Goal: Task Accomplishment & Management: Manage account settings

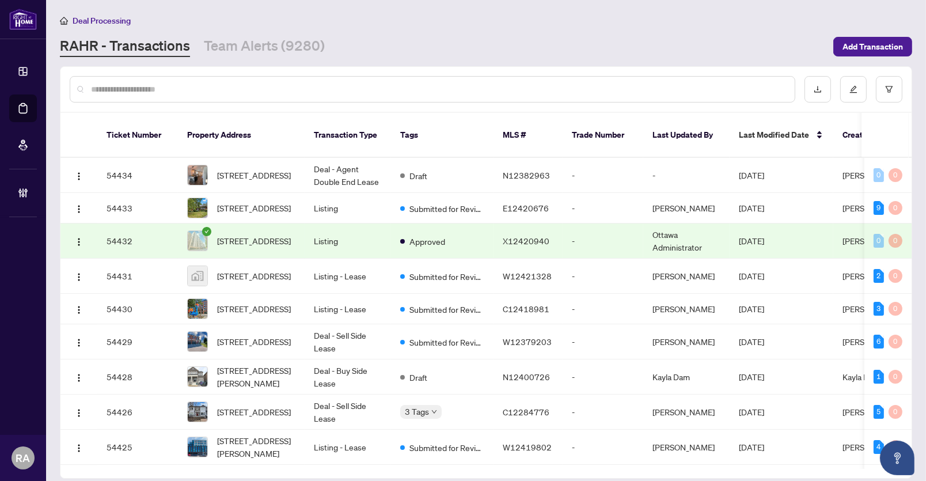
click at [642, 93] on input "text" at bounding box center [438, 89] width 695 height 13
paste input "*******"
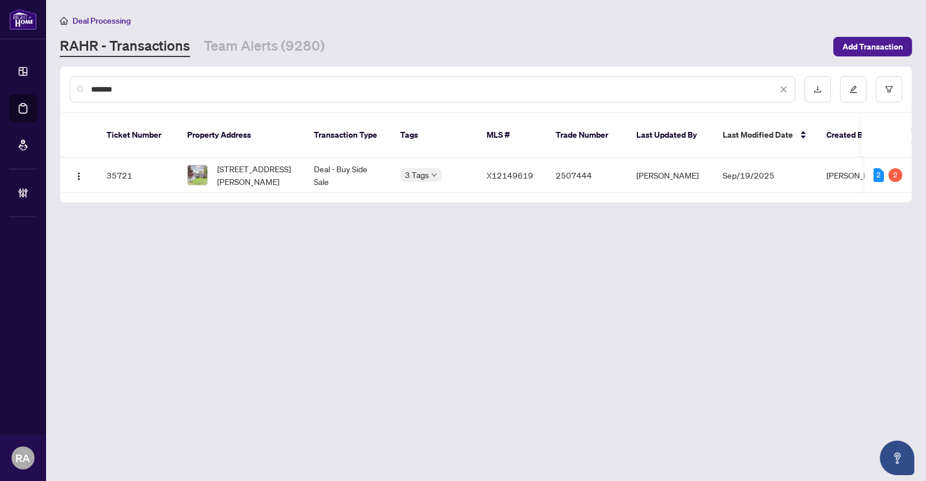
type input "*******"
click at [541, 162] on td "X12149619" at bounding box center [512, 175] width 69 height 35
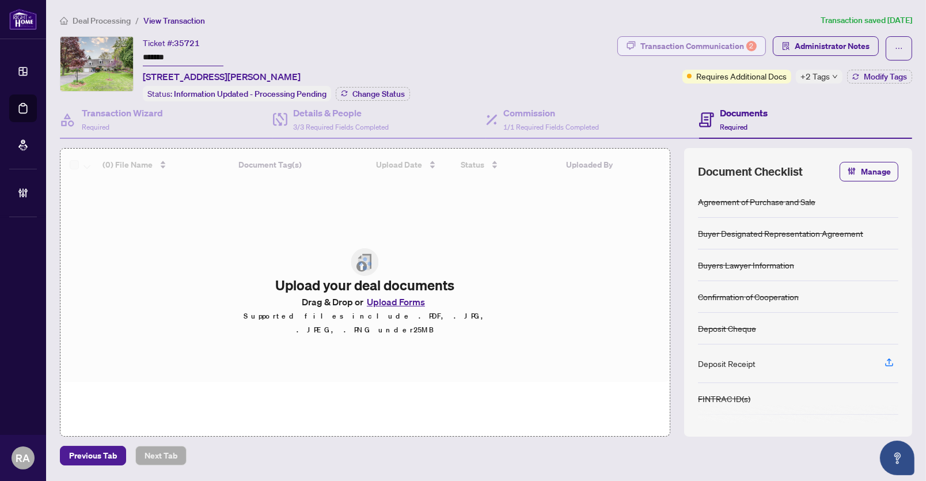
click at [726, 44] on div "Transaction Communication 2" at bounding box center [699, 46] width 116 height 18
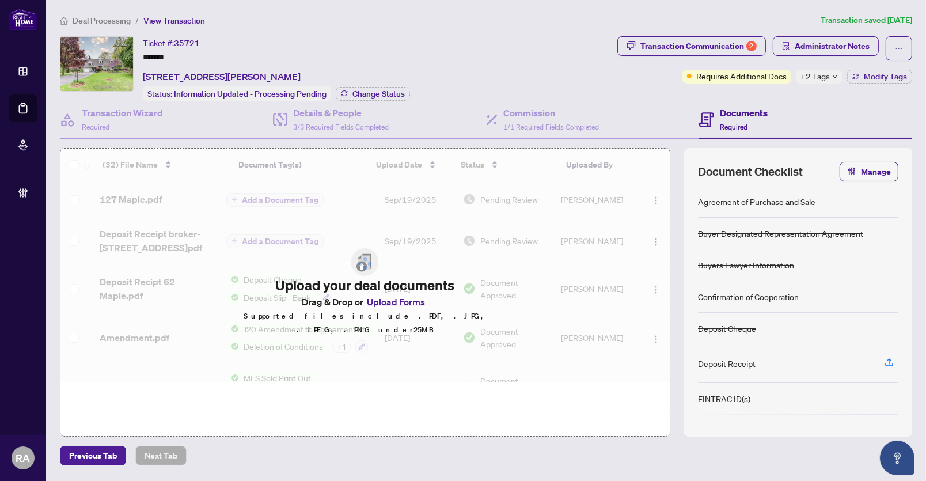
type textarea "**********"
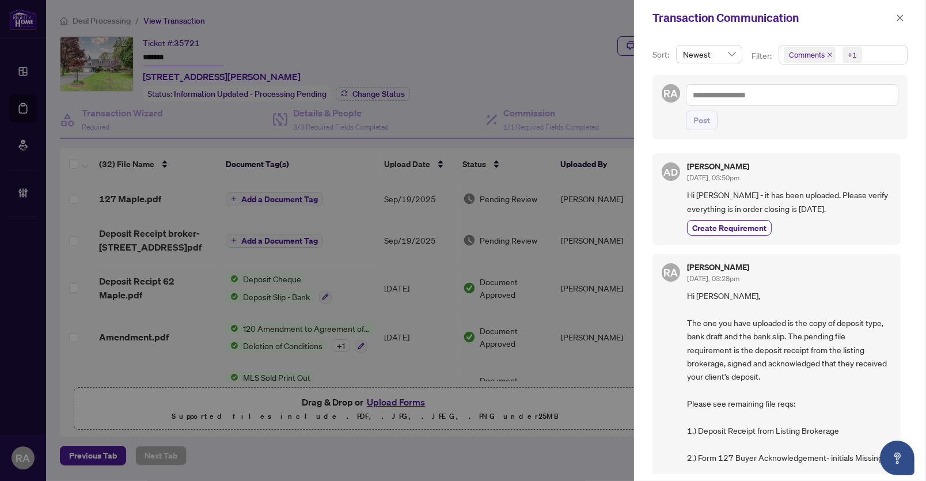
click at [887, 51] on span "Comments +1" at bounding box center [843, 55] width 128 height 18
click at [789, 104] on span "Select Comments" at bounding box center [790, 102] width 9 height 9
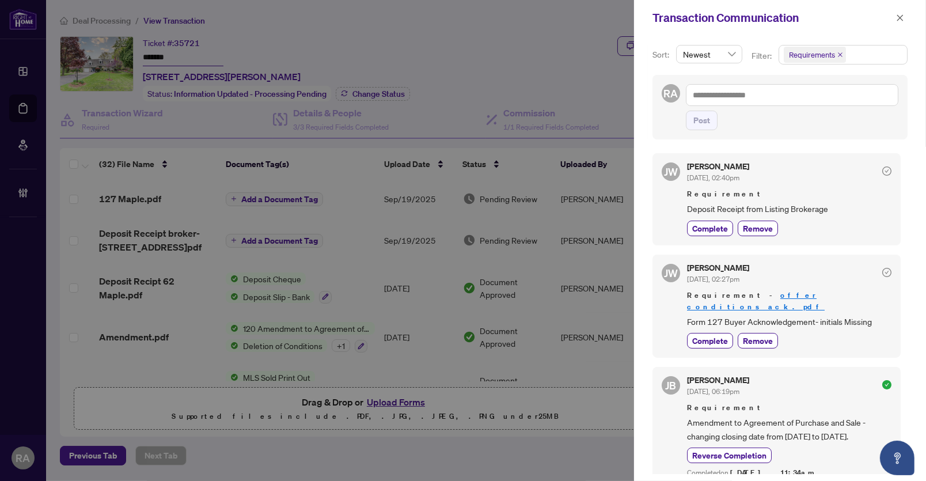
click at [830, 229] on div "Complete Remove" at bounding box center [789, 229] width 205 height 16
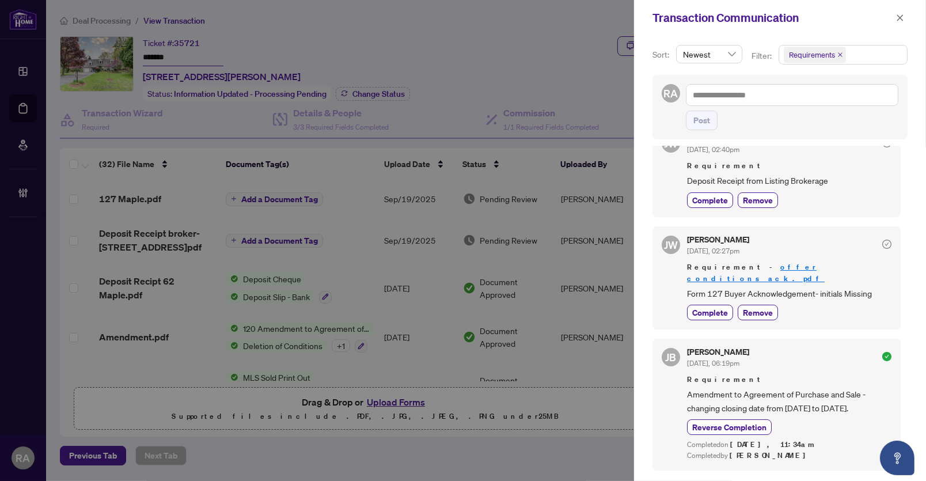
scroll to position [52, 0]
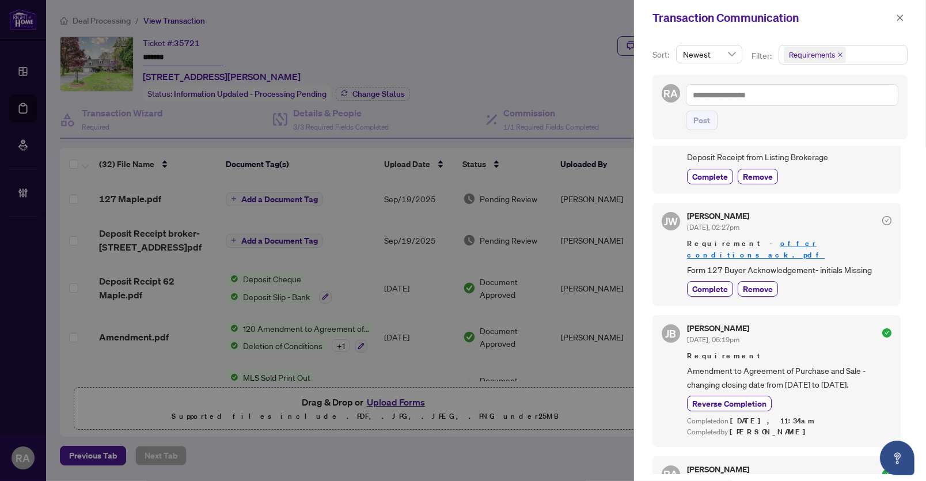
click at [788, 242] on link "offer conditions ack.pdf" at bounding box center [756, 249] width 138 height 21
click at [898, 14] on icon "close" at bounding box center [900, 18] width 8 height 8
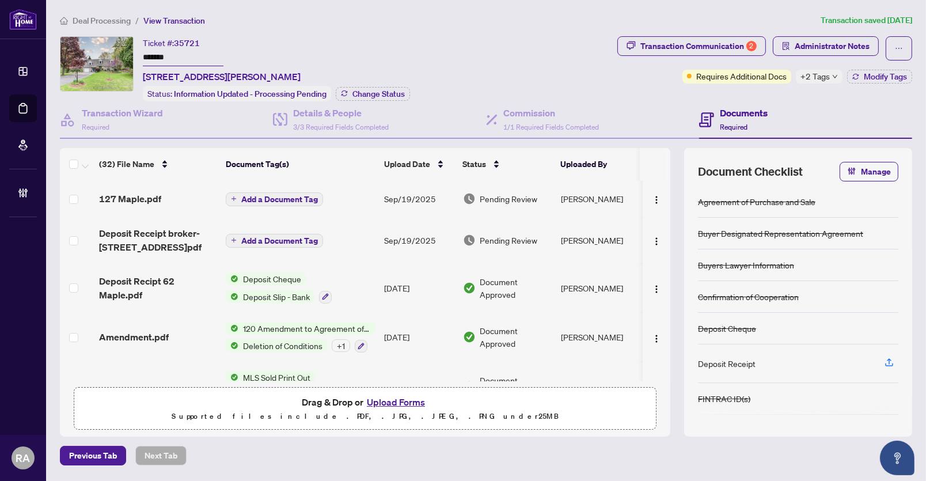
click at [119, 20] on span "Deal Processing" at bounding box center [102, 21] width 58 height 10
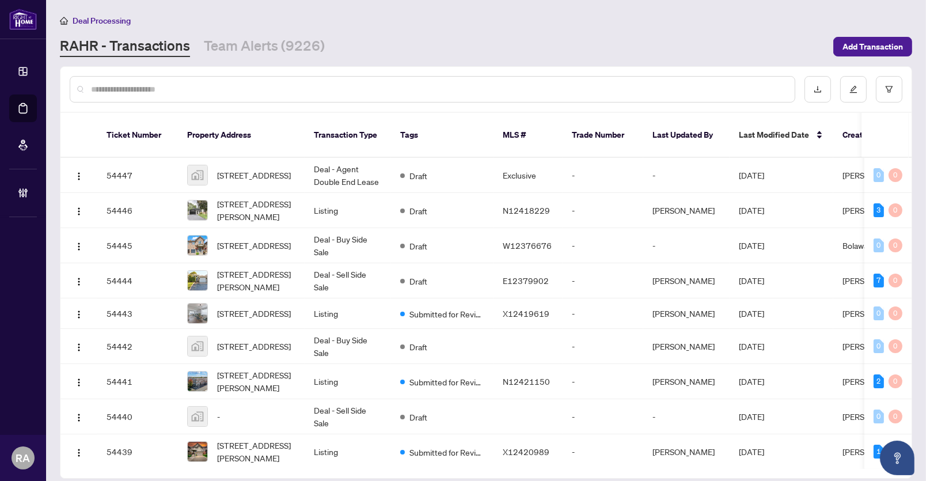
click at [528, 42] on div "[PERSON_NAME] - Transactions Team Alerts (9226)" at bounding box center [443, 46] width 767 height 21
click at [254, 83] on input "text" at bounding box center [438, 89] width 695 height 13
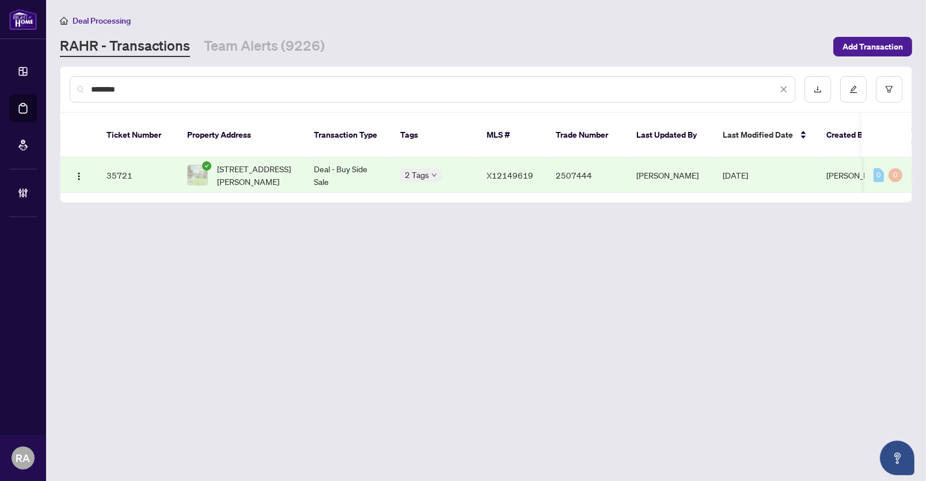
type input "********"
click at [319, 162] on td "Deal - Buy Side Sale" at bounding box center [348, 175] width 86 height 35
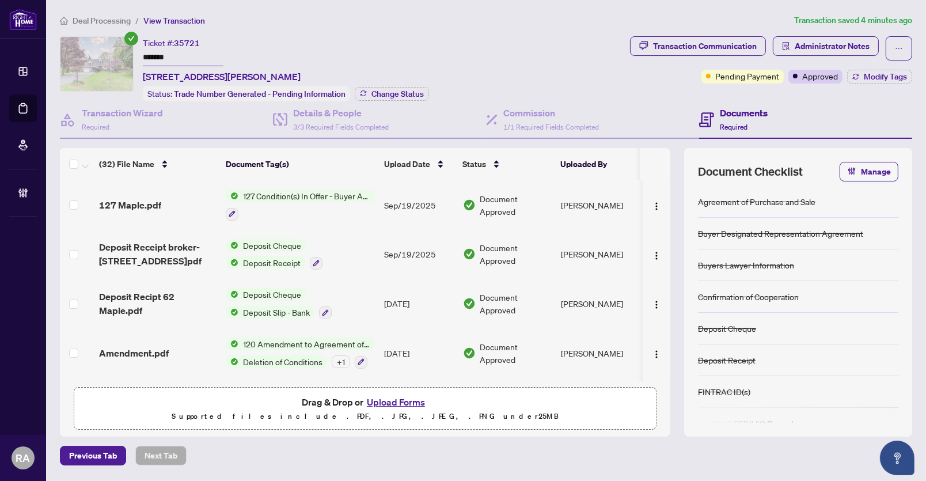
click at [404, 347] on td "[DATE]" at bounding box center [419, 353] width 78 height 50
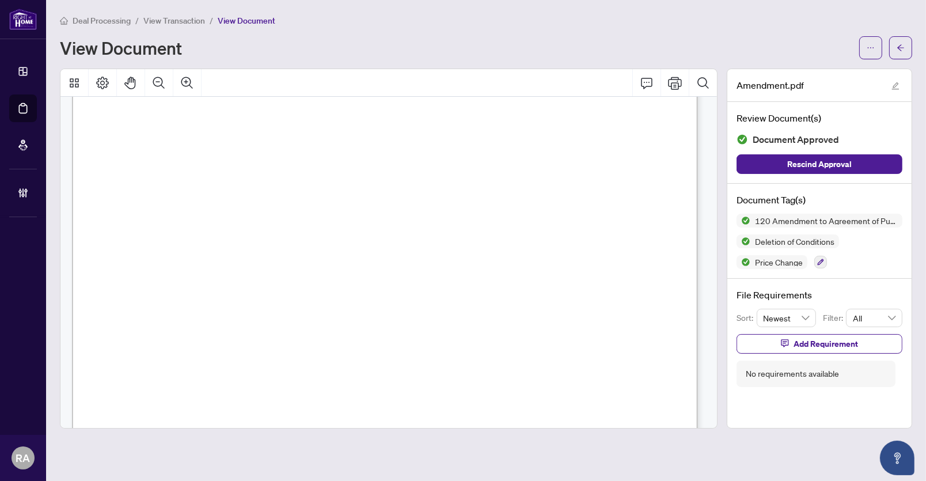
scroll to position [1309, 0]
click at [174, 18] on span "View Transaction" at bounding box center [174, 21] width 62 height 10
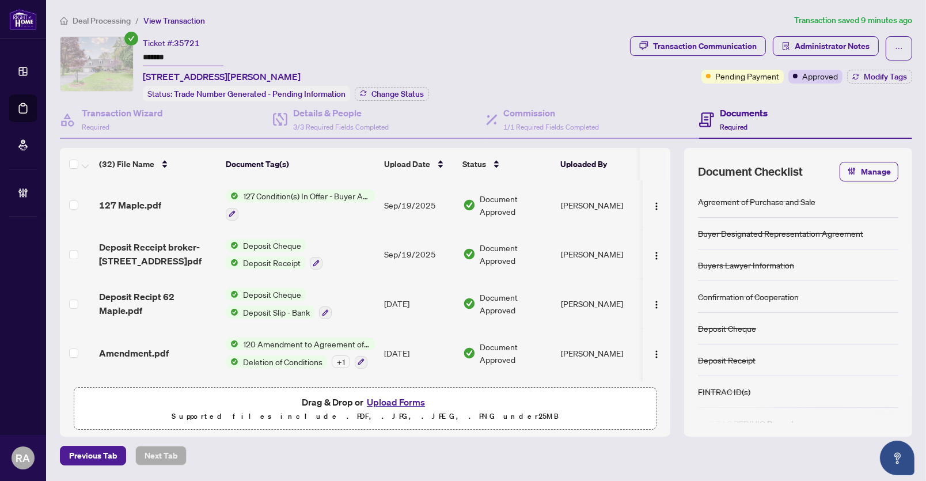
drag, startPoint x: 909, startPoint y: 160, endPoint x: 894, endPoint y: 147, distance: 19.3
click at [909, 160] on div "Document Checklist Manage Agreement of Purchase and Sale Buyer Designated Repre…" at bounding box center [798, 292] width 228 height 289
click at [90, 17] on span "Deal Processing" at bounding box center [102, 21] width 58 height 10
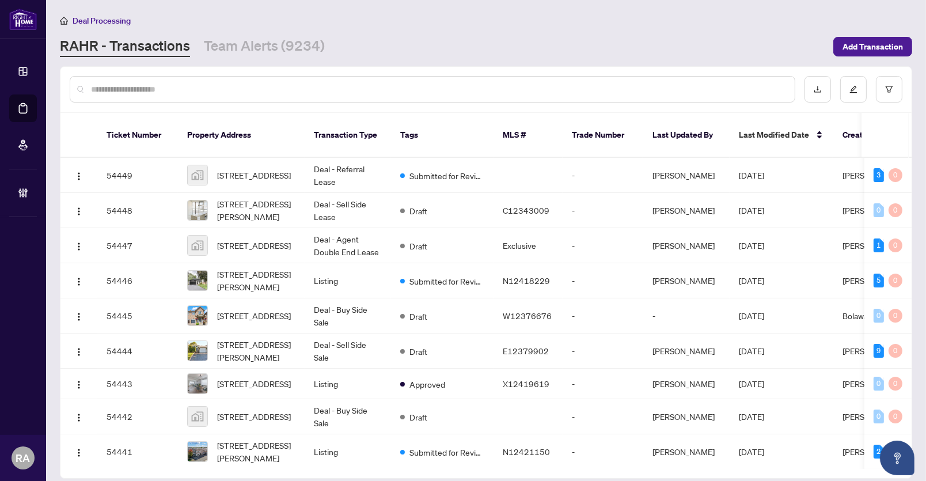
click at [620, 31] on div "Deal Processing [PERSON_NAME] - Transactions Team Alerts (9234) Add Transaction" at bounding box center [486, 35] width 853 height 43
click at [694, 44] on div "[PERSON_NAME] - Transactions Team Alerts (9234)" at bounding box center [443, 46] width 767 height 21
click at [601, 33] on div "Deal Processing [PERSON_NAME] - Transactions Team Alerts (9234) Add Transaction" at bounding box center [486, 35] width 853 height 43
click at [612, 40] on div "[PERSON_NAME] - Transactions Team Alerts (9234)" at bounding box center [443, 46] width 767 height 21
drag, startPoint x: 633, startPoint y: 28, endPoint x: 462, endPoint y: 66, distance: 174.8
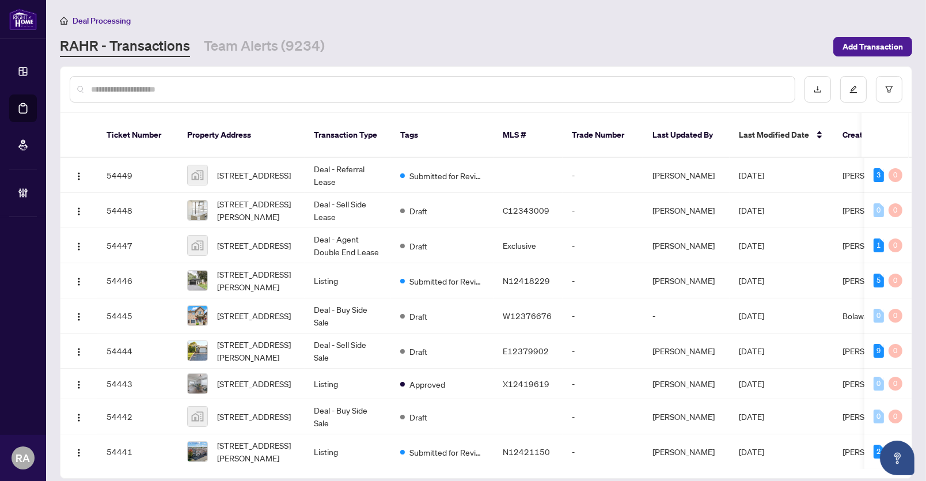
click at [632, 28] on div "Deal Processing [PERSON_NAME] - Transactions Team Alerts (9234) Add Transaction" at bounding box center [486, 35] width 853 height 43
click at [501, 89] on input "text" at bounding box center [438, 89] width 695 height 13
paste input "*******"
type input "*******"
click at [552, 47] on div "[PERSON_NAME] - Transactions Team Alerts (9234)" at bounding box center [443, 46] width 767 height 21
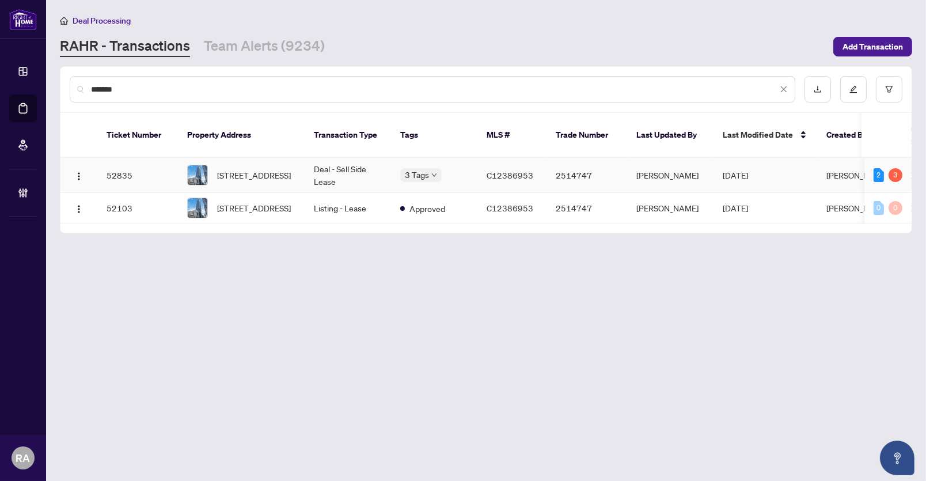
click at [507, 170] on span "C12386953" at bounding box center [510, 175] width 47 height 10
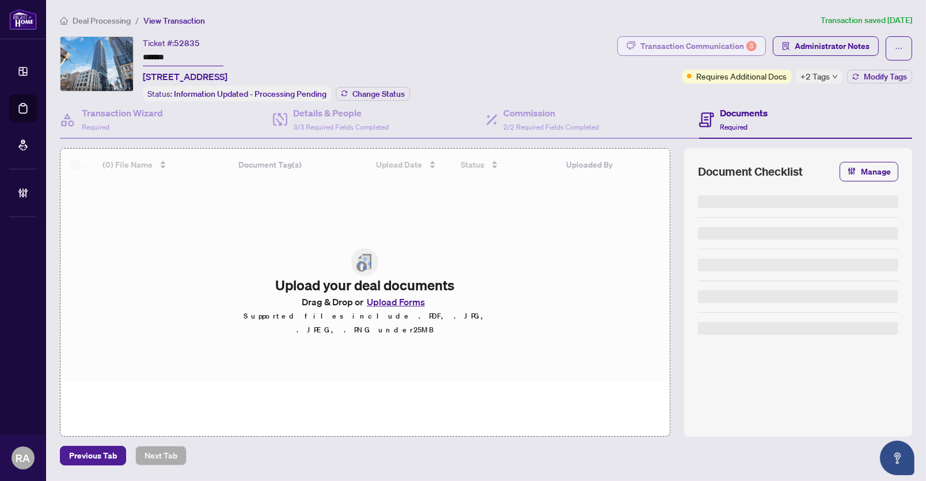
click at [702, 45] on div "Transaction Communication 3" at bounding box center [699, 46] width 116 height 18
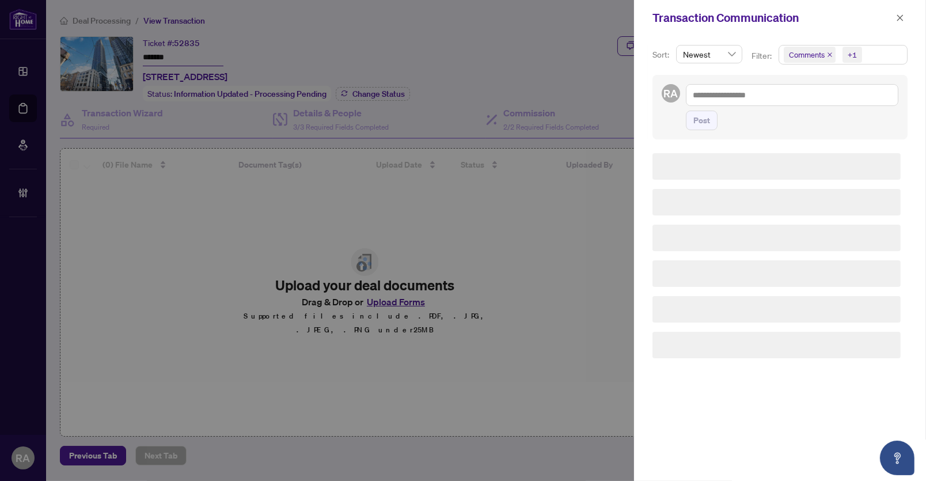
click at [846, 135] on div "RA Post" at bounding box center [780, 107] width 255 height 65
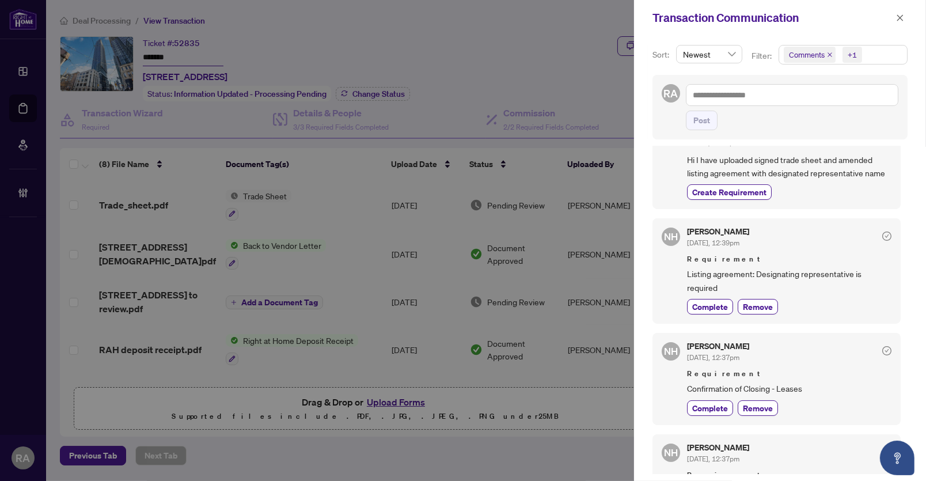
scroll to position [104, 0]
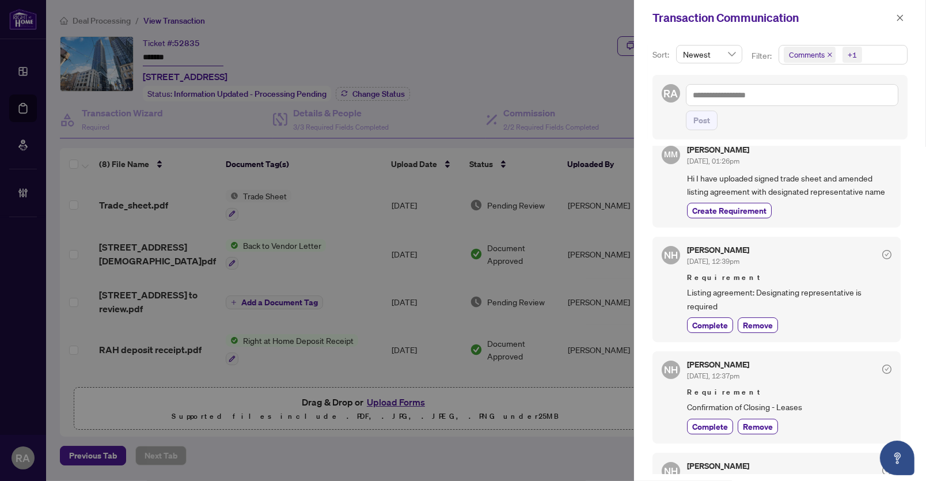
click at [858, 210] on div "Create Requirement" at bounding box center [789, 211] width 205 height 16
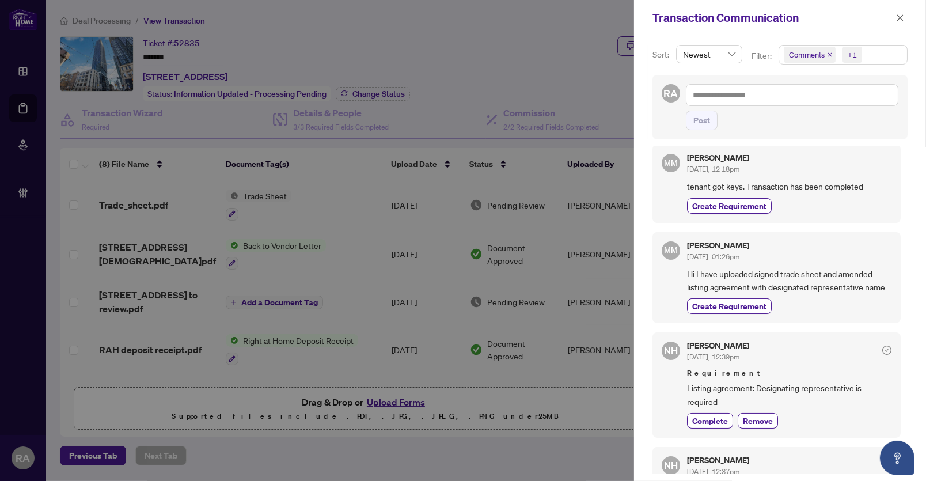
scroll to position [0, 0]
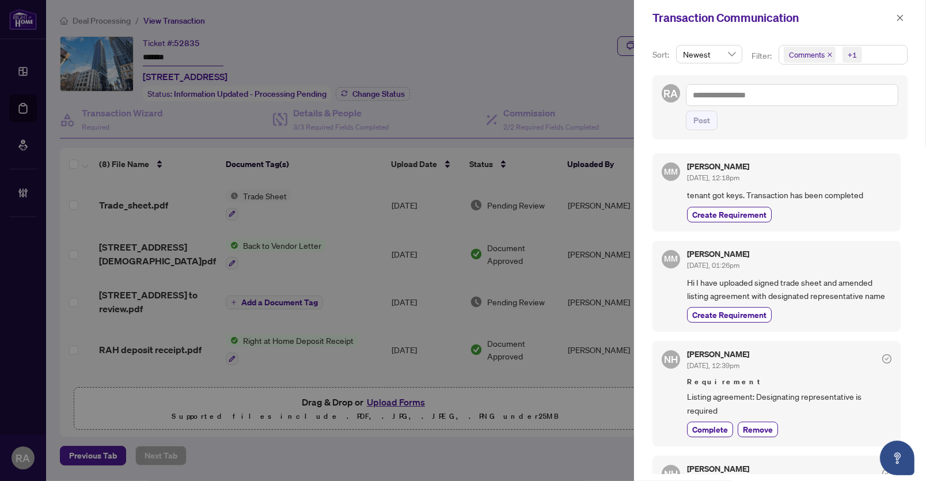
click at [841, 156] on div "MM [PERSON_NAME] [DATE], 12:18pm tenant got keys. Transaction has been complete…" at bounding box center [777, 192] width 248 height 78
click at [842, 162] on div "[PERSON_NAME] [DATE], 12:18pm" at bounding box center [789, 172] width 205 height 21
click at [830, 153] on div "MM [PERSON_NAME] [DATE], 12:18pm tenant got keys. Transaction has been complete…" at bounding box center [777, 192] width 248 height 78
click at [818, 162] on div "[PERSON_NAME] [DATE], 12:18pm" at bounding box center [789, 172] width 205 height 21
click at [831, 156] on div "MM [PERSON_NAME] [DATE], 12:18pm tenant got keys. Transaction has been complete…" at bounding box center [777, 192] width 248 height 78
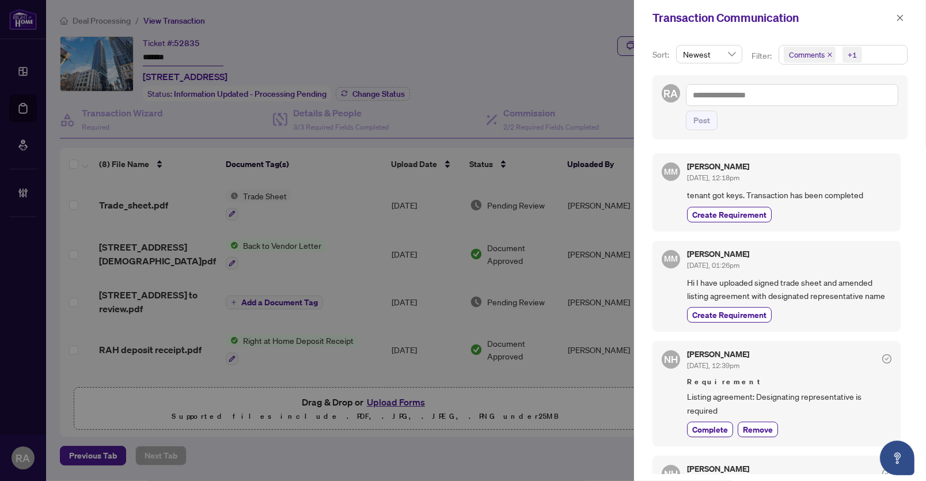
click at [831, 150] on div "MM [PERSON_NAME] [DATE], 12:18pm tenant got keys. Transaction has been complete…" at bounding box center [780, 310] width 255 height 328
click at [843, 141] on div "Sort: Newest Filter: Comments +1 RA Post MM [PERSON_NAME] [DATE], 12:18pm tenan…" at bounding box center [780, 258] width 292 height 445
click at [843, 139] on div "Sort: Newest Filter: Comments +1 RA Post MM [PERSON_NAME] [DATE], 12:18pm tenan…" at bounding box center [780, 258] width 292 height 445
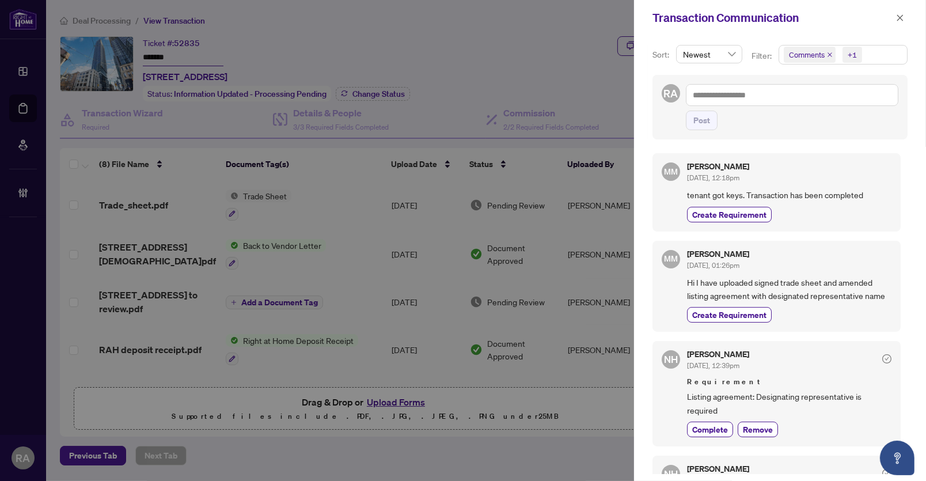
click at [834, 132] on div "RA Post" at bounding box center [780, 107] width 255 height 65
click at [828, 171] on div "[PERSON_NAME] [DATE], 12:18pm" at bounding box center [789, 172] width 205 height 21
click at [817, 173] on div "[PERSON_NAME] [DATE], 12:18pm" at bounding box center [789, 172] width 205 height 21
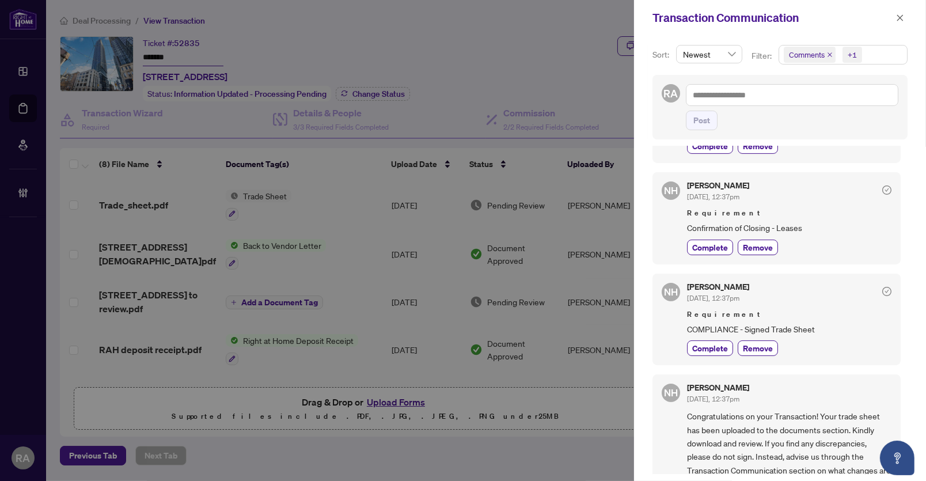
scroll to position [419, 0]
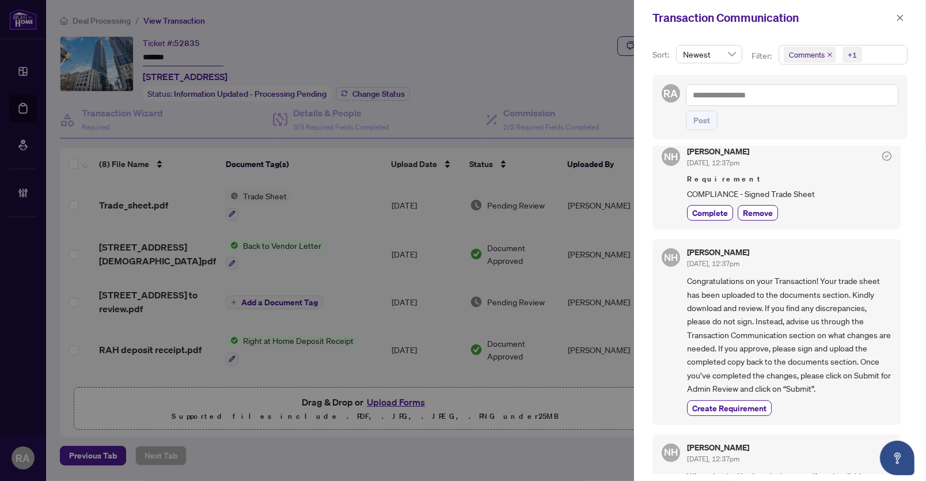
click at [870, 56] on span "Comments +1" at bounding box center [843, 55] width 128 height 18
click at [788, 105] on span "Select Comments" at bounding box center [790, 102] width 9 height 9
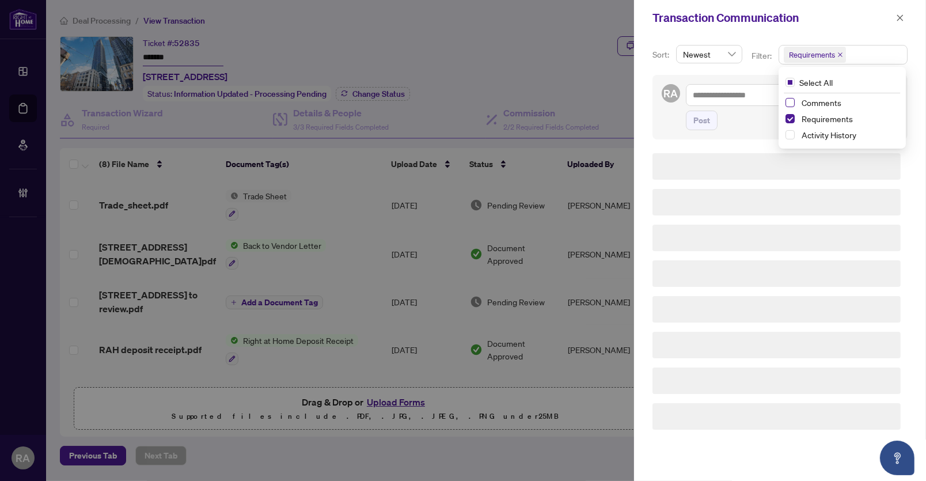
scroll to position [0, 0]
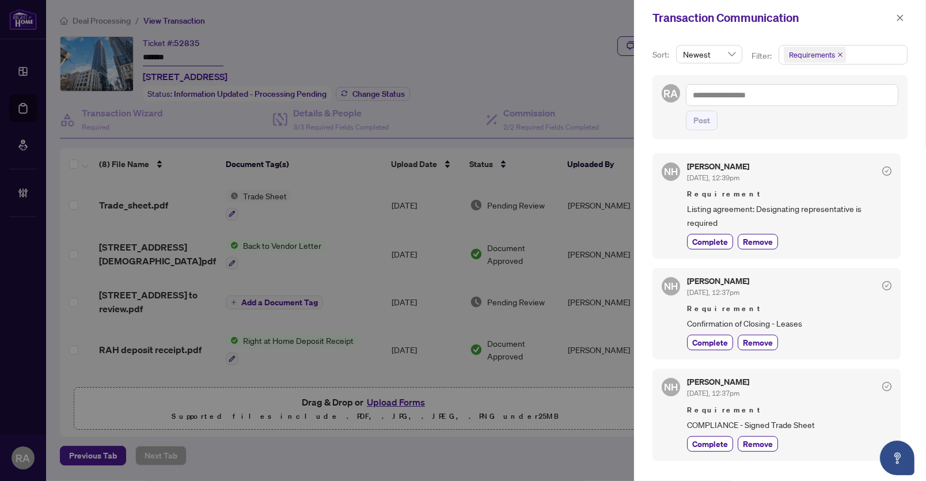
click at [858, 247] on div "Complete Remove" at bounding box center [789, 242] width 205 height 16
click at [714, 444] on span "Complete" at bounding box center [710, 442] width 36 height 12
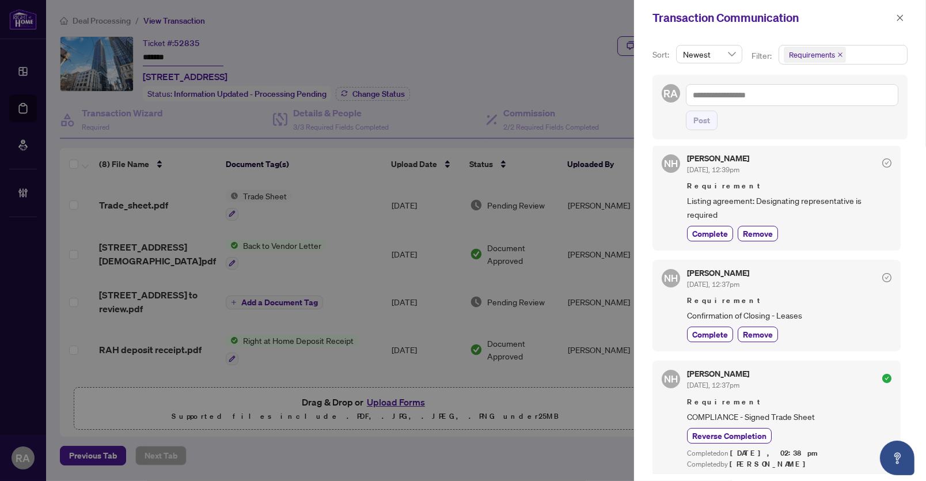
scroll to position [10, 0]
click at [697, 333] on span "Complete" at bounding box center [710, 332] width 36 height 12
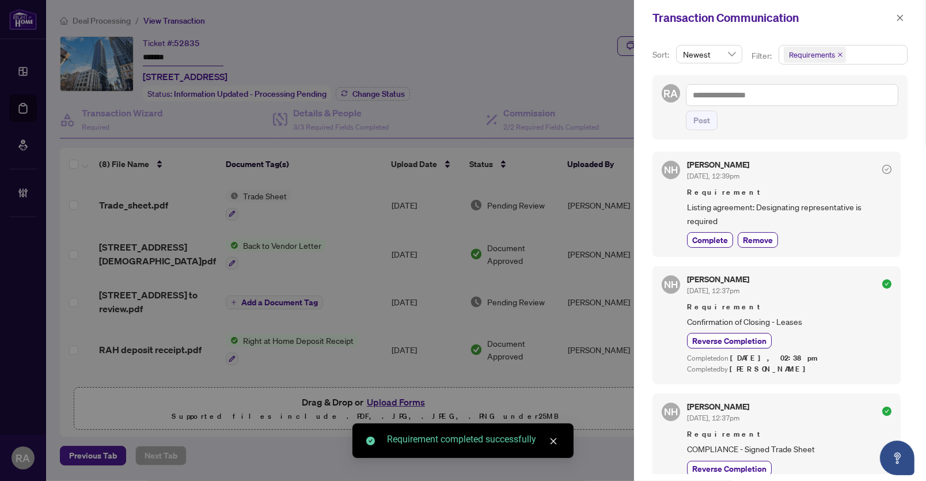
scroll to position [0, 0]
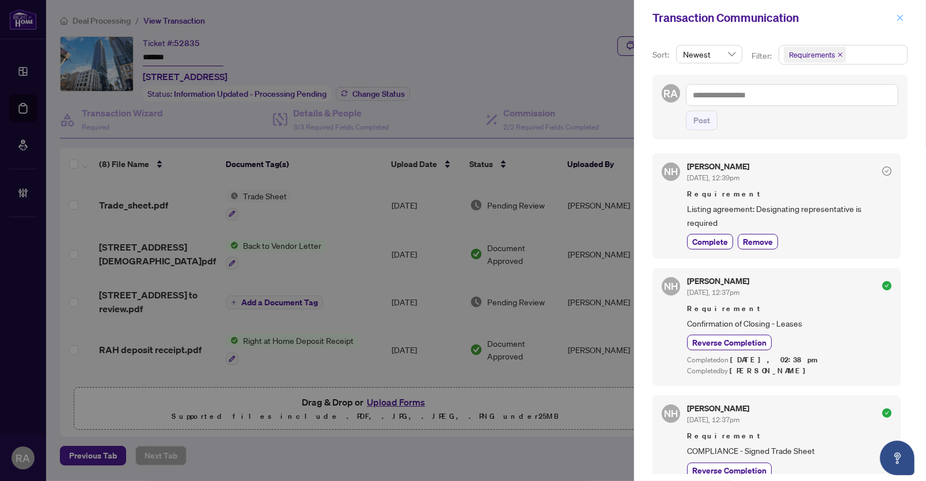
click at [898, 18] on icon "close" at bounding box center [900, 18] width 8 height 8
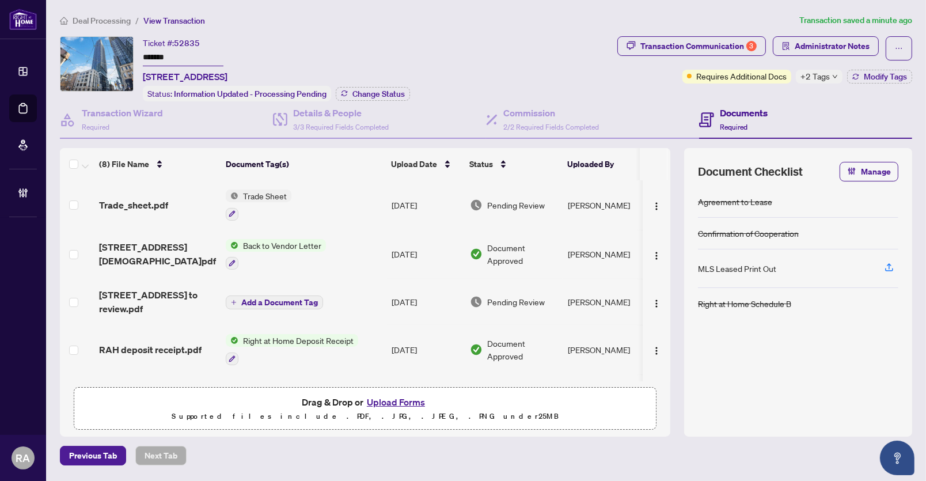
click at [108, 17] on span "Deal Processing" at bounding box center [102, 21] width 58 height 10
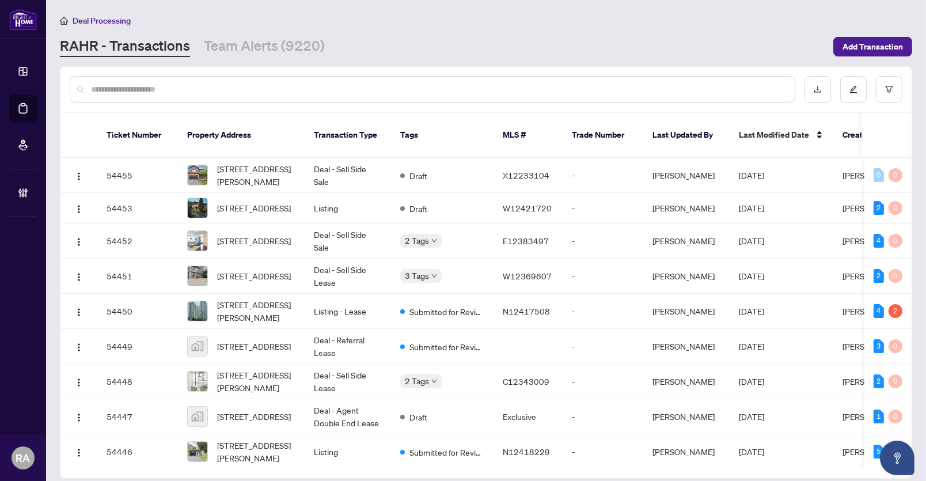
drag, startPoint x: 899, startPoint y: 18, endPoint x: 922, endPoint y: 18, distance: 23.0
click at [899, 18] on div "Deal Processing" at bounding box center [486, 20] width 853 height 13
drag, startPoint x: 884, startPoint y: 116, endPoint x: 837, endPoint y: 66, distance: 68.9
click at [884, 116] on th at bounding box center [885, 135] width 47 height 45
click at [635, 36] on div "[PERSON_NAME] - Transactions Team Alerts (9220)" at bounding box center [443, 46] width 767 height 21
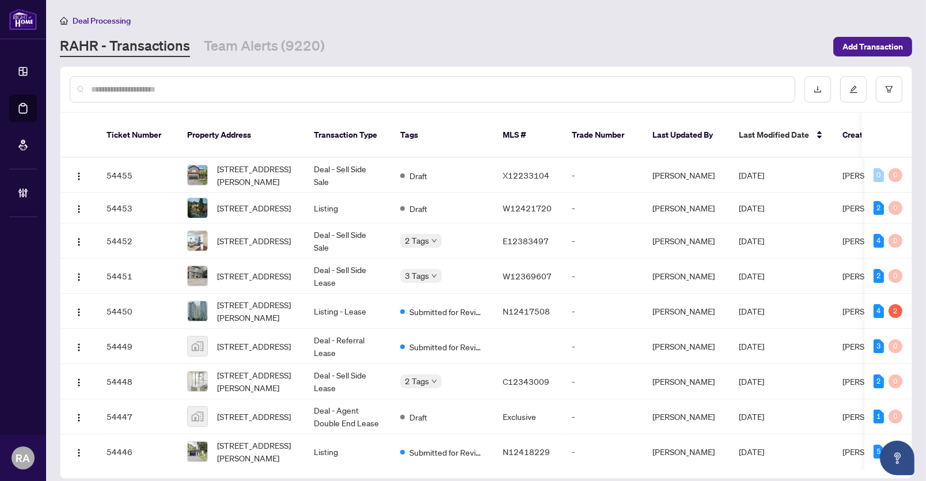
drag, startPoint x: 431, startPoint y: 87, endPoint x: 432, endPoint y: 81, distance: 6.4
click at [431, 88] on input "text" at bounding box center [438, 89] width 695 height 13
paste input "*******"
type input "*******"
click at [472, 30] on div "Deal Processing [PERSON_NAME] - Transactions Team Alerts (9220) Add Transaction" at bounding box center [486, 35] width 853 height 43
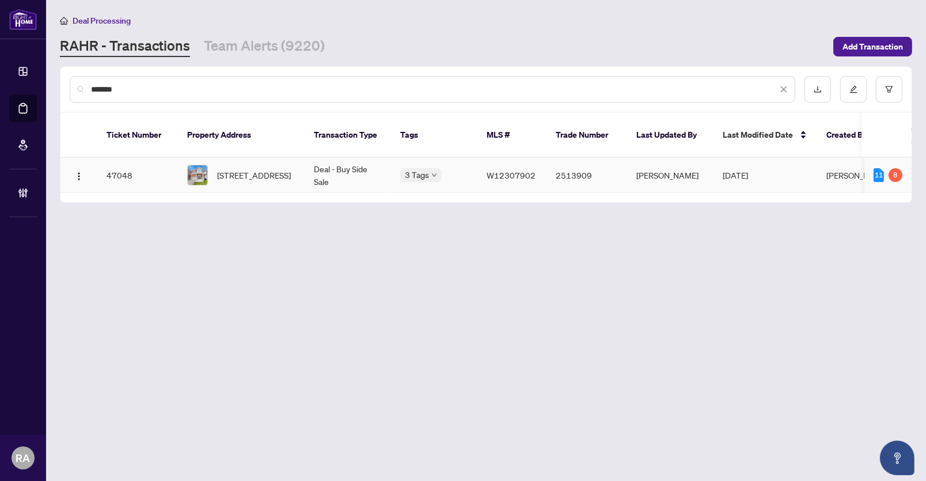
click at [351, 159] on td "Deal - Buy Side Sale" at bounding box center [348, 175] width 86 height 35
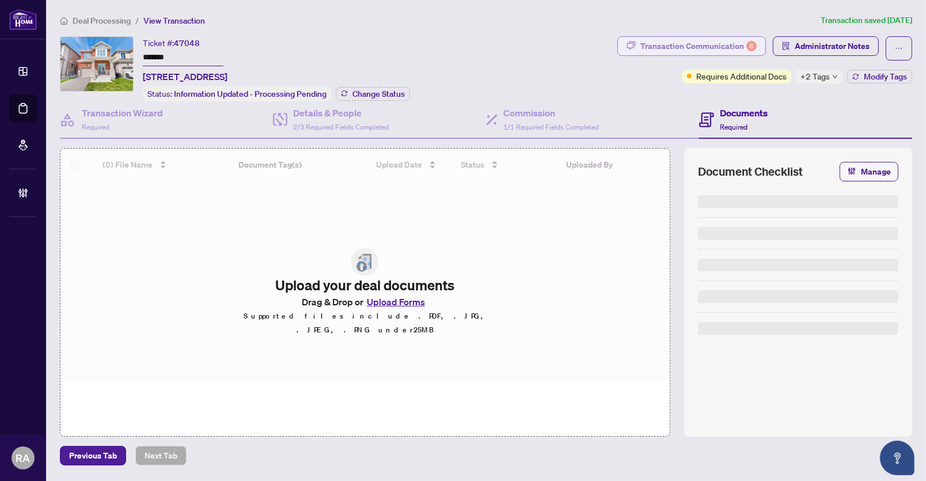
click at [685, 47] on div "Transaction Communication 8" at bounding box center [699, 46] width 116 height 18
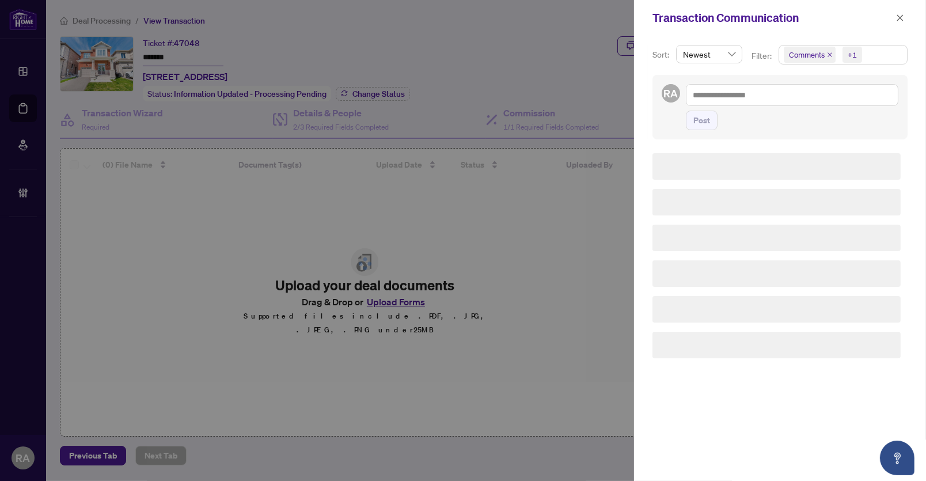
click at [856, 123] on div "Post" at bounding box center [792, 121] width 213 height 20
click at [889, 58] on span "Comments +1" at bounding box center [843, 55] width 128 height 18
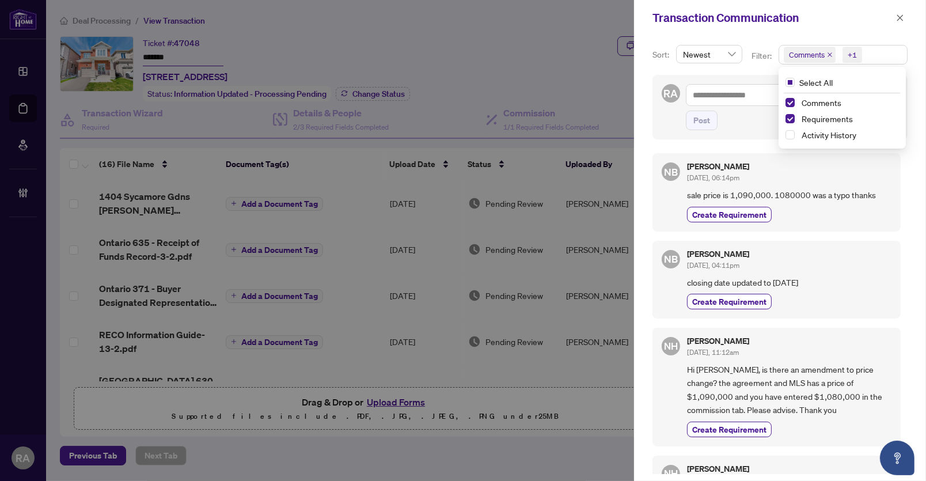
click at [788, 112] on div "Requirements" at bounding box center [843, 119] width 114 height 14
click at [790, 117] on span "Select Requirements" at bounding box center [790, 118] width 9 height 9
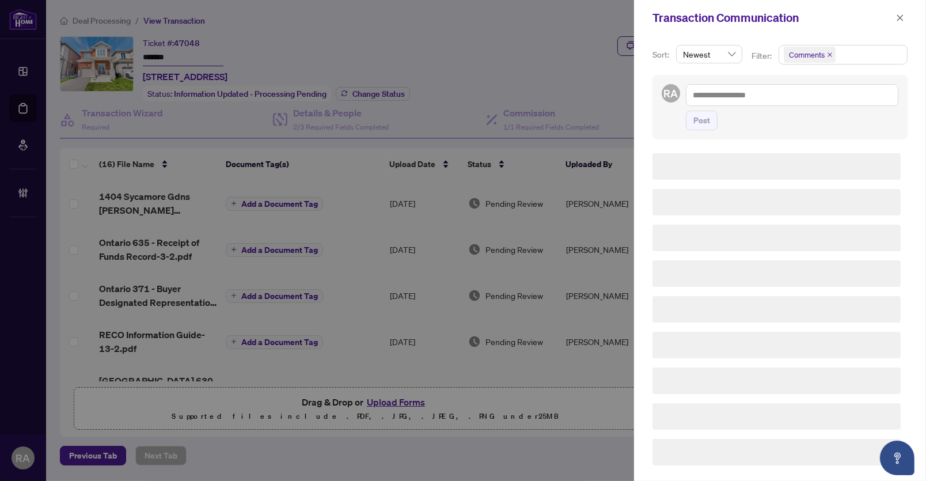
click at [733, 121] on div "Post" at bounding box center [792, 121] width 213 height 20
click at [743, 116] on div "Post" at bounding box center [792, 121] width 213 height 20
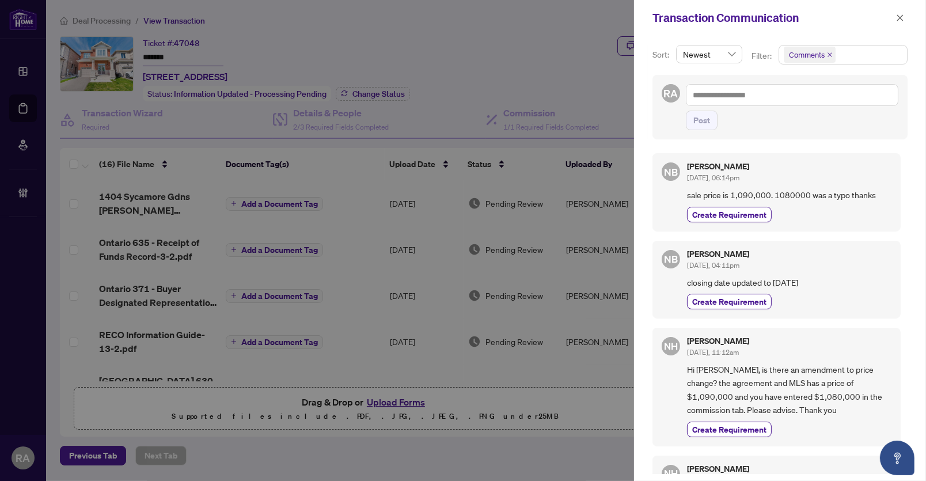
click at [757, 137] on div "RA Post" at bounding box center [780, 107] width 255 height 65
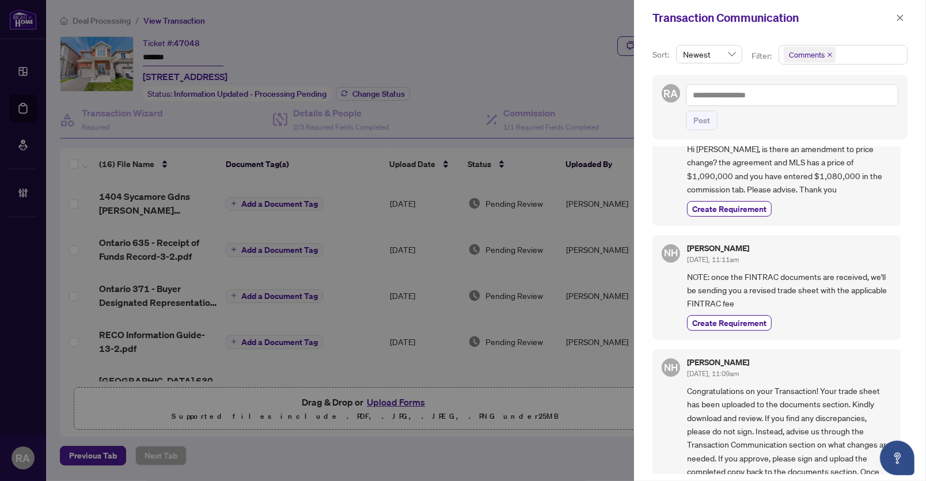
scroll to position [262, 0]
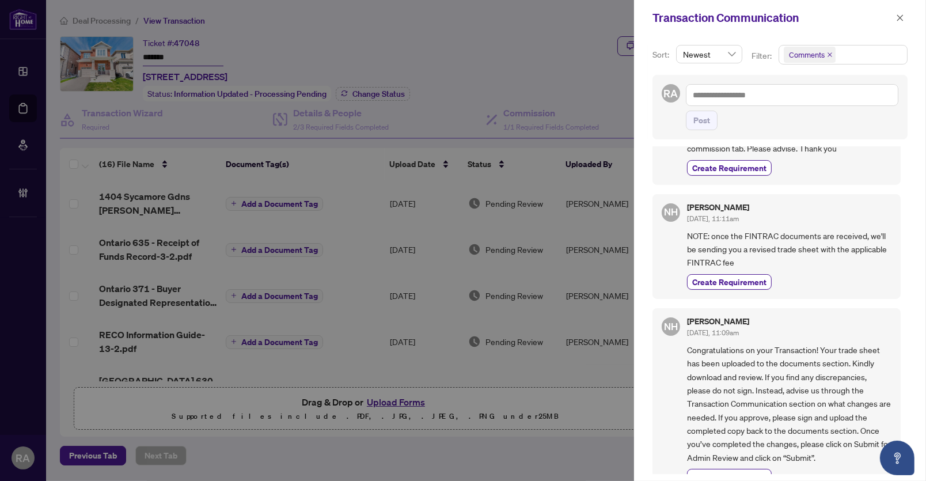
click at [853, 52] on span "Comments" at bounding box center [843, 55] width 128 height 18
click at [786, 116] on span "Select Requirements" at bounding box center [790, 118] width 9 height 9
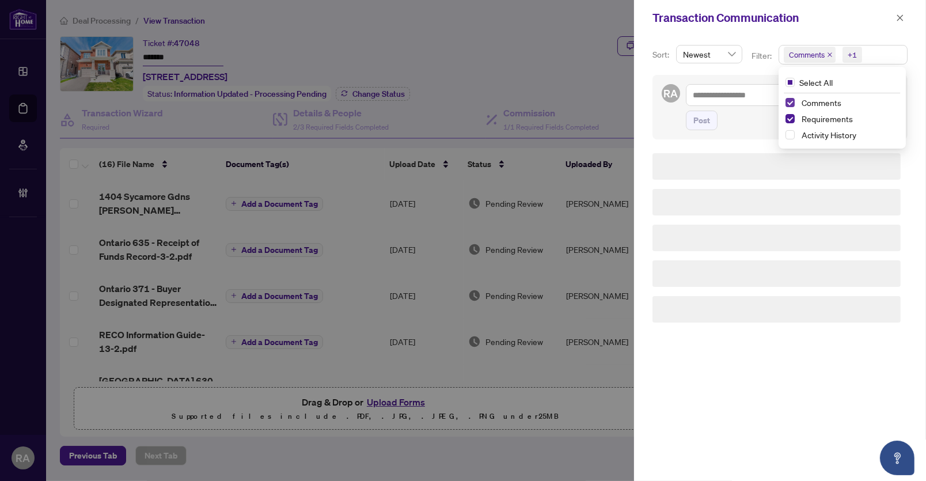
scroll to position [0, 0]
click at [786, 102] on span "Select Comments" at bounding box center [790, 102] width 9 height 9
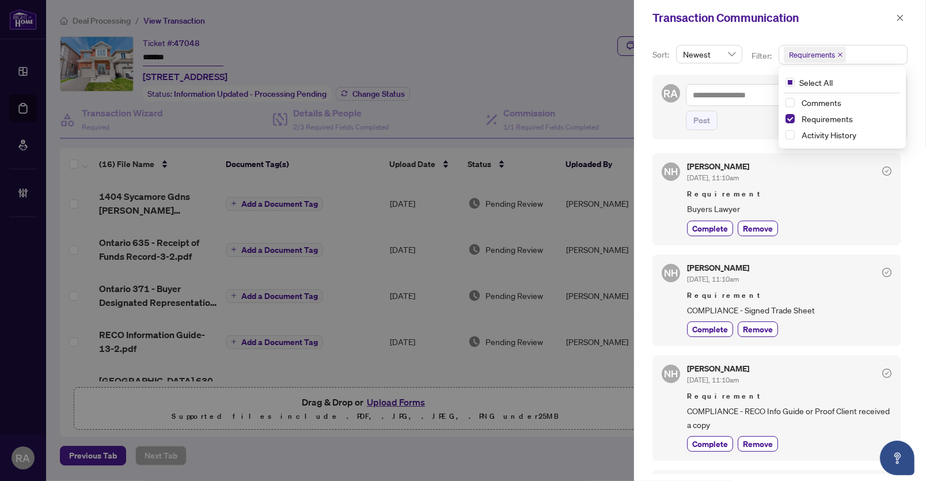
click at [763, 181] on div "[PERSON_NAME] [DATE], 11:10am" at bounding box center [789, 172] width 205 height 21
click at [860, 207] on span "Buyers Lawyer" at bounding box center [789, 208] width 205 height 13
click at [793, 173] on div "[PERSON_NAME] [DATE], 11:10am" at bounding box center [789, 172] width 205 height 21
click at [795, 208] on span "Buyers Lawyer" at bounding box center [789, 208] width 205 height 13
click at [809, 215] on div "[PERSON_NAME] [DATE], 11:10am Requirement Buyers Lawyer Complete Remove" at bounding box center [789, 198] width 205 height 73
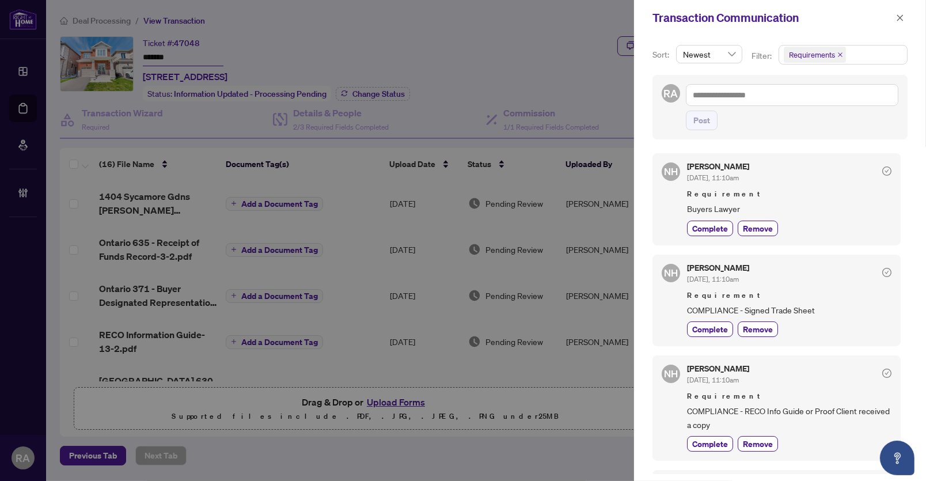
click at [823, 213] on span "Buyers Lawyer" at bounding box center [789, 208] width 205 height 13
click at [822, 204] on span "Buyers Lawyer" at bounding box center [789, 208] width 205 height 13
click at [827, 203] on span "Buyers Lawyer" at bounding box center [789, 208] width 205 height 13
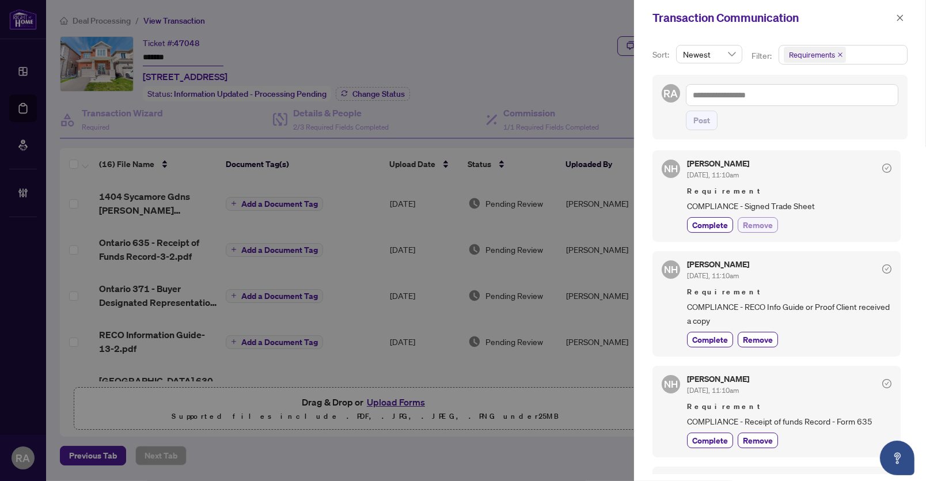
click at [754, 225] on span "Remove" at bounding box center [758, 225] width 30 height 12
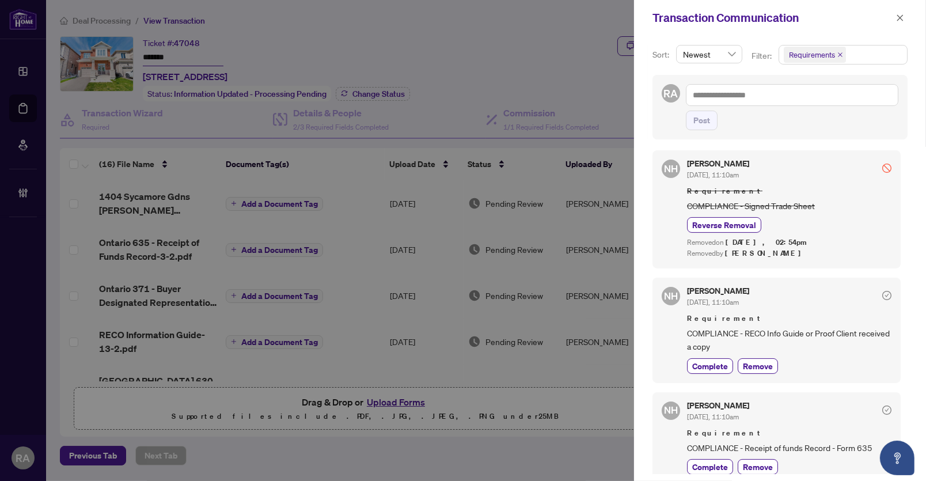
click at [834, 217] on div "Reverse Removal" at bounding box center [789, 225] width 205 height 16
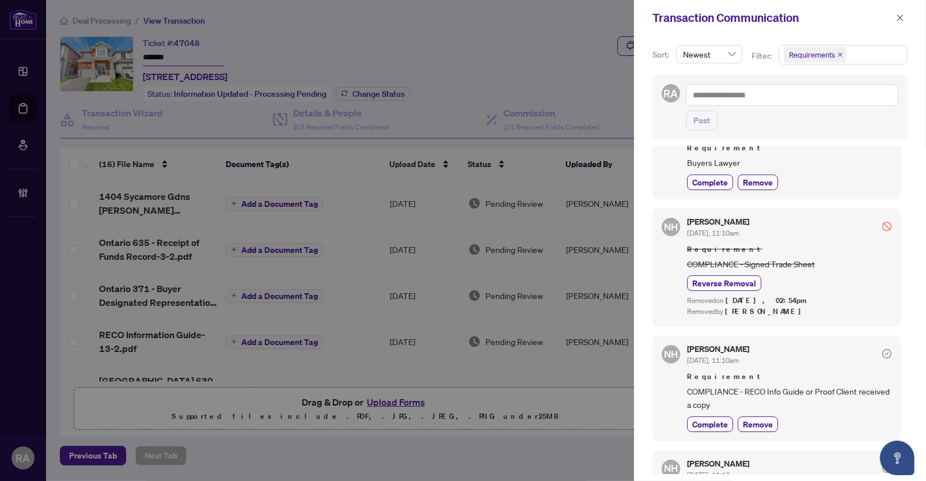
scroll to position [0, 0]
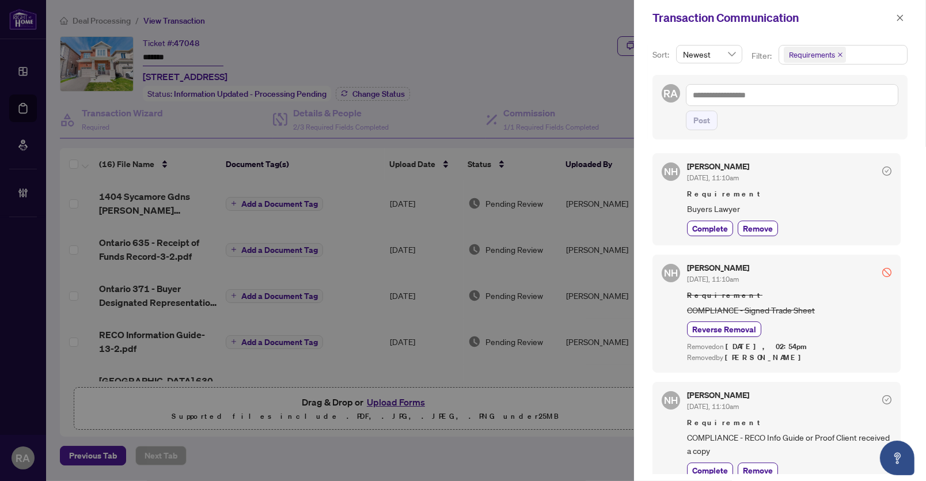
click at [841, 277] on div "[PERSON_NAME] [DATE], 11:10am" at bounding box center [789, 274] width 205 height 21
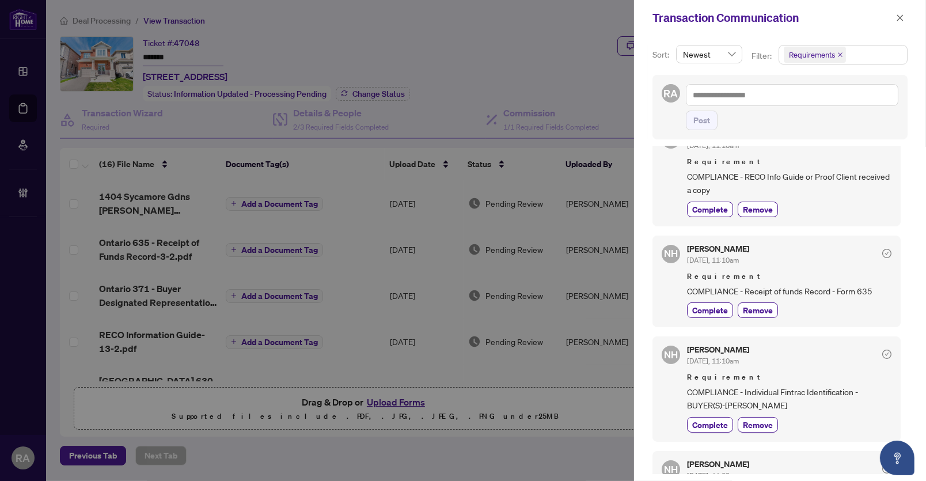
scroll to position [366, 0]
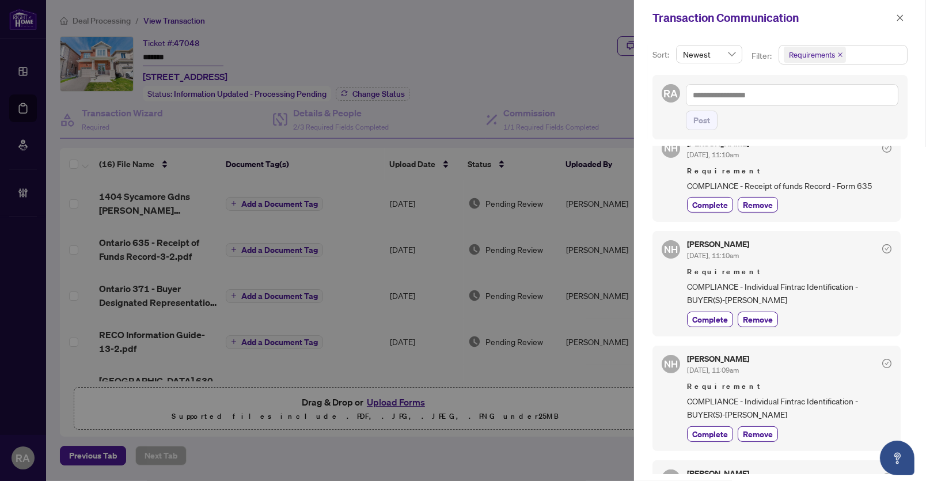
click at [813, 234] on div "NH [PERSON_NAME] [DATE], 11:10am Requirement COMPLIANCE - Individual Fintrac Id…" at bounding box center [777, 283] width 248 height 105
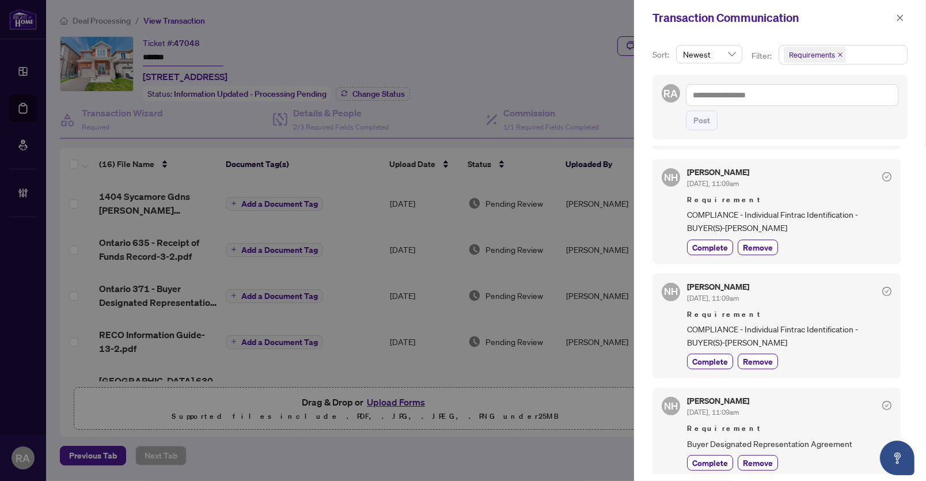
scroll to position [2, 0]
click at [866, 183] on div "[PERSON_NAME] [DATE], 11:09am Requirement COMPLIANCE - Individual Fintrac Ident…" at bounding box center [789, 209] width 205 height 87
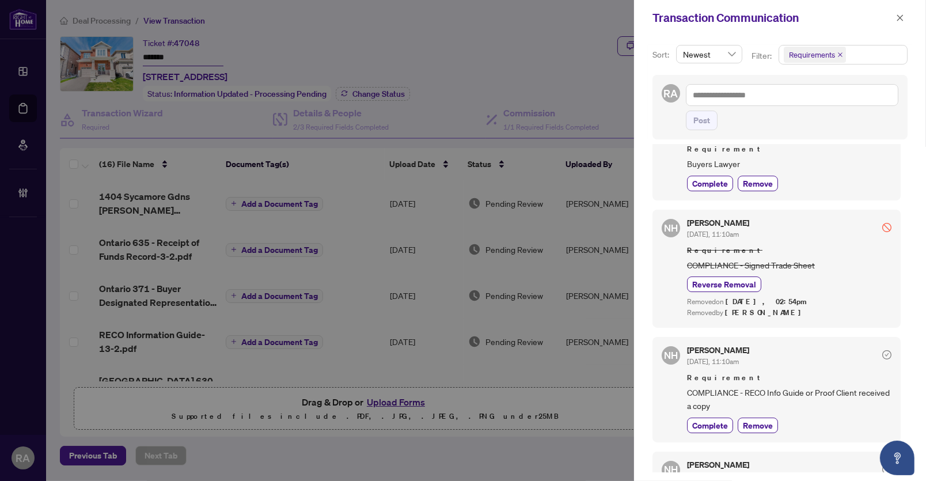
scroll to position [0, 0]
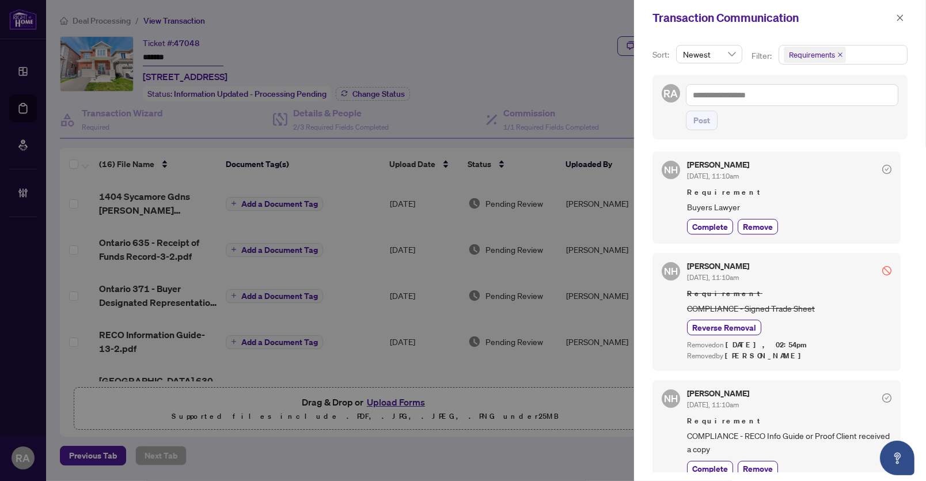
click at [827, 219] on div "Complete Remove" at bounding box center [789, 227] width 205 height 16
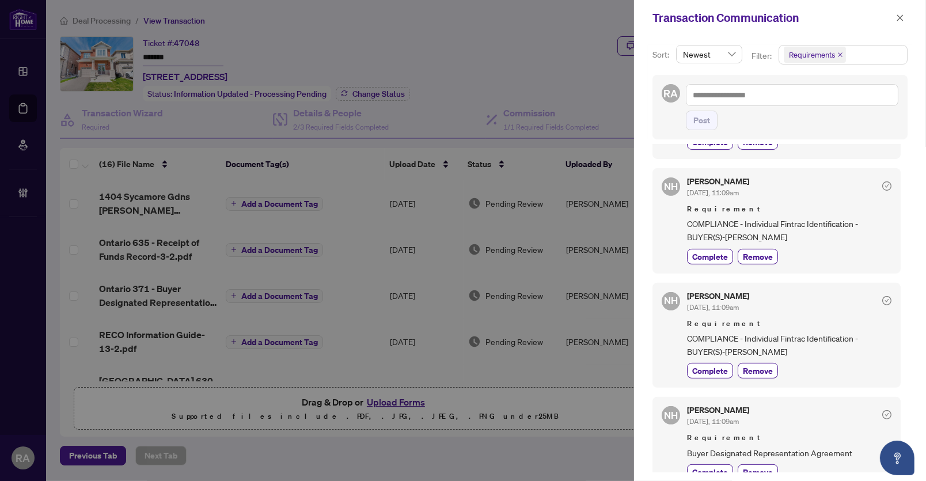
scroll to position [553, 0]
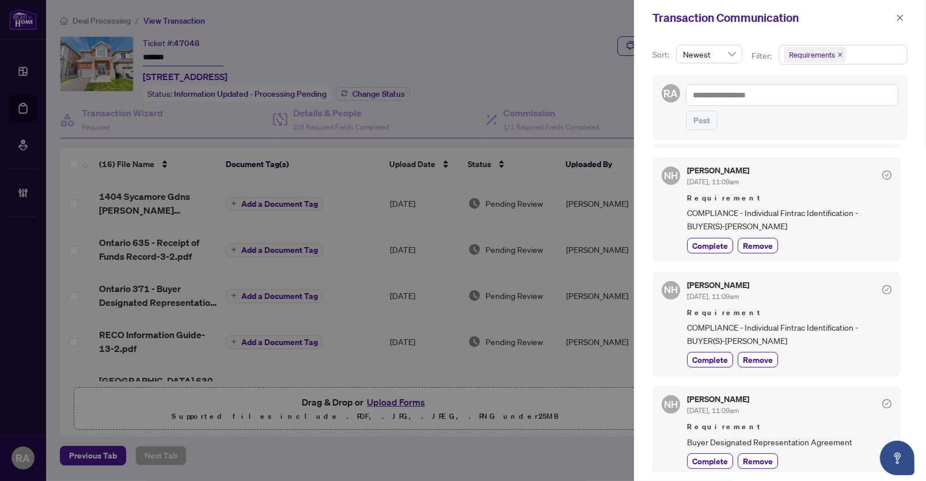
click at [892, 188] on div "NH [PERSON_NAME] [DATE], 11:09am Requirement COMPLIANCE - Individual Fintrac Id…" at bounding box center [777, 209] width 248 height 105
click at [861, 313] on div "Requirement COMPLIANCE - Individual Fintrac Identification - BUYER(S)-[PERSON_N…" at bounding box center [789, 327] width 205 height 41
click at [900, 16] on icon "close" at bounding box center [900, 18] width 8 height 8
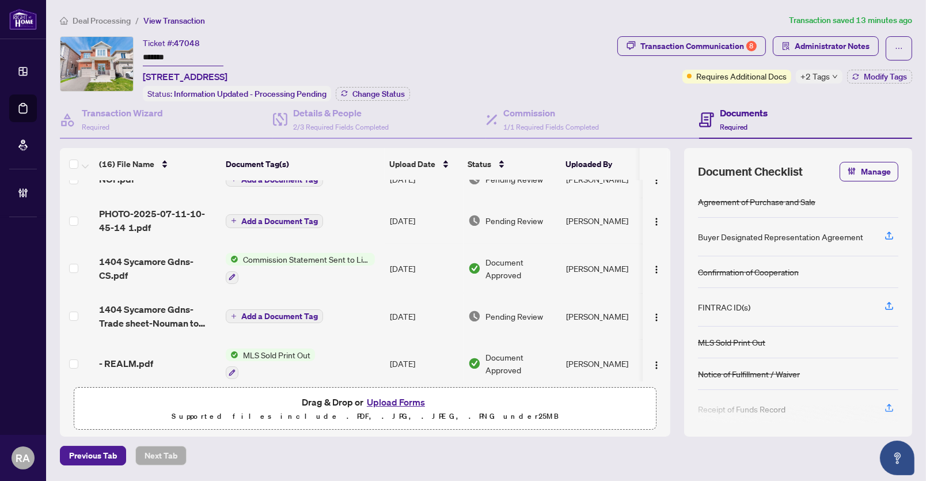
scroll to position [387, 0]
click at [384, 313] on td "Add a Document Tag" at bounding box center [303, 317] width 164 height 46
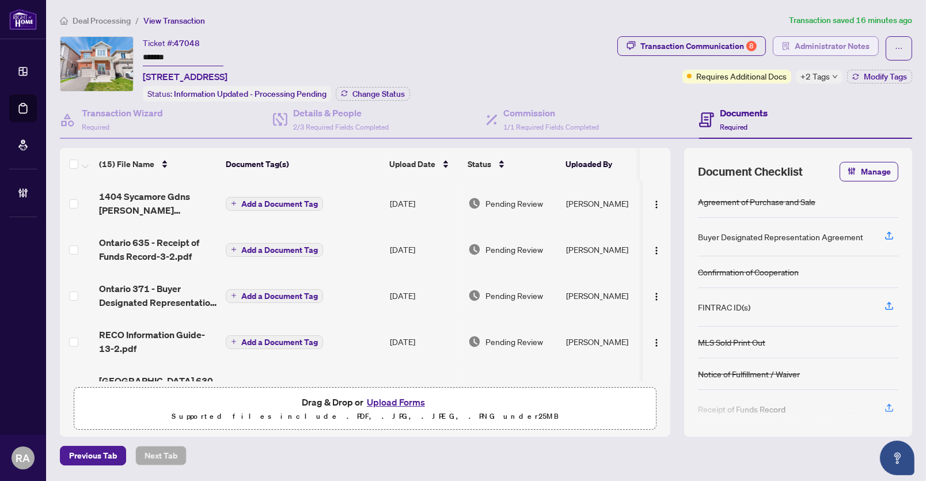
drag, startPoint x: 869, startPoint y: 55, endPoint x: 822, endPoint y: 45, distance: 48.4
click at [869, 55] on span "Administrator Notes" at bounding box center [826, 48] width 106 height 24
click at [708, 29] on div "Deal Processing / View Transaction Transaction saved 16 minutes ago Ticket #: 4…" at bounding box center [486, 240] width 862 height 452
click at [701, 40] on div "Transaction Communication 8" at bounding box center [699, 46] width 116 height 18
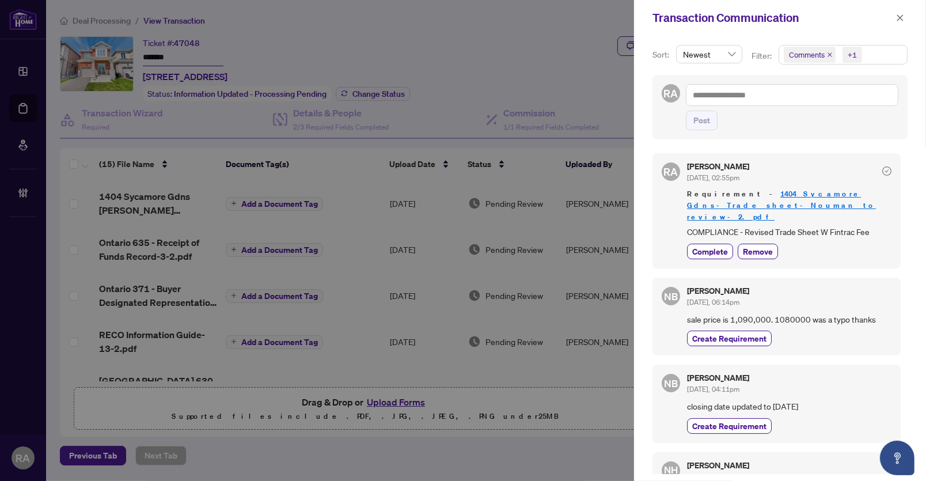
click at [885, 131] on div "RA Post" at bounding box center [780, 107] width 255 height 65
click at [876, 48] on span "Comments +1" at bounding box center [843, 55] width 128 height 18
click at [788, 105] on span "Select Comments" at bounding box center [790, 102] width 9 height 9
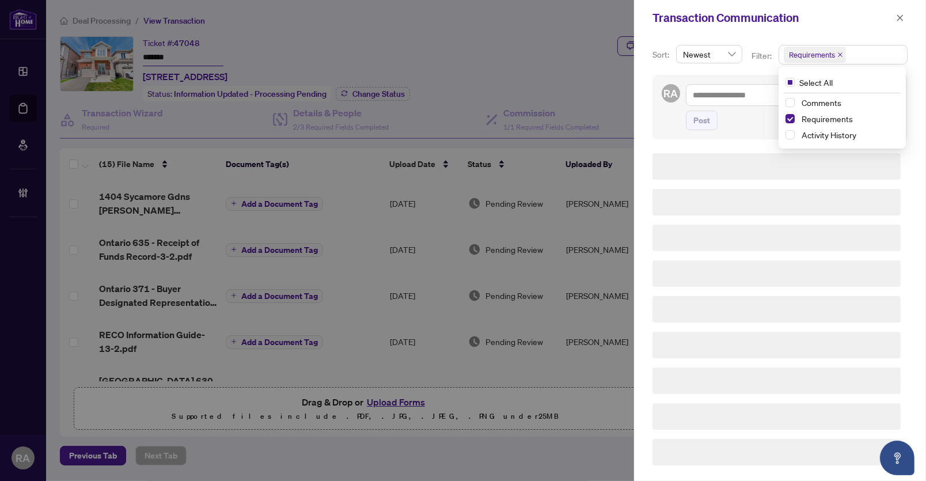
click at [740, 146] on div at bounding box center [780, 310] width 255 height 328
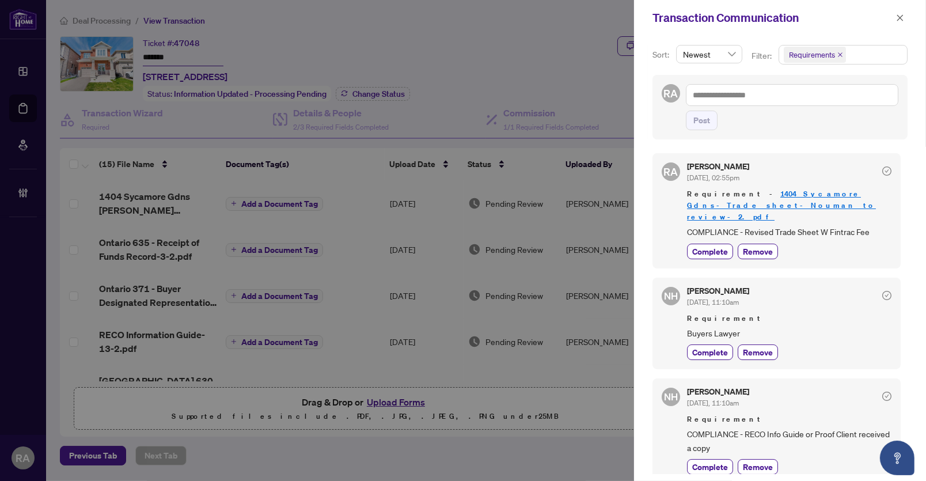
click at [757, 148] on div "[PERSON_NAME] [DATE], 02:55pm Requirement - 1404 Sycamore Gdns-Trade sheet-Noum…" at bounding box center [780, 310] width 255 height 328
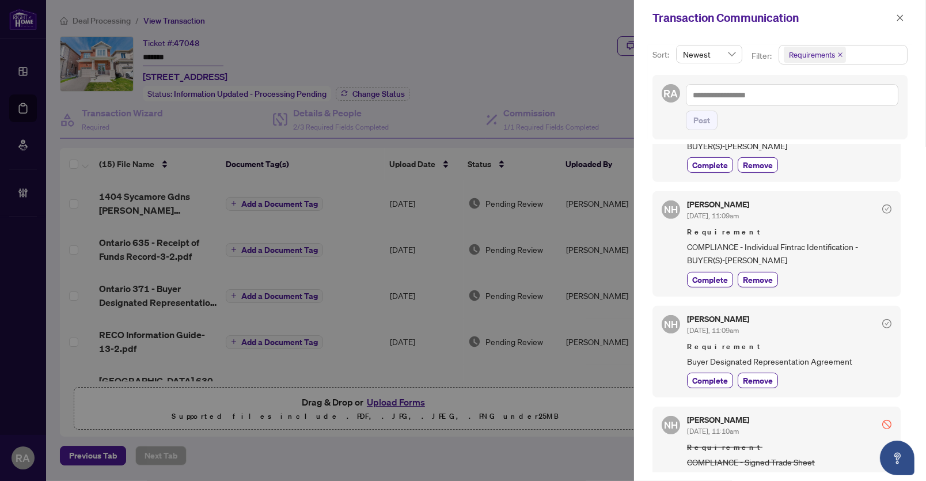
scroll to position [559, 0]
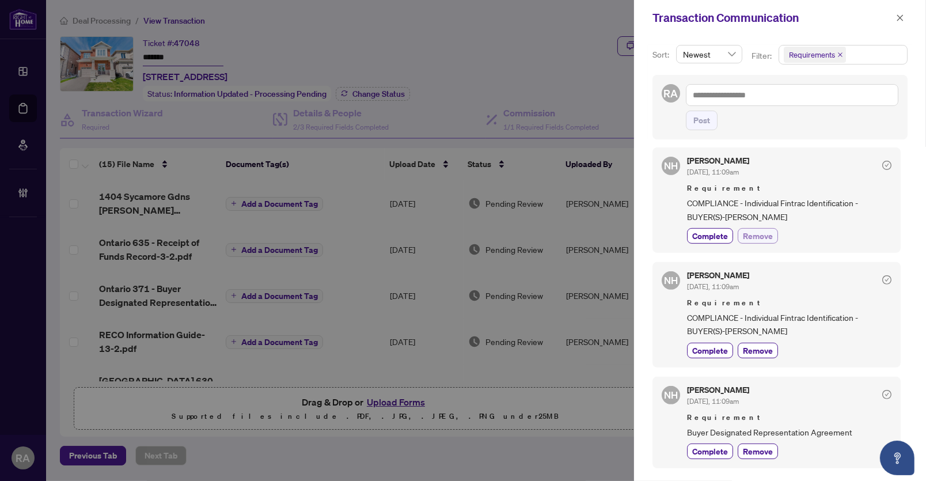
click at [748, 230] on span "Remove" at bounding box center [758, 236] width 30 height 12
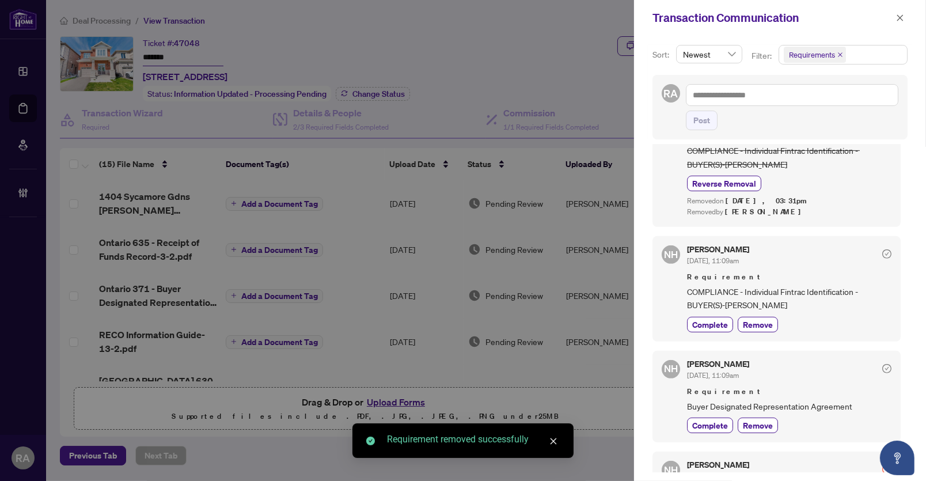
scroll to position [455, 0]
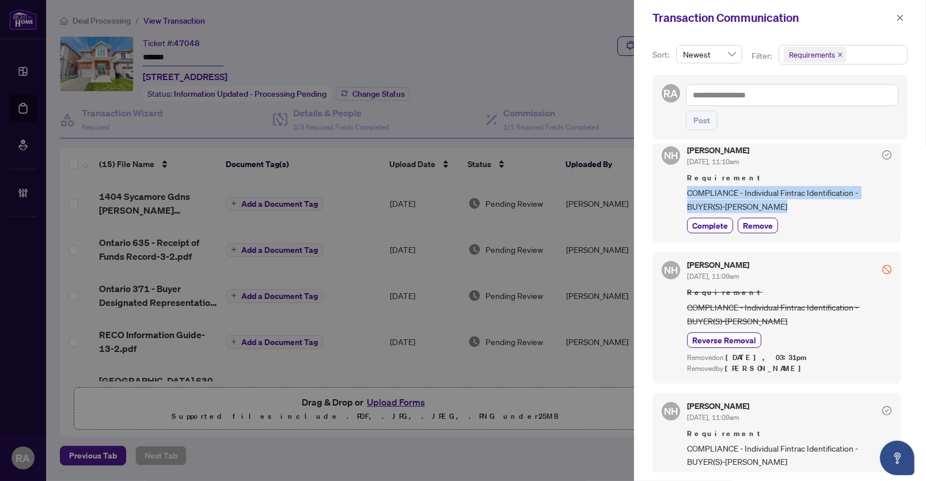
drag, startPoint x: 686, startPoint y: 174, endPoint x: 797, endPoint y: 191, distance: 113.1
click at [797, 191] on div "NH [PERSON_NAME] [DATE], 11:10am Requirement COMPLIANCE - Individual Fintrac Id…" at bounding box center [777, 189] width 248 height 105
copy span "COMPLIANCE - Individual Fintrac Identification - BUYER(S)-[PERSON_NAME]"
click at [763, 219] on span "Remove" at bounding box center [758, 225] width 30 height 12
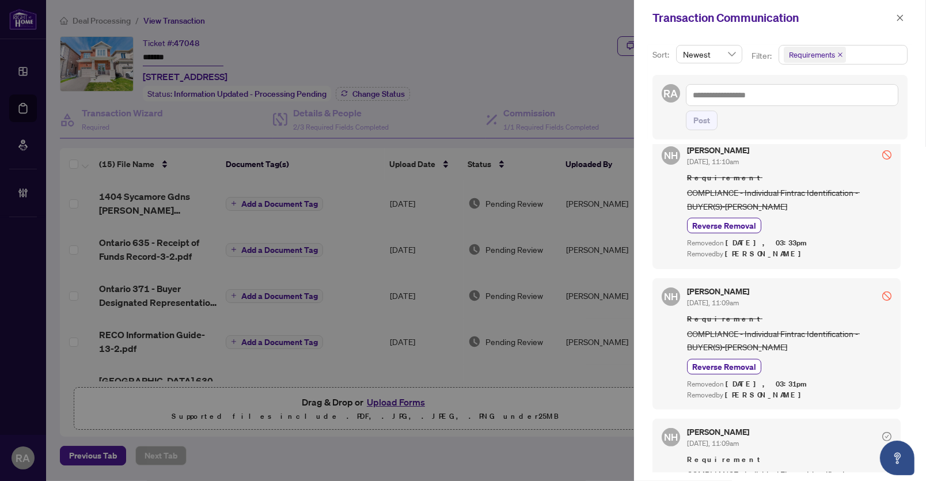
click at [858, 220] on div "[PERSON_NAME] [DATE], 11:10am Requirement COMPLIANCE - Individual Fintrac Ident…" at bounding box center [789, 202] width 205 height 113
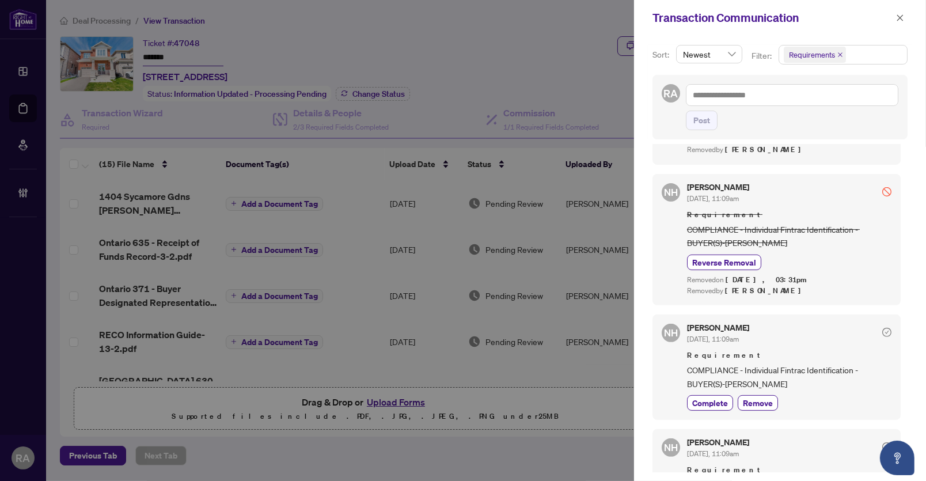
scroll to position [612, 0]
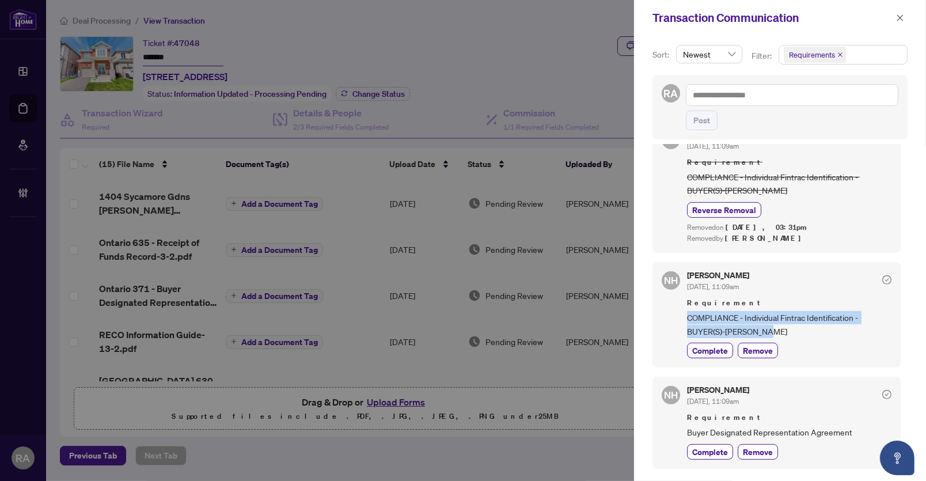
drag, startPoint x: 772, startPoint y: 315, endPoint x: 687, endPoint y: 299, distance: 86.7
click at [687, 311] on span "COMPLIANCE - Individual Fintrac Identification - BUYER(S)-[PERSON_NAME]" at bounding box center [789, 324] width 205 height 27
copy span "COMPLIANCE - Individual Fintrac Identification - BUYER(S)-[PERSON_NAME]"
click at [765, 345] on span "Remove" at bounding box center [758, 351] width 30 height 12
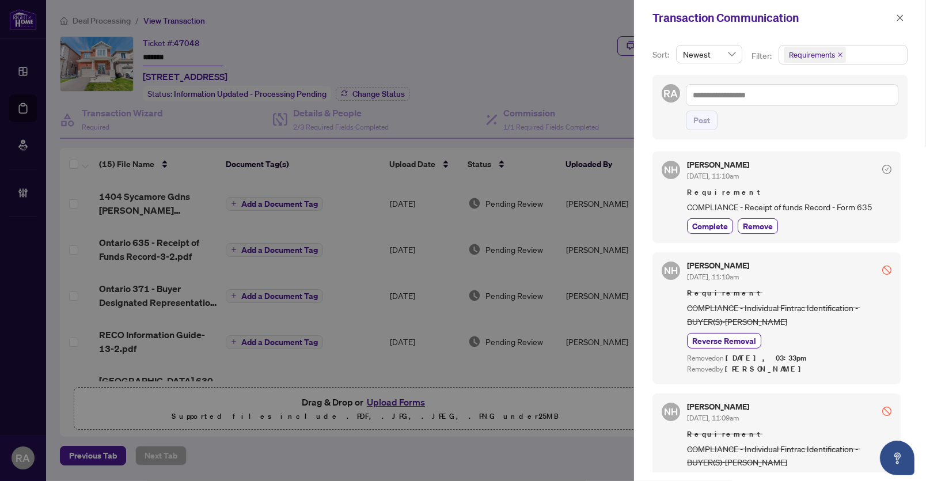
scroll to position [245, 0]
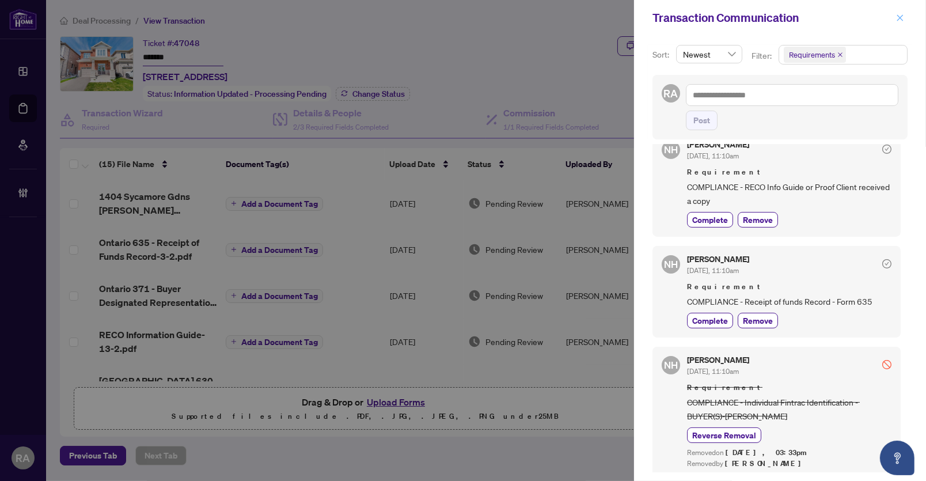
drag, startPoint x: 902, startPoint y: 13, endPoint x: 896, endPoint y: 18, distance: 7.8
click at [902, 14] on icon "close" at bounding box center [900, 18] width 8 height 8
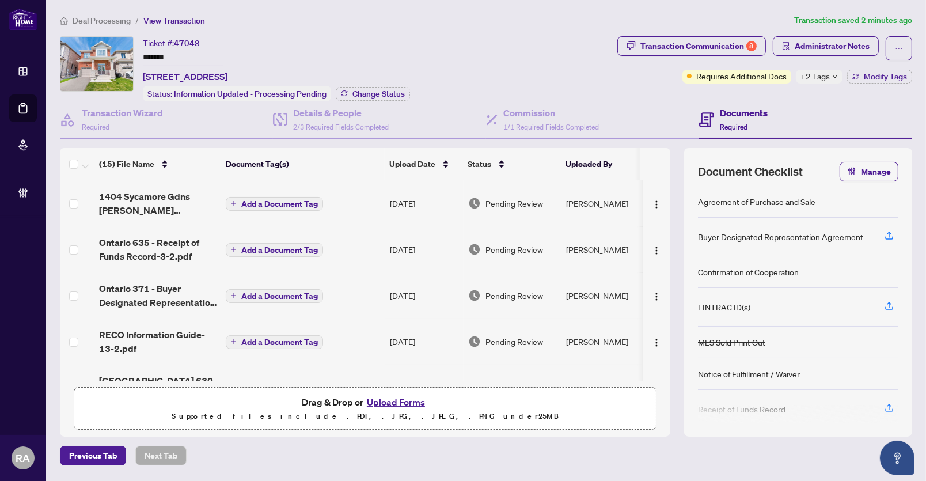
click at [529, 57] on div "Ticket #: 47048 ******* [STREET_ADDRESS][PERSON_NAME] Status: Information Updat…" at bounding box center [336, 68] width 553 height 65
click at [707, 39] on div "Transaction Communication 8" at bounding box center [699, 46] width 116 height 18
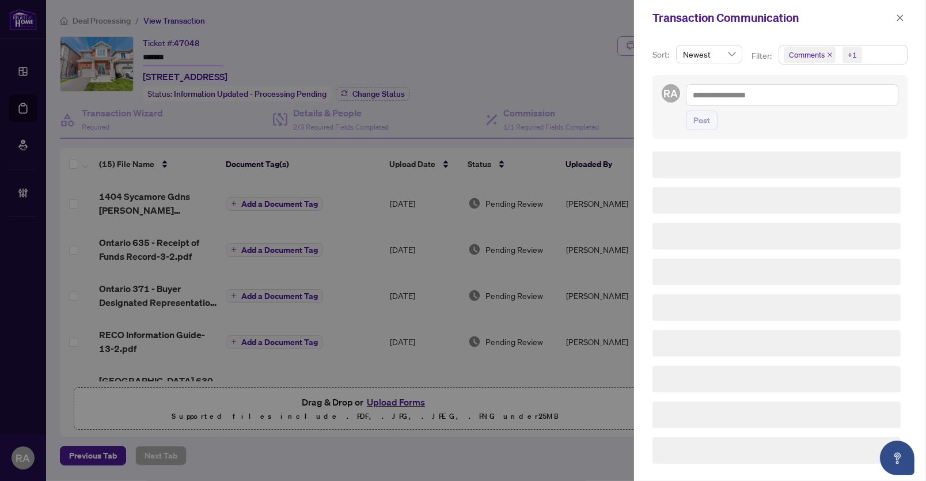
scroll to position [0, 0]
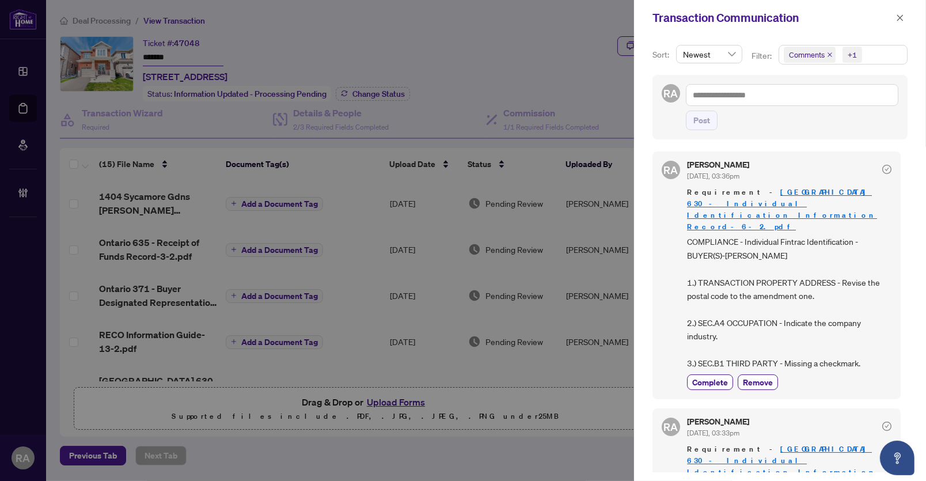
click at [880, 112] on div "Post" at bounding box center [792, 121] width 213 height 20
click at [892, 61] on span "Comments +1" at bounding box center [843, 55] width 128 height 18
click at [790, 106] on span "Select Comments" at bounding box center [790, 102] width 9 height 9
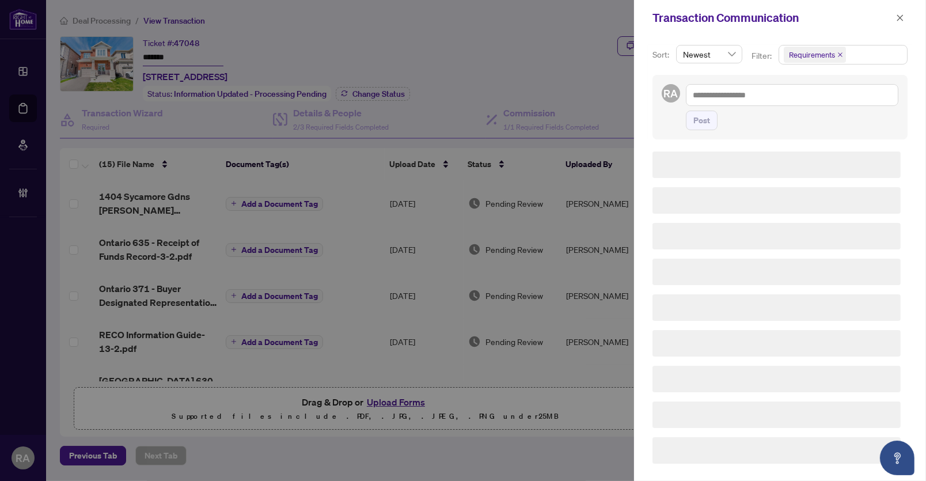
click at [744, 133] on div "RA Post" at bounding box center [780, 107] width 255 height 65
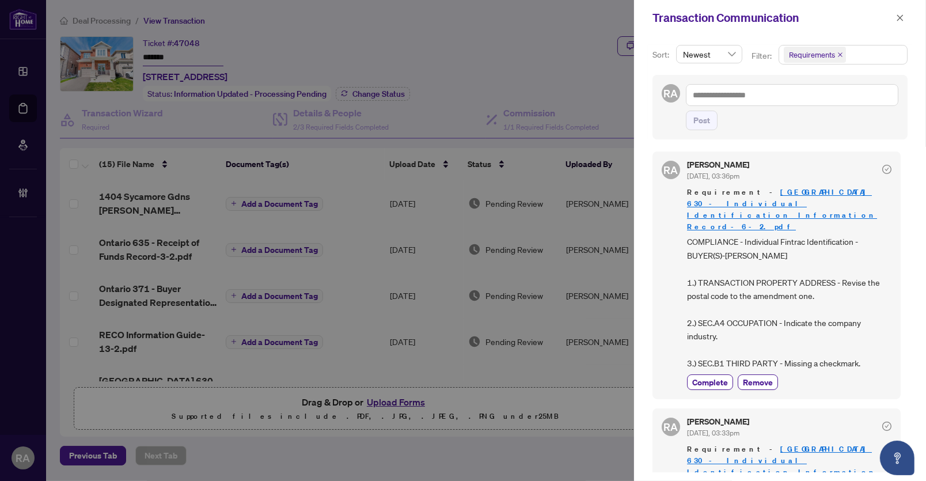
click at [779, 158] on div "[PERSON_NAME] [DATE], 03:36pm Requirement - [GEOGRAPHIC_DATA] 630 - Individual …" at bounding box center [777, 276] width 248 height 248
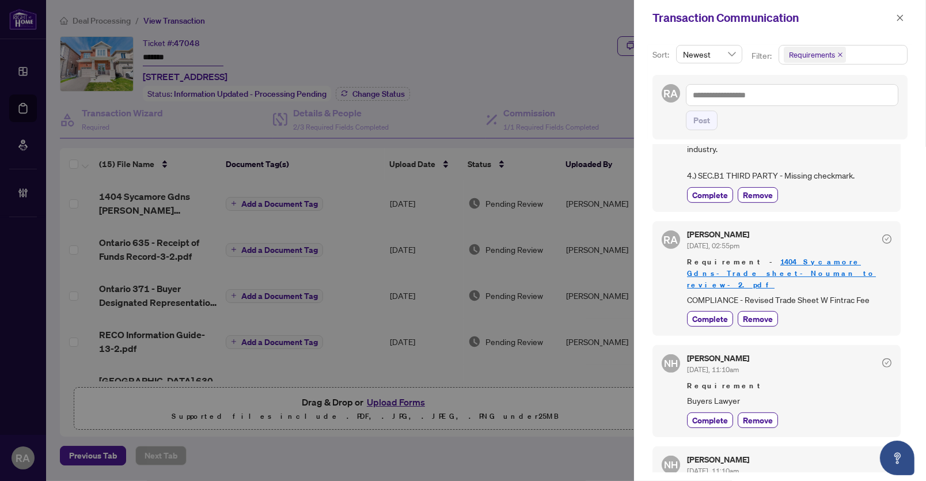
scroll to position [628, 0]
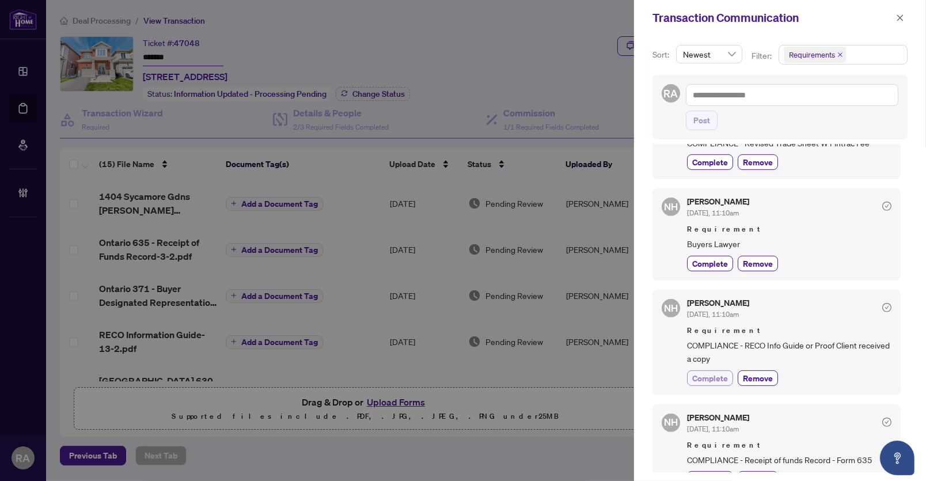
click at [703, 372] on span "Complete" at bounding box center [710, 378] width 36 height 12
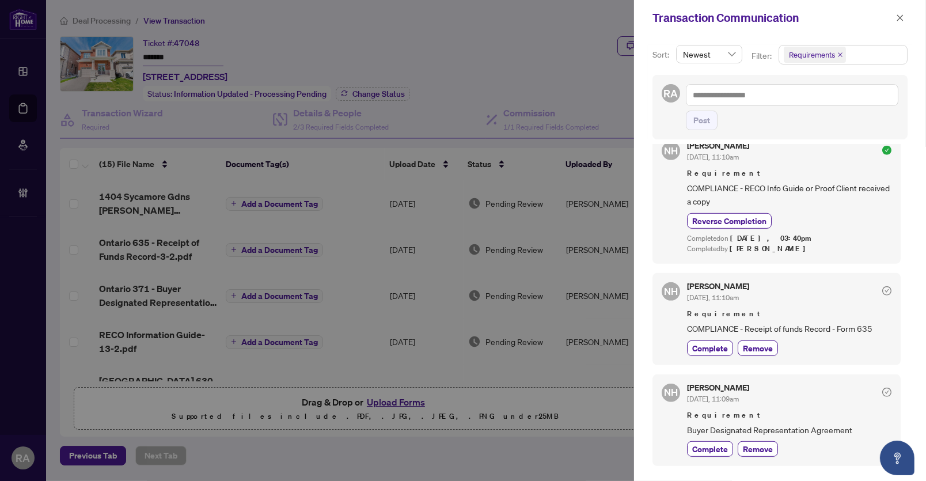
scroll to position [943, 0]
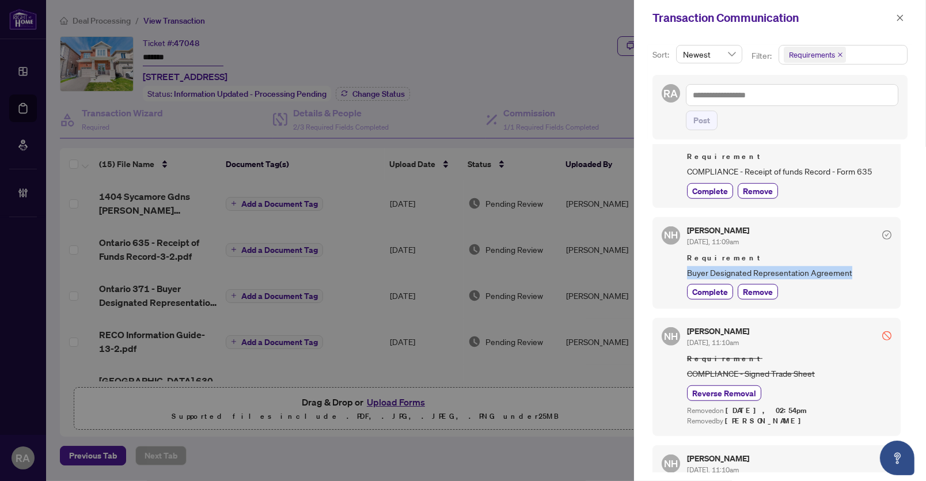
drag, startPoint x: 860, startPoint y: 207, endPoint x: 686, endPoint y: 225, distance: 174.9
click at [684, 217] on div "NH [PERSON_NAME] [DATE], 11:09am Requirement Buyer Designated Representation Ag…" at bounding box center [777, 263] width 248 height 92
copy span "Buyer Designated Representation Agreement"
click at [758, 286] on span "Remove" at bounding box center [758, 292] width 30 height 12
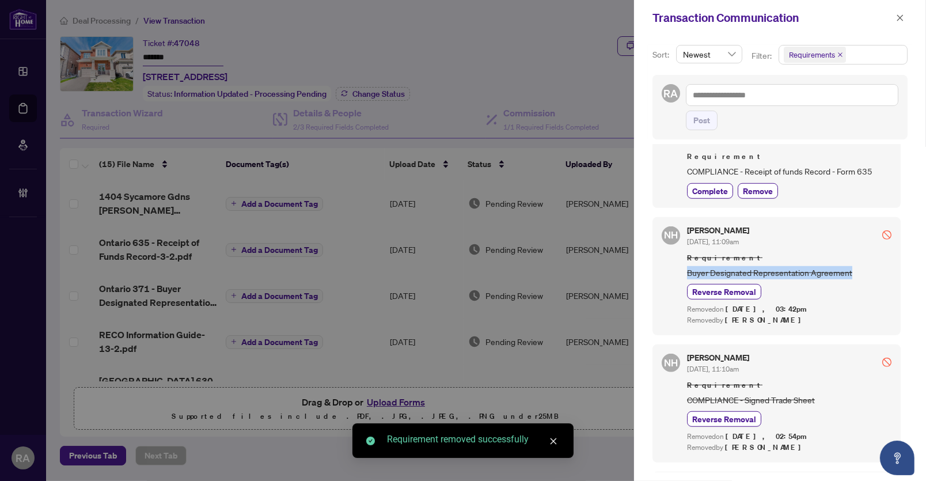
click at [864, 266] on span "Buyer Designated Representation Agreement" at bounding box center [789, 272] width 205 height 13
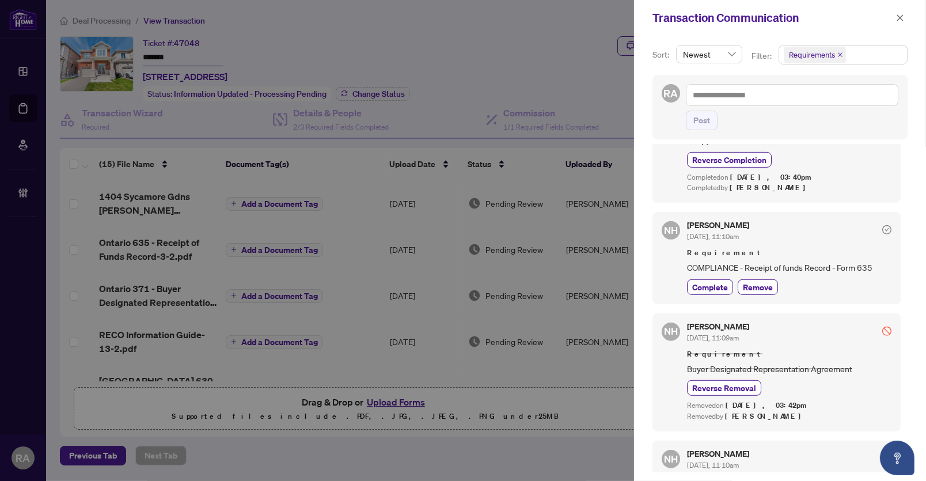
scroll to position [733, 0]
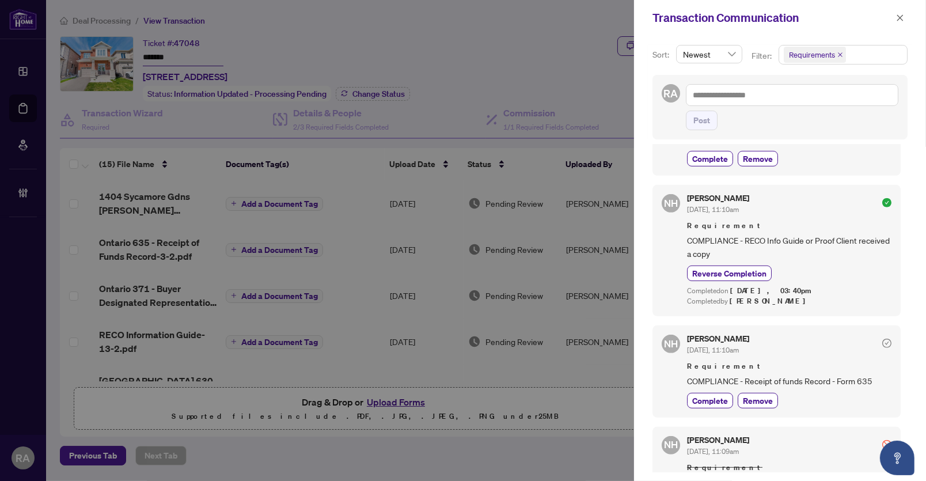
click at [856, 335] on div "[PERSON_NAME] [DATE], 11:10am" at bounding box center [789, 345] width 205 height 21
drag, startPoint x: 894, startPoint y: 18, endPoint x: 887, endPoint y: 23, distance: 8.3
click at [894, 18] on button "button" at bounding box center [900, 18] width 15 height 14
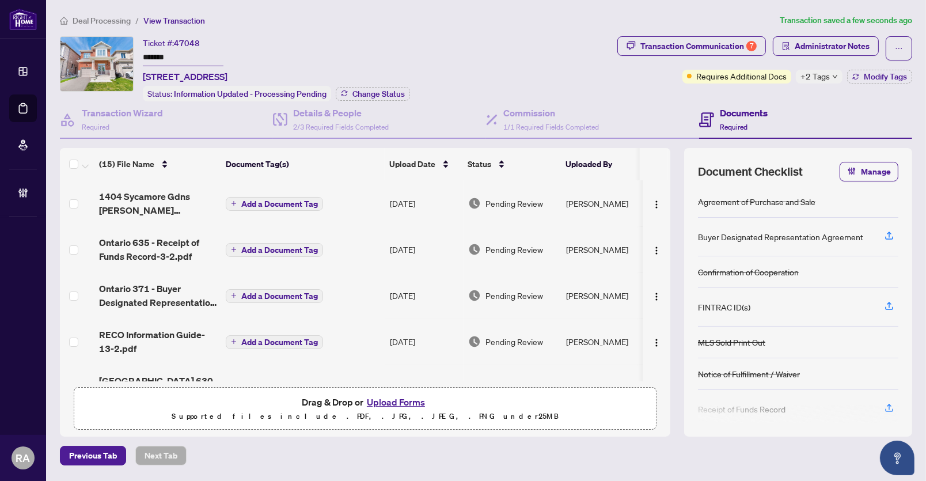
click at [574, 48] on div "Ticket #: 47048 ******* [STREET_ADDRESS][PERSON_NAME] Status: Information Updat…" at bounding box center [336, 68] width 553 height 65
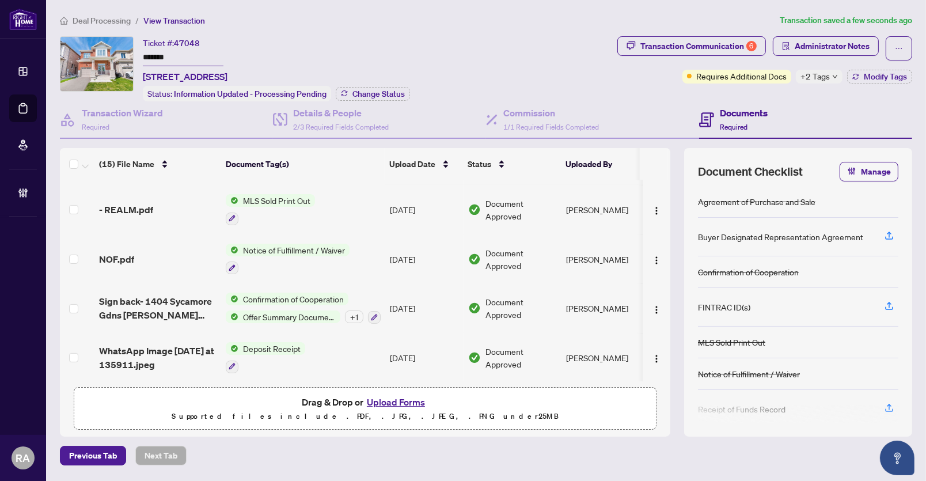
scroll to position [518, 0]
click at [415, 350] on td "[DATE]" at bounding box center [424, 358] width 78 height 50
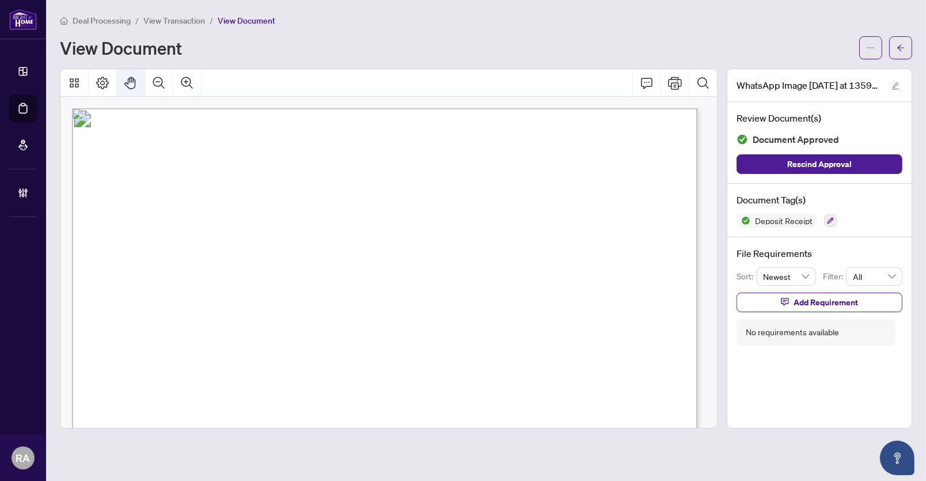
click at [143, 82] on button "Pan Mode" at bounding box center [131, 83] width 28 height 28
click at [160, 78] on icon "Zoom Out" at bounding box center [159, 83] width 14 height 14
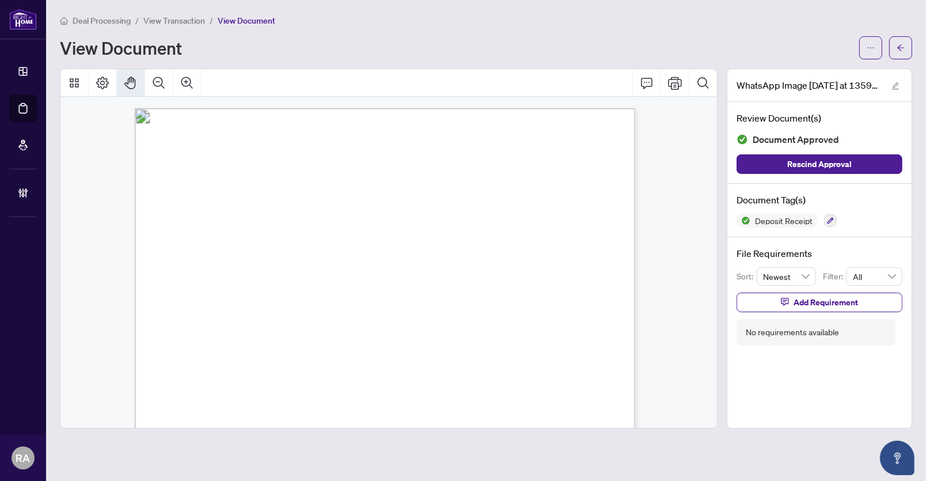
click at [133, 86] on icon "Pan Mode" at bounding box center [131, 83] width 14 height 14
click at [456, 106] on div at bounding box center [316, 457] width 512 height 720
click at [523, 36] on div "View Document" at bounding box center [486, 47] width 853 height 23
click at [546, 41] on div "View Document" at bounding box center [456, 48] width 793 height 18
click at [186, 18] on span "View Transaction" at bounding box center [174, 21] width 62 height 10
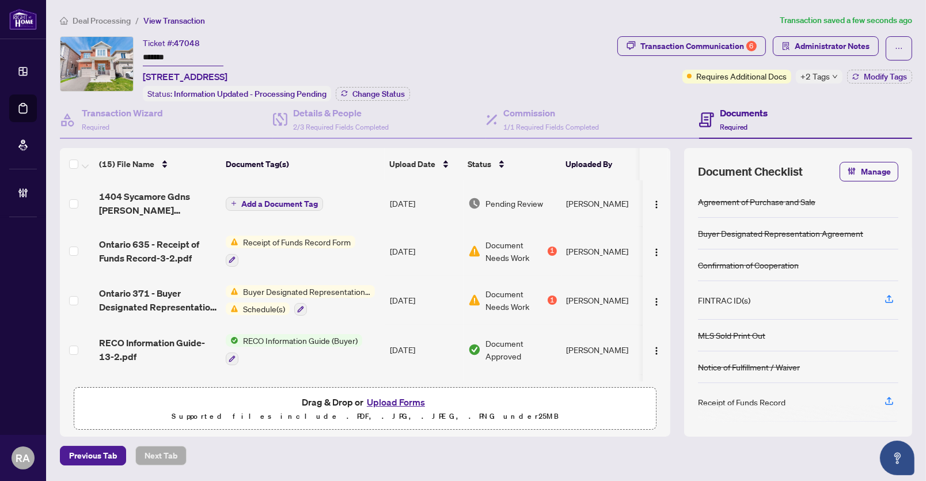
click at [434, 54] on div "Ticket #: 47048 ******* [STREET_ADDRESS][PERSON_NAME] Status: Information Updat…" at bounding box center [336, 68] width 553 height 65
click at [716, 43] on div "Transaction Communication 6" at bounding box center [699, 46] width 116 height 18
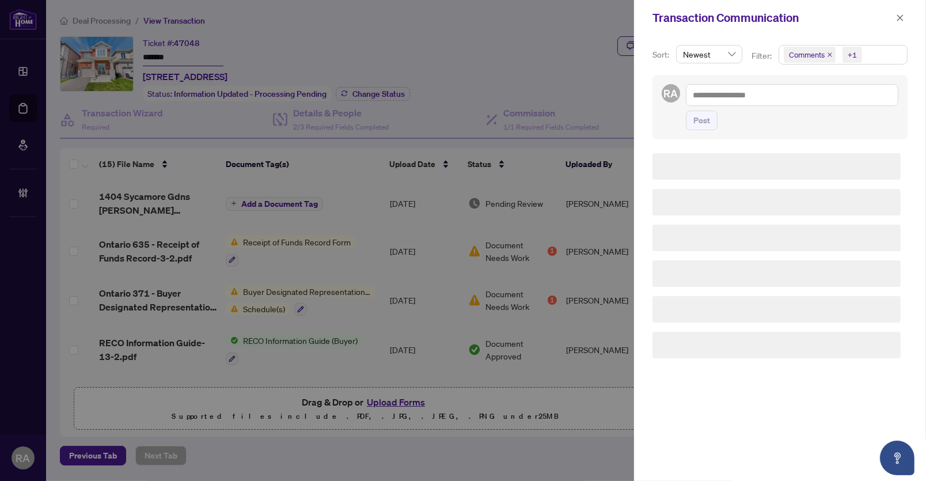
click at [824, 122] on div "Post" at bounding box center [792, 121] width 213 height 20
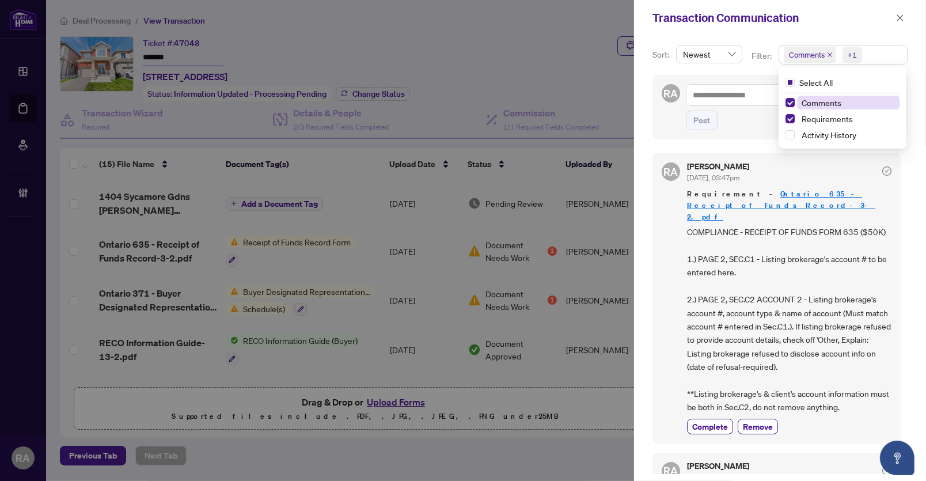
click at [879, 55] on span "Comments +1" at bounding box center [843, 55] width 128 height 18
click at [786, 100] on span "Select Comments" at bounding box center [790, 102] width 9 height 9
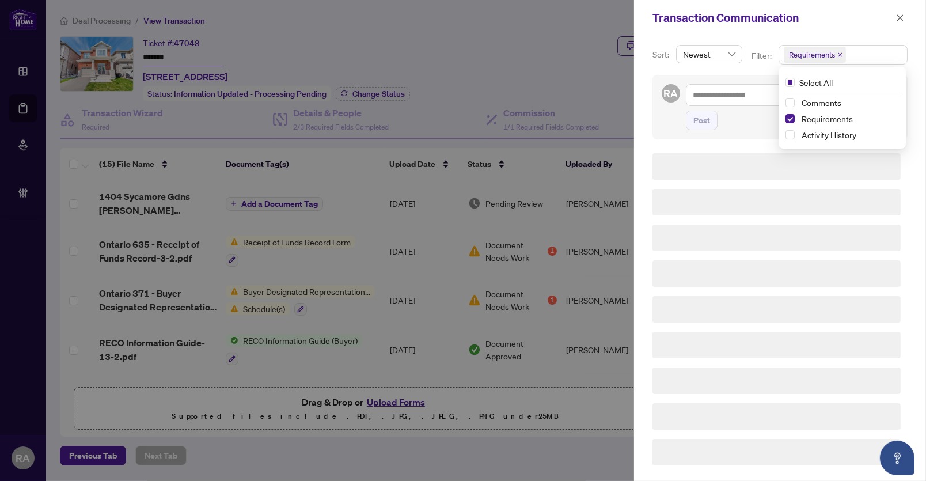
drag, startPoint x: 760, startPoint y: 141, endPoint x: 766, endPoint y: 186, distance: 45.3
click at [760, 141] on div "Sort: Newest Filter: Requirements Select All Comments Requirements Activity His…" at bounding box center [780, 258] width 292 height 445
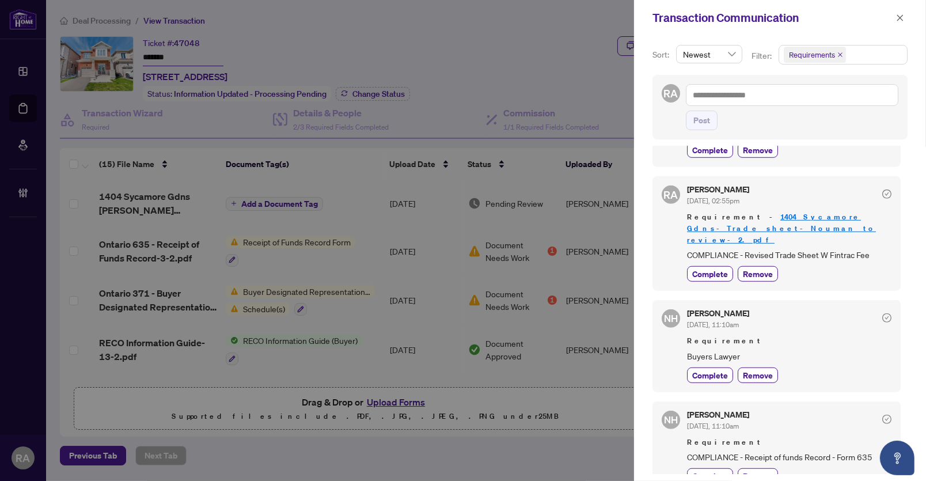
scroll to position [1047, 0]
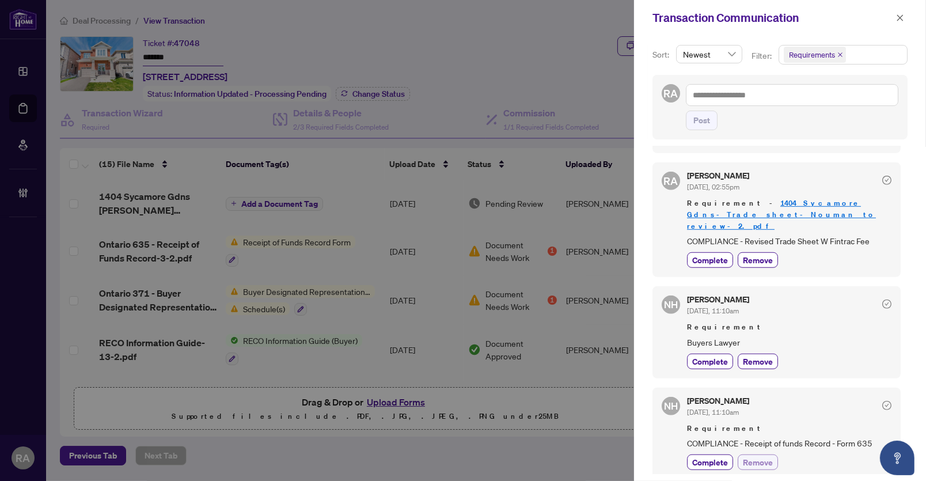
click at [763, 456] on span "Remove" at bounding box center [758, 462] width 30 height 12
drag, startPoint x: 333, startPoint y: 398, endPoint x: 247, endPoint y: 385, distance: 87.3
click at [872, 164] on div "[PERSON_NAME] [DATE], 02:55pm Requirement - 1404 Sycamore Gdns-Trade sheet-Noum…" at bounding box center [777, 219] width 248 height 115
click at [872, 354] on div "Complete Remove" at bounding box center [789, 362] width 205 height 16
click at [694, 296] on div "[PERSON_NAME] [DATE], 11:10am Requirement Buyers Lawyer Complete Remove" at bounding box center [789, 332] width 205 height 73
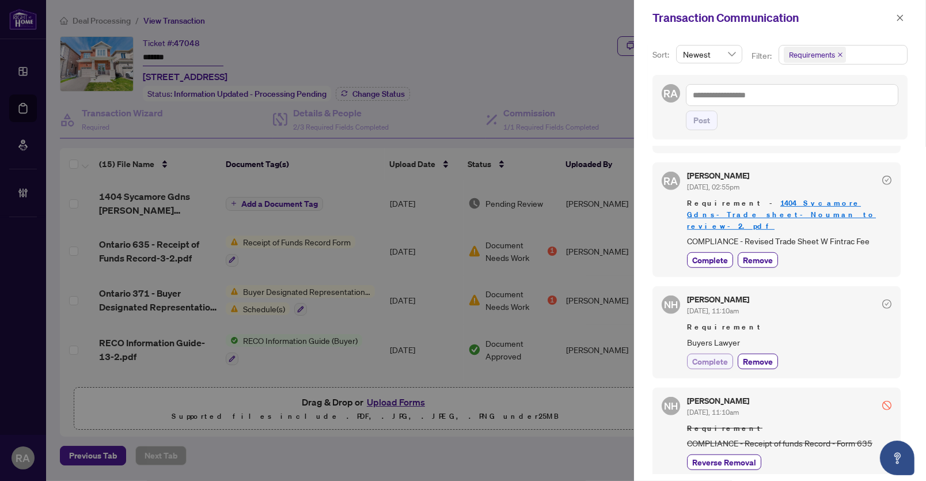
click at [694, 355] on span "Complete" at bounding box center [710, 361] width 36 height 12
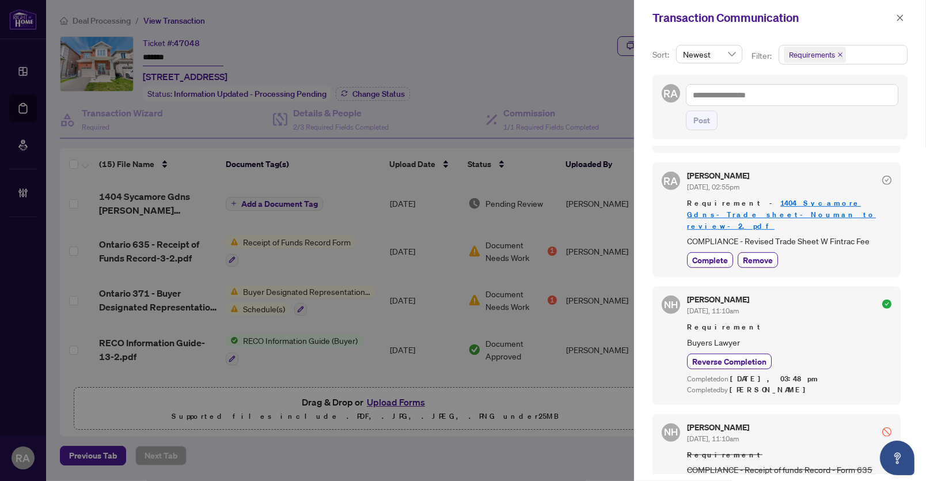
drag, startPoint x: 871, startPoint y: 139, endPoint x: 891, endPoint y: 89, distance: 53.3
click at [871, 139] on div "Sort: Newest Filter: Requirements Select All Comments Requirements Activity His…" at bounding box center [780, 258] width 292 height 445
click at [903, 20] on icon "close" at bounding box center [901, 17] width 6 height 6
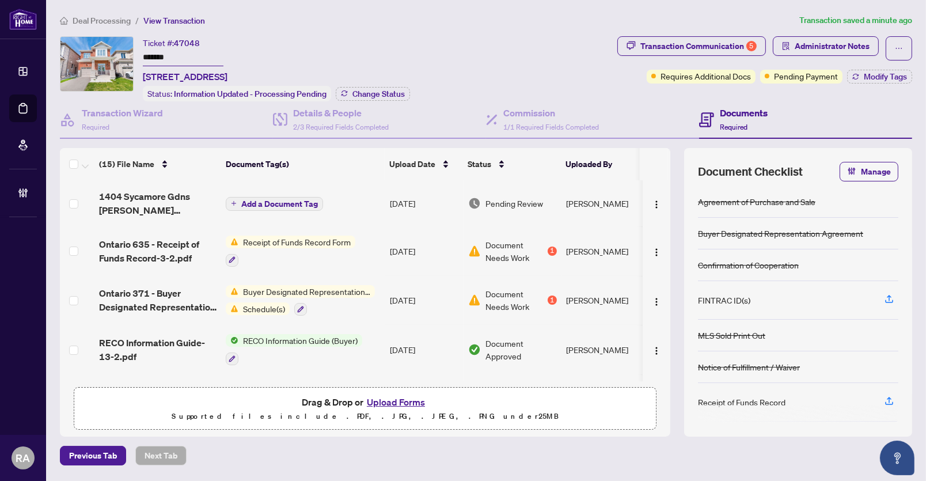
click at [121, 20] on span "Deal Processing" at bounding box center [102, 21] width 58 height 10
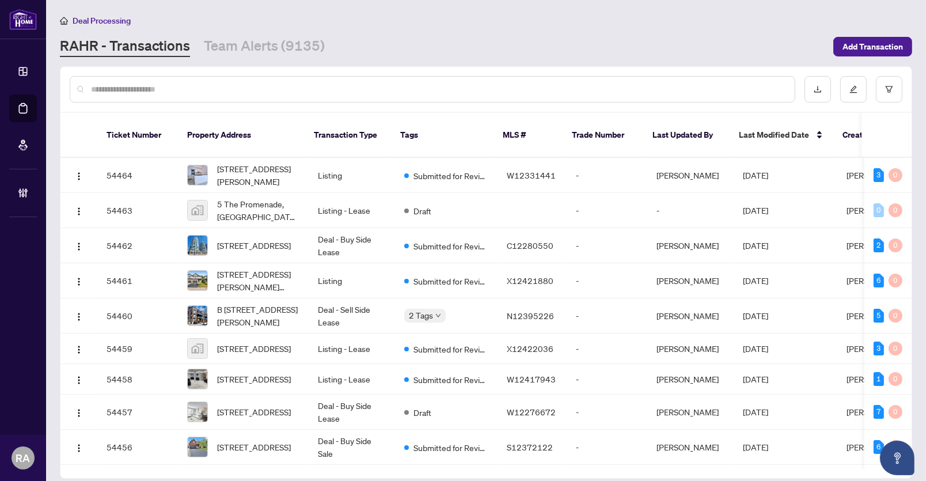
click at [657, 24] on div "Deal Processing" at bounding box center [486, 20] width 853 height 13
click at [561, 90] on input "text" at bounding box center [438, 89] width 695 height 13
paste input "*******"
type input "*******"
click at [587, 22] on div "Deal Processing" at bounding box center [486, 20] width 853 height 13
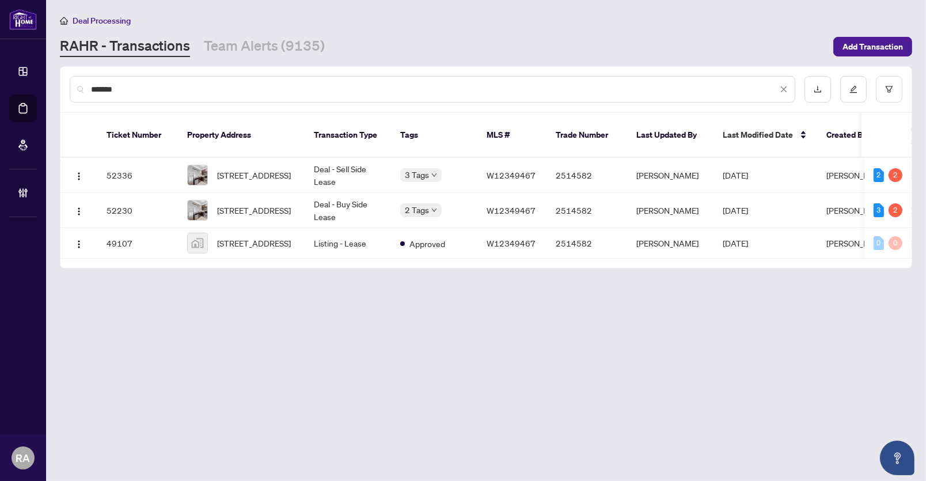
click at [591, 18] on div "Deal Processing" at bounding box center [486, 20] width 853 height 13
click at [551, 162] on td "2514582" at bounding box center [587, 175] width 81 height 35
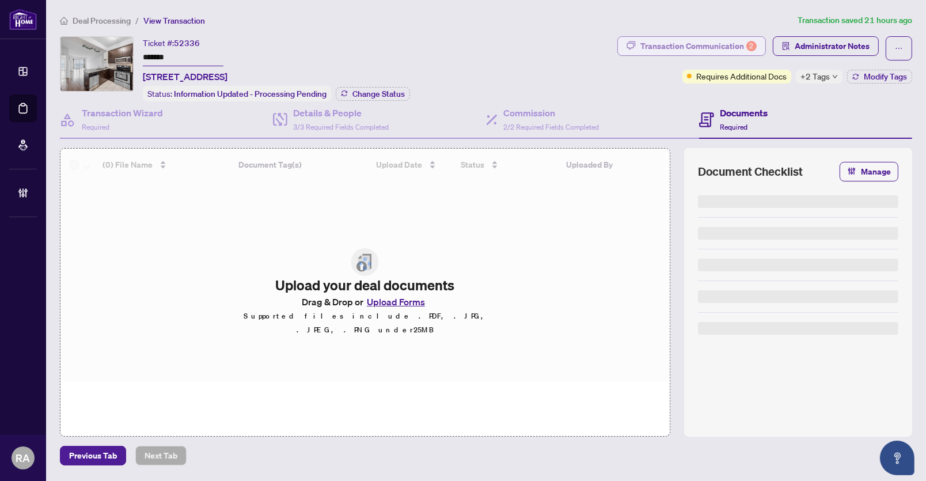
click at [692, 43] on div "Transaction Communication 2" at bounding box center [699, 46] width 116 height 18
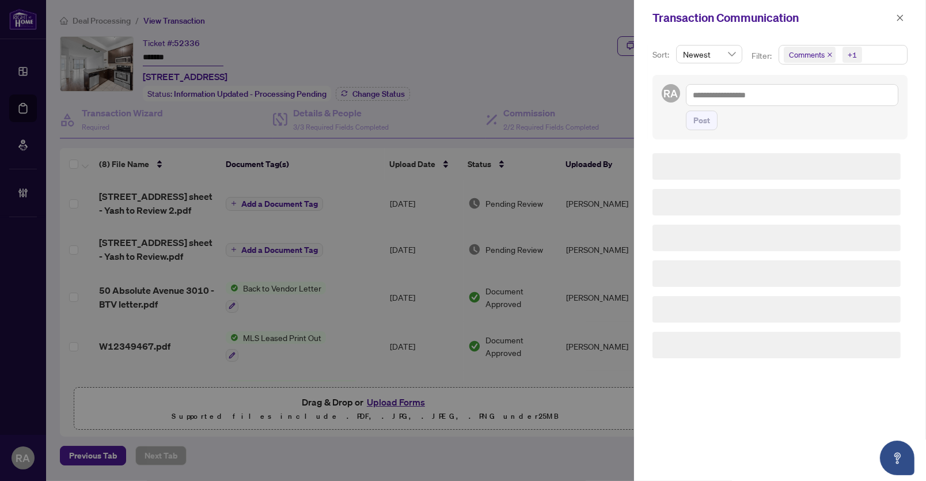
click at [800, 118] on div "Post" at bounding box center [792, 121] width 213 height 20
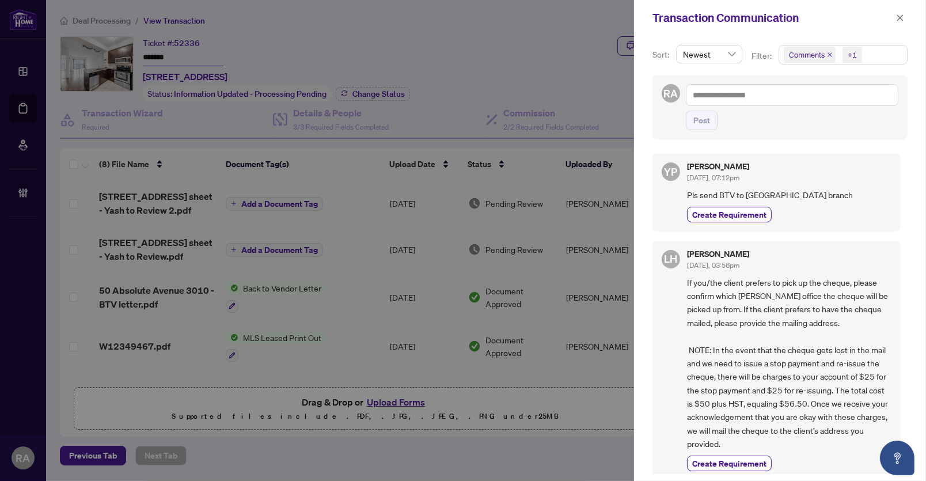
click at [862, 52] on div "+1" at bounding box center [851, 55] width 27 height 18
click at [789, 120] on span "Select Requirements" at bounding box center [790, 118] width 9 height 9
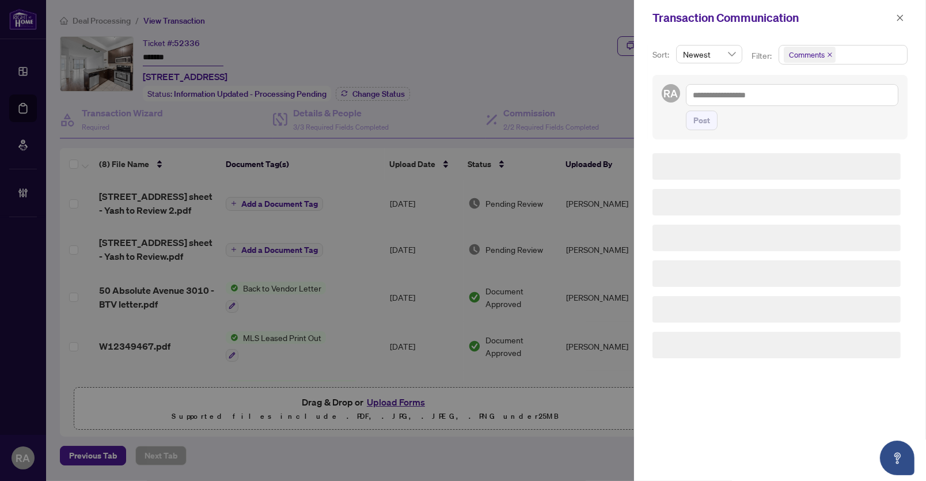
click at [754, 131] on div "RA Post" at bounding box center [780, 107] width 255 height 65
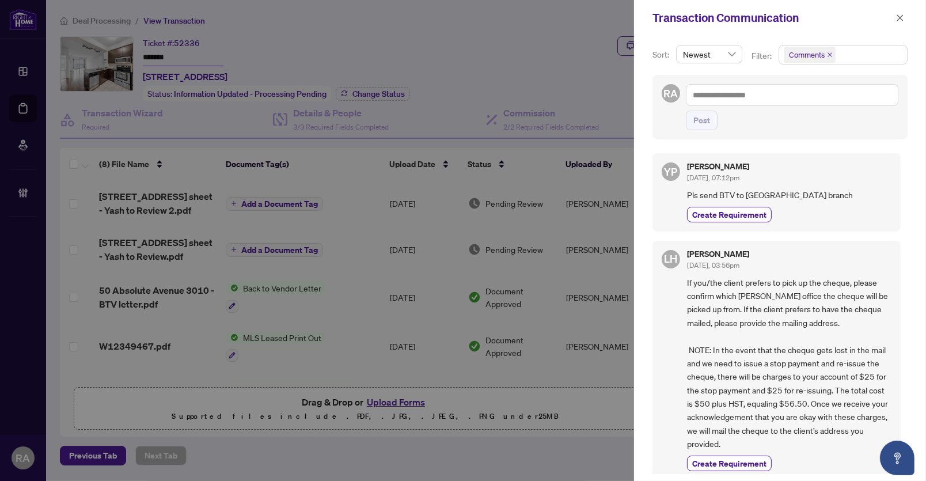
click at [882, 157] on div "YP Yash Palse [DATE], 07:12pm Pls send BTV to [GEOGRAPHIC_DATA] branch Create R…" at bounding box center [777, 192] width 248 height 78
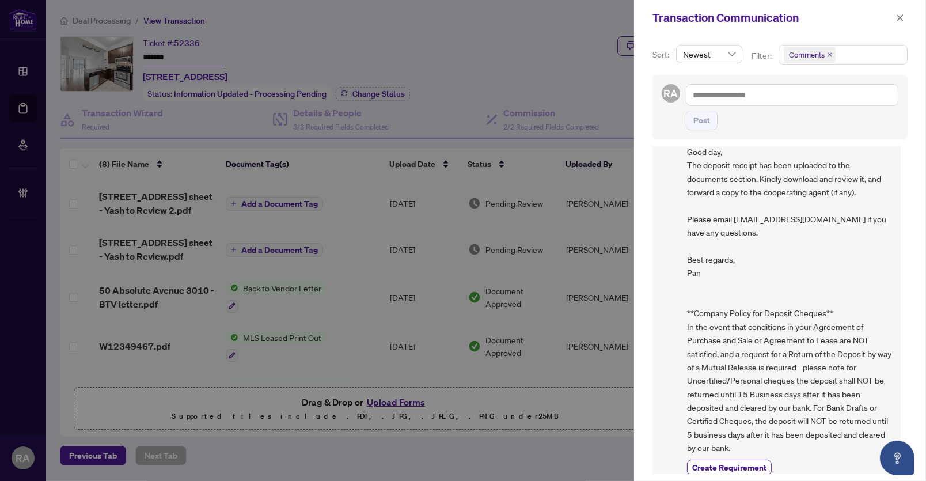
scroll to position [576, 0]
click at [840, 52] on span "Comments" at bounding box center [843, 55] width 128 height 18
click at [789, 118] on span "Select Requirements" at bounding box center [790, 118] width 9 height 9
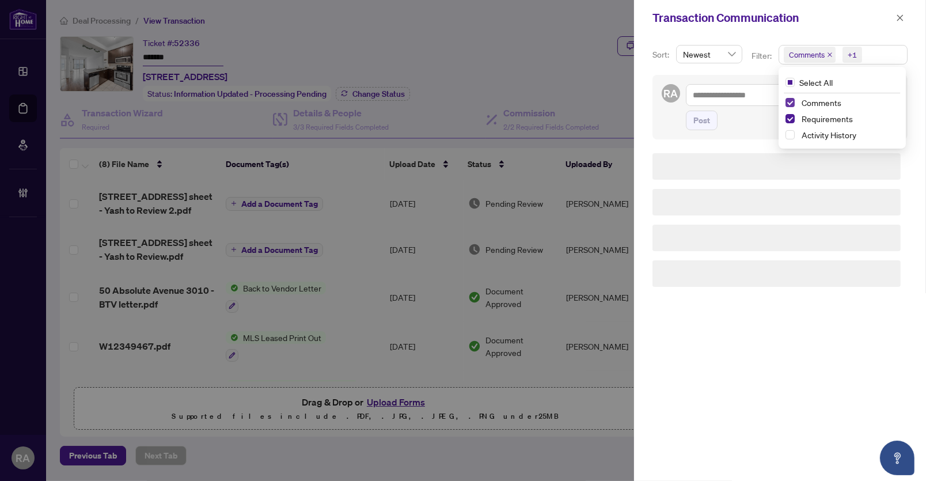
click at [786, 102] on span "Select Comments" at bounding box center [790, 102] width 9 height 9
click at [739, 133] on div "RA Post" at bounding box center [780, 107] width 255 height 65
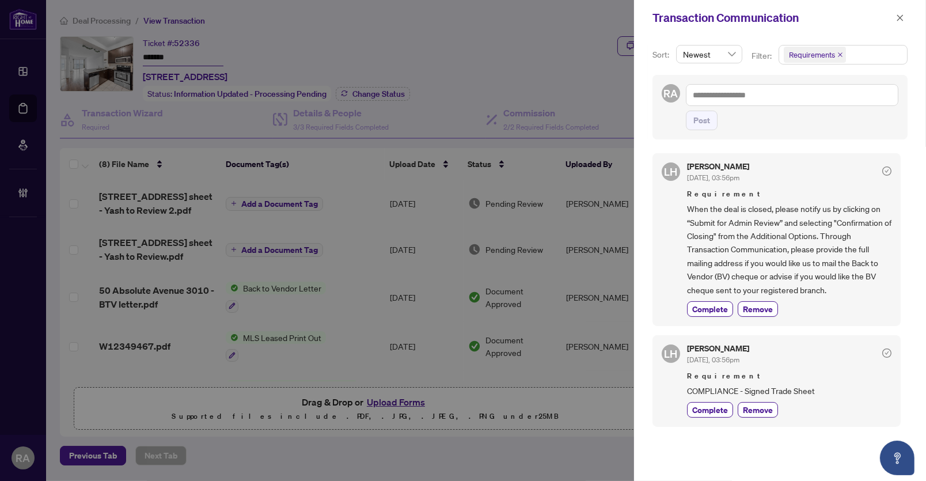
click at [854, 162] on div "[PERSON_NAME] [DATE], 03:56pm" at bounding box center [789, 172] width 205 height 21
click at [703, 406] on span "Complete" at bounding box center [710, 410] width 36 height 12
click at [902, 224] on div "LH [PERSON_NAME] [DATE], 03:56pm Requirement When the deal is closed, please no…" at bounding box center [780, 310] width 255 height 328
click at [713, 304] on span "Complete" at bounding box center [710, 309] width 36 height 12
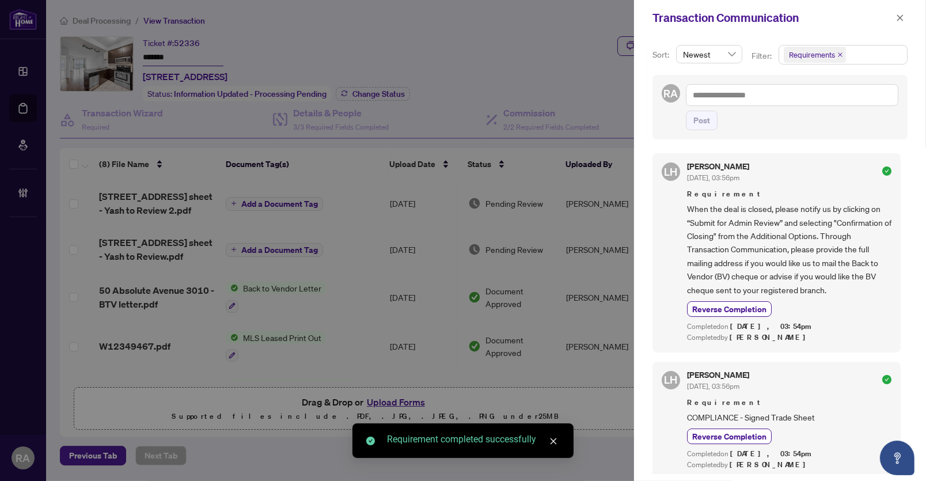
drag, startPoint x: 902, startPoint y: 16, endPoint x: 843, endPoint y: 30, distance: 59.9
click at [902, 16] on icon "close" at bounding box center [900, 18] width 8 height 8
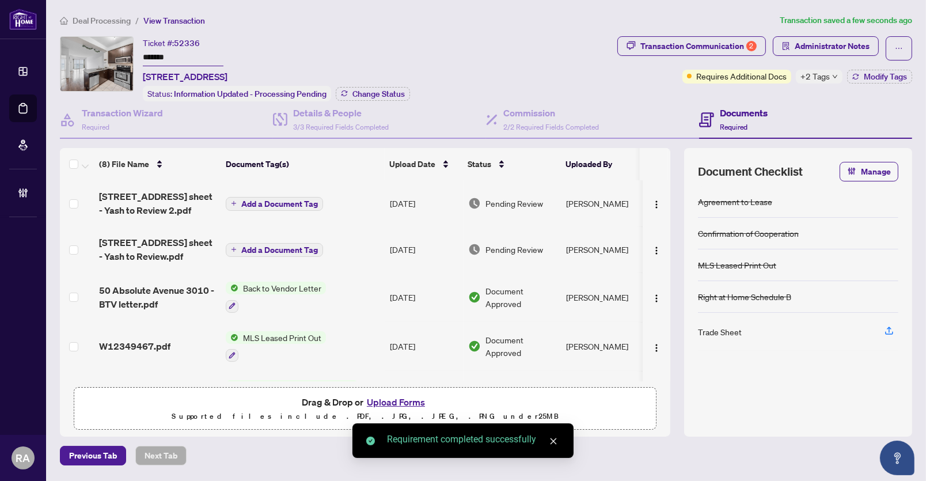
click at [561, 40] on div "Ticket #: 52336 ******* [STREET_ADDRESS] Status: Information Updated - Processi…" at bounding box center [336, 68] width 553 height 65
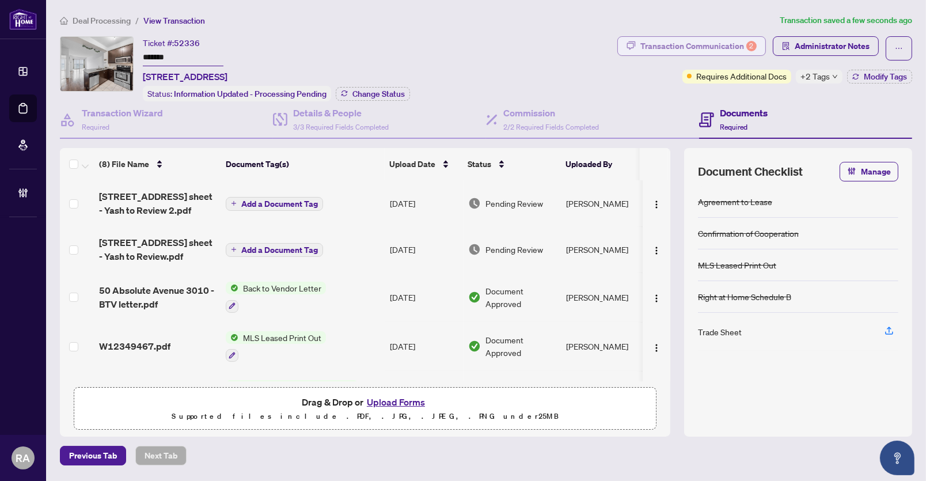
click at [732, 49] on div "Transaction Communication 2" at bounding box center [699, 46] width 116 height 18
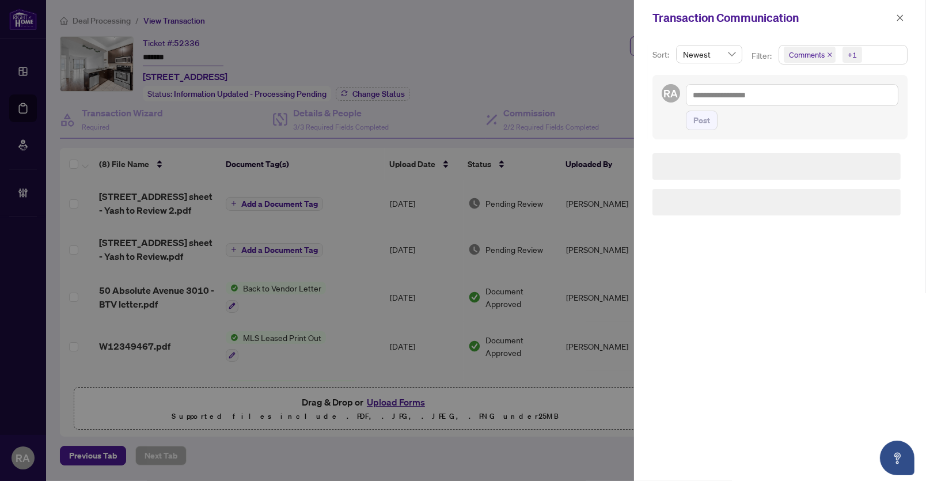
click at [846, 121] on div "Post" at bounding box center [792, 121] width 213 height 20
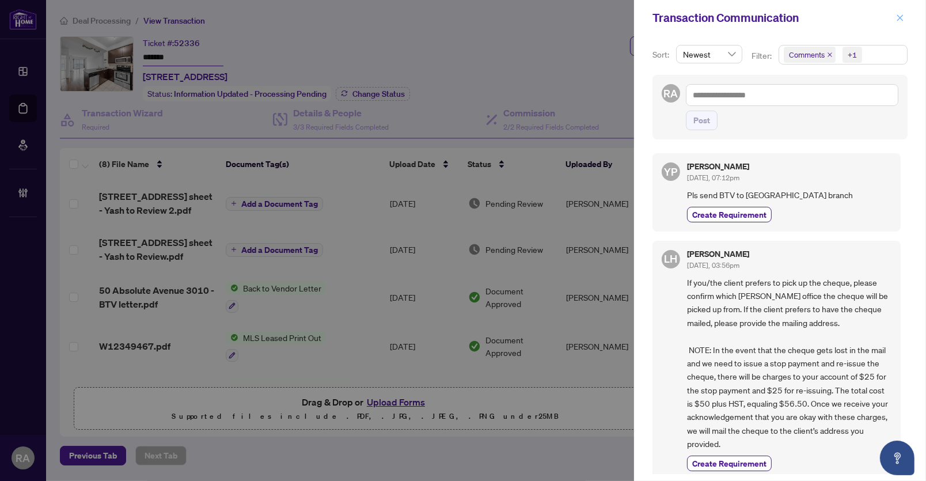
click at [903, 15] on icon "close" at bounding box center [901, 17] width 6 height 6
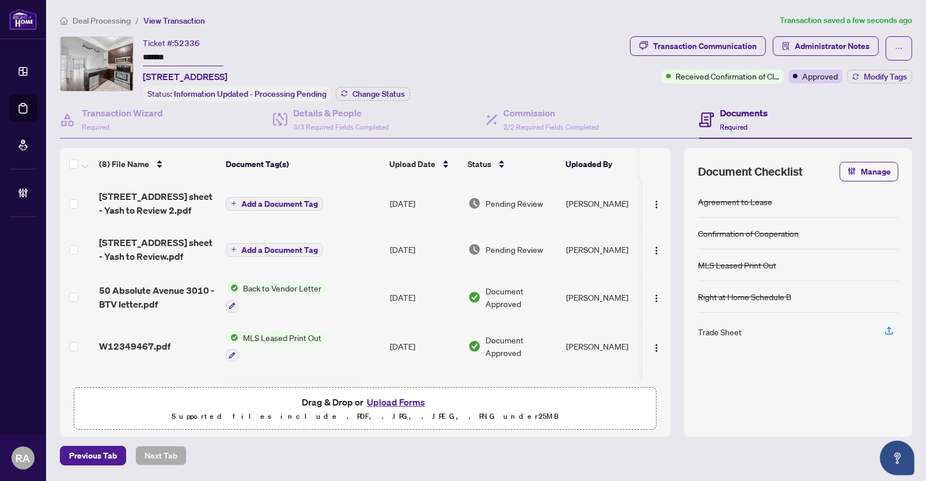
click at [110, 17] on span "Deal Processing" at bounding box center [102, 21] width 58 height 10
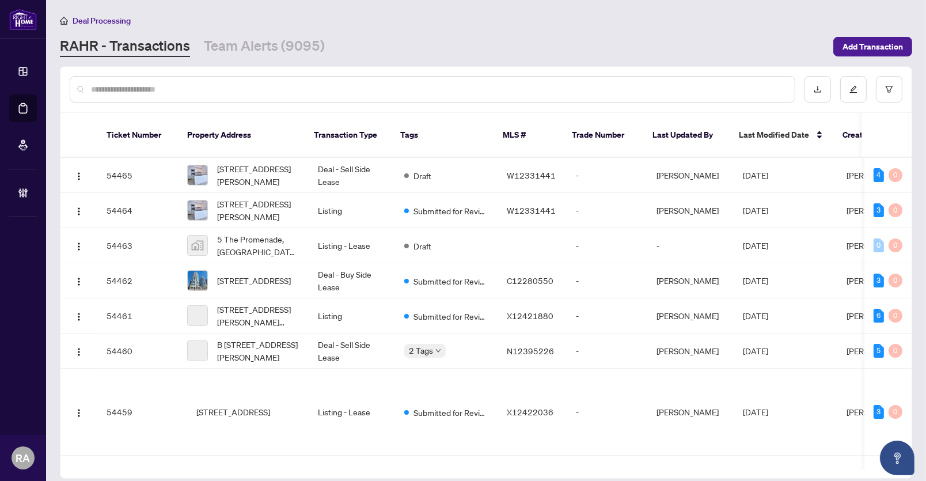
click at [422, 84] on input "text" at bounding box center [438, 89] width 695 height 13
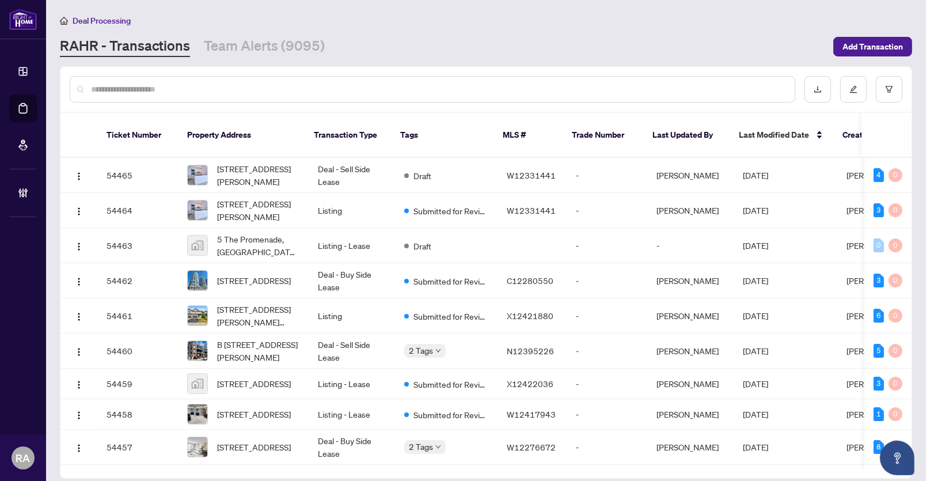
click at [431, 96] on div at bounding box center [433, 89] width 726 height 27
click at [440, 88] on input "text" at bounding box center [438, 89] width 695 height 13
paste input "*******"
type input "*******"
click at [475, 48] on div "[PERSON_NAME] - Transactions Team Alerts (9095)" at bounding box center [443, 46] width 767 height 21
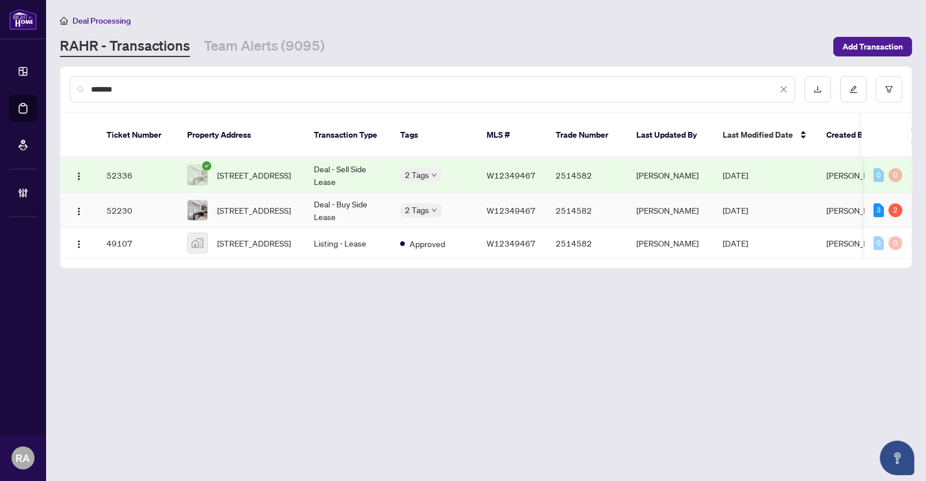
click at [339, 196] on td "Deal - Buy Side Lease" at bounding box center [348, 210] width 86 height 35
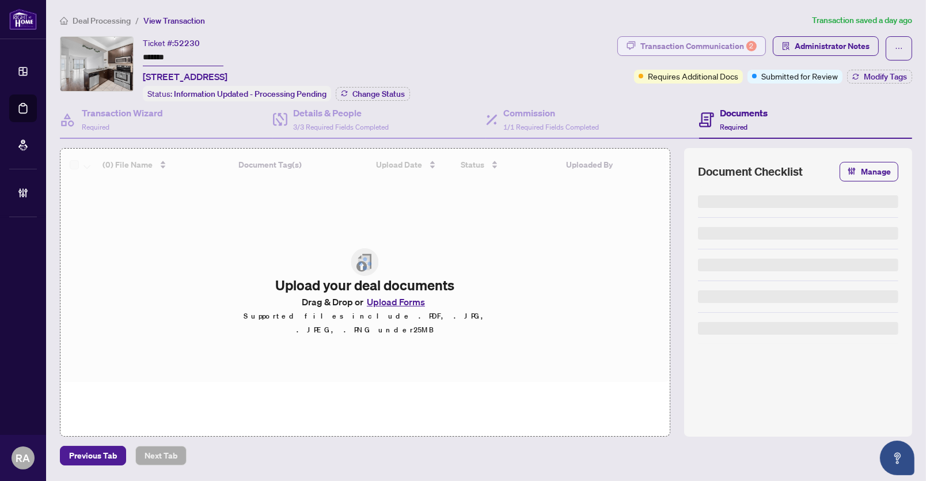
click at [702, 40] on div "Transaction Communication 2" at bounding box center [699, 46] width 116 height 18
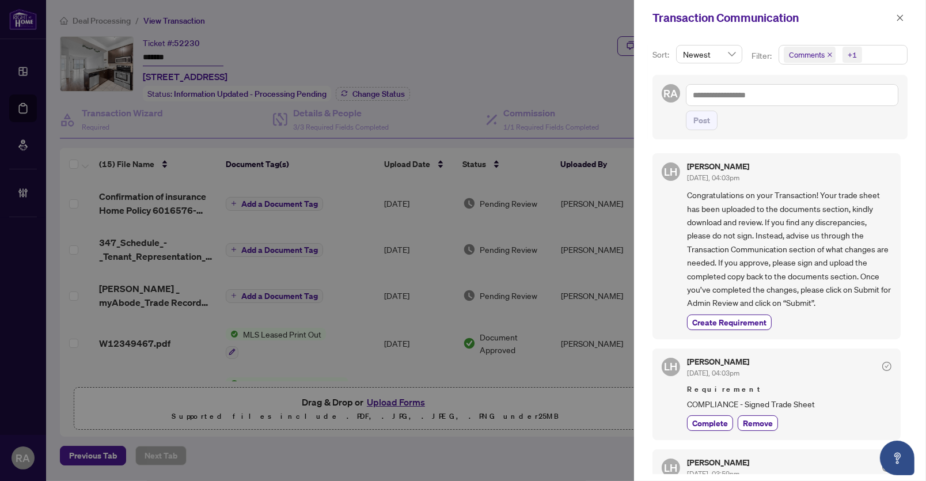
click at [818, 162] on div "[PERSON_NAME] [DATE], 04:03pm" at bounding box center [789, 172] width 205 height 21
click at [818, 161] on div "LH [PERSON_NAME] [DATE], 04:03pm Congratulations on your Transaction! Your trad…" at bounding box center [777, 246] width 248 height 186
click at [785, 192] on span "Congratulations on your Transaction! Your trade sheet has been uploaded to the …" at bounding box center [789, 248] width 205 height 121
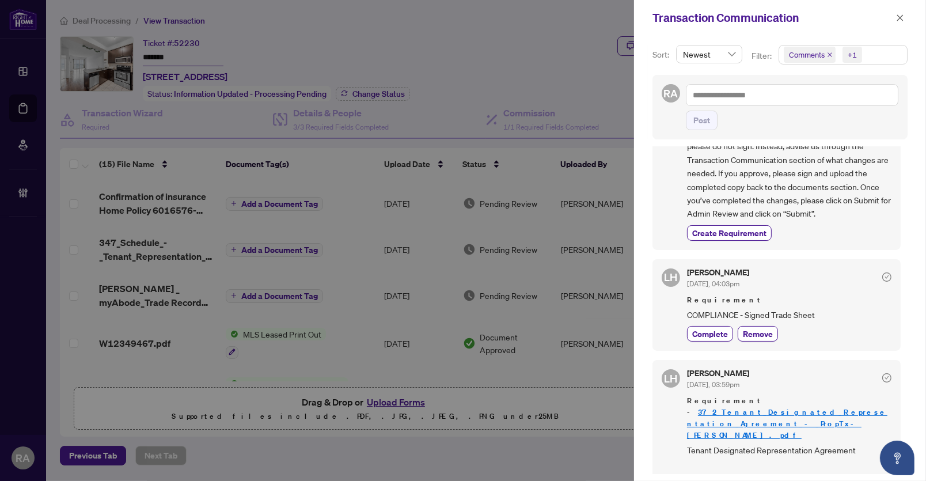
scroll to position [182, 0]
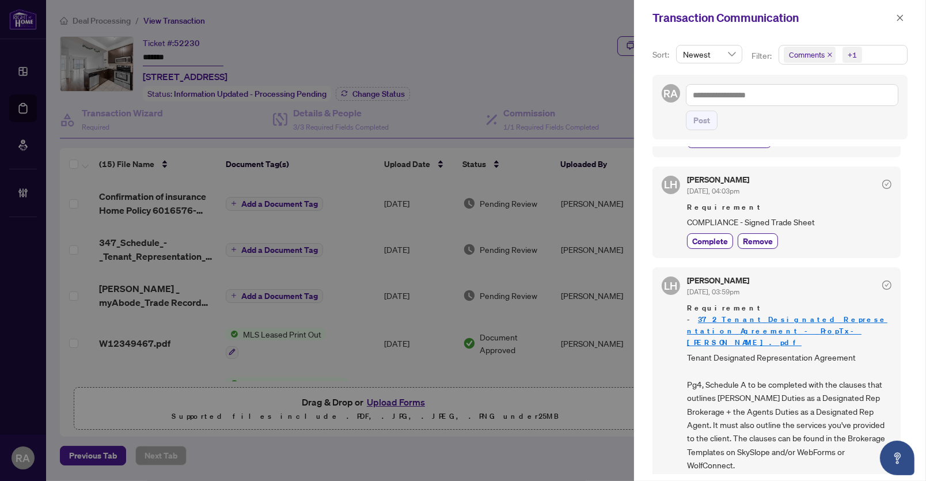
click at [812, 236] on div "Complete Remove" at bounding box center [789, 241] width 205 height 16
click at [879, 233] on div "Complete Remove" at bounding box center [789, 241] width 205 height 16
click at [746, 322] on span "Requirement - 372_Tenant_Designated_Representation_Agreement_-_PropTx-[PERSON_N…" at bounding box center [789, 324] width 205 height 46
click at [733, 326] on link "372_Tenant_Designated_Representation_Agreement_-_PropTx-[PERSON_NAME].pdf" at bounding box center [787, 329] width 200 height 33
click at [705, 239] on span "Complete" at bounding box center [710, 239] width 36 height 12
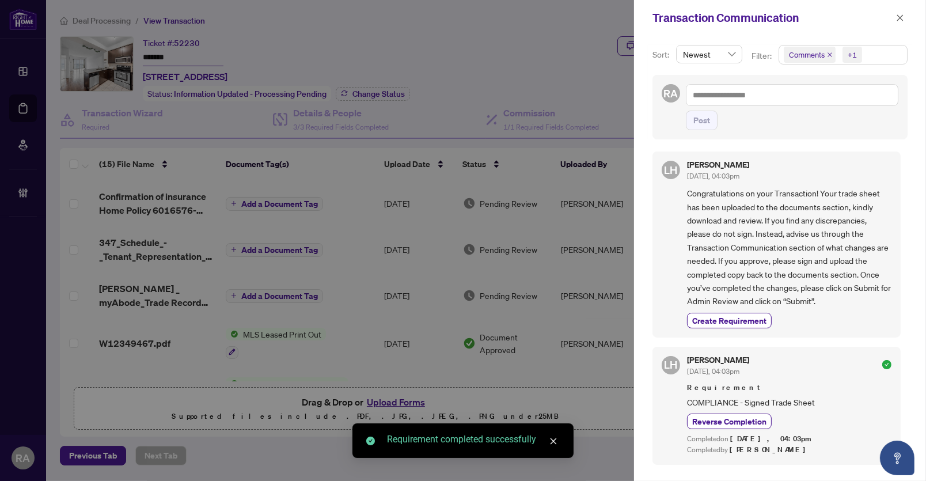
scroll to position [0, 0]
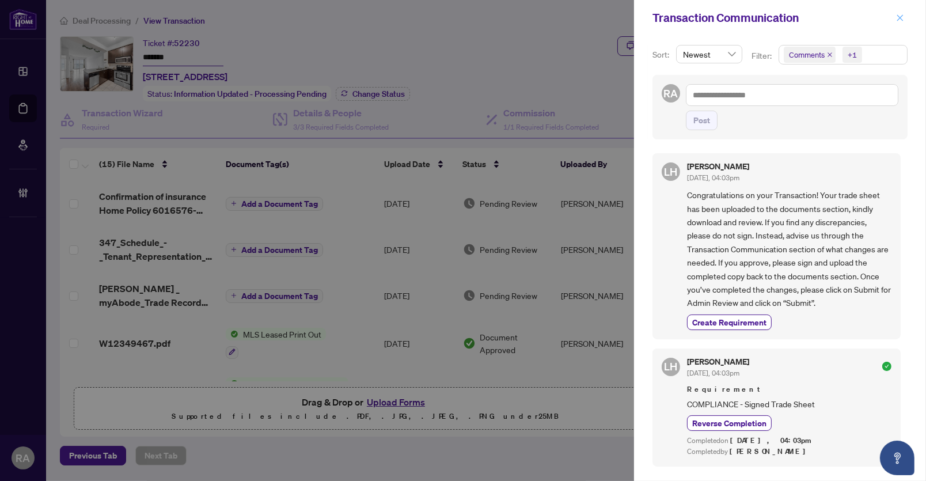
click at [899, 17] on icon "close" at bounding box center [900, 18] width 8 height 8
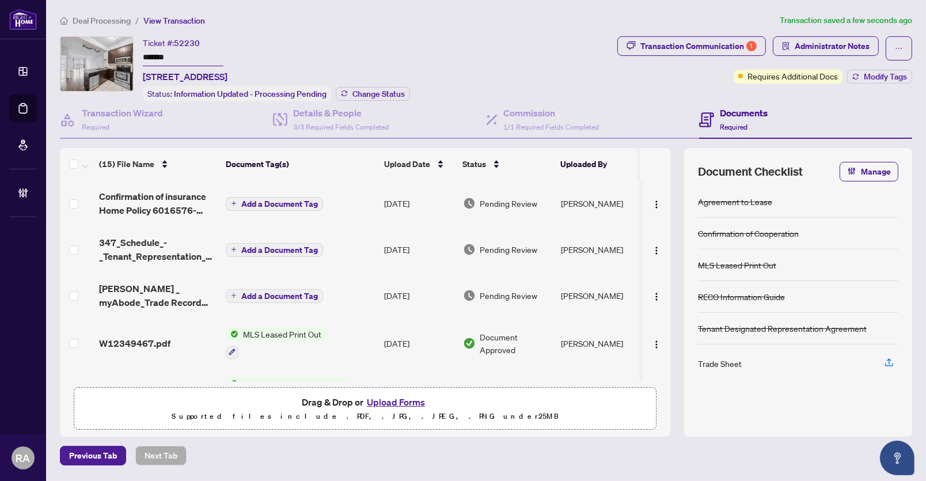
click at [121, 18] on span "Deal Processing" at bounding box center [102, 21] width 58 height 10
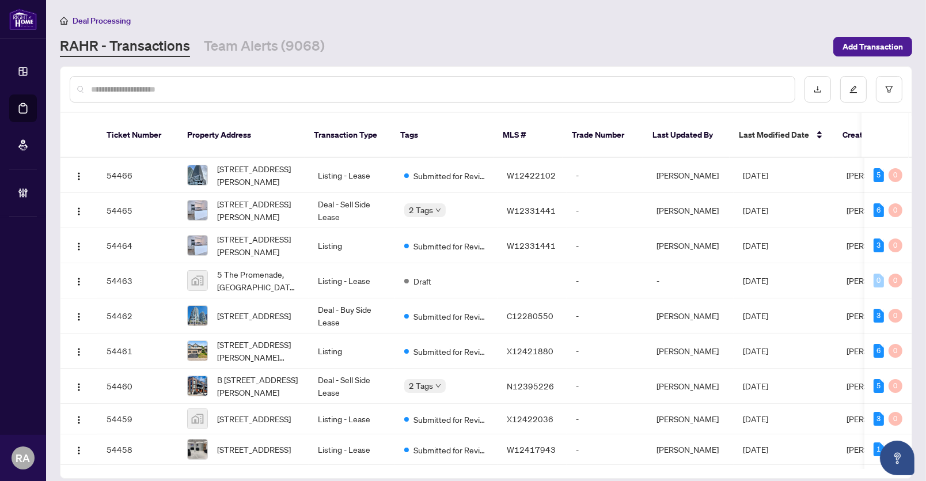
click at [608, 46] on div "[PERSON_NAME] - Transactions Team Alerts (9068)" at bounding box center [443, 46] width 767 height 21
click at [607, 84] on input "text" at bounding box center [438, 89] width 695 height 13
paste input "*******"
type input "*******"
click at [613, 45] on div "[PERSON_NAME] - Transactions Team Alerts (9068)" at bounding box center [443, 46] width 767 height 21
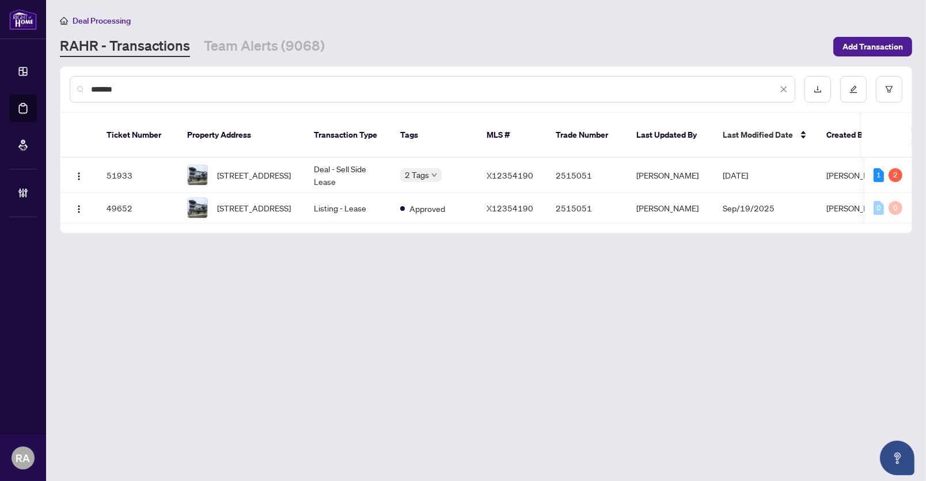
click at [623, 38] on div "[PERSON_NAME] - Transactions Team Alerts (9068)" at bounding box center [443, 46] width 767 height 21
click at [538, 163] on td "X12354190" at bounding box center [512, 175] width 69 height 35
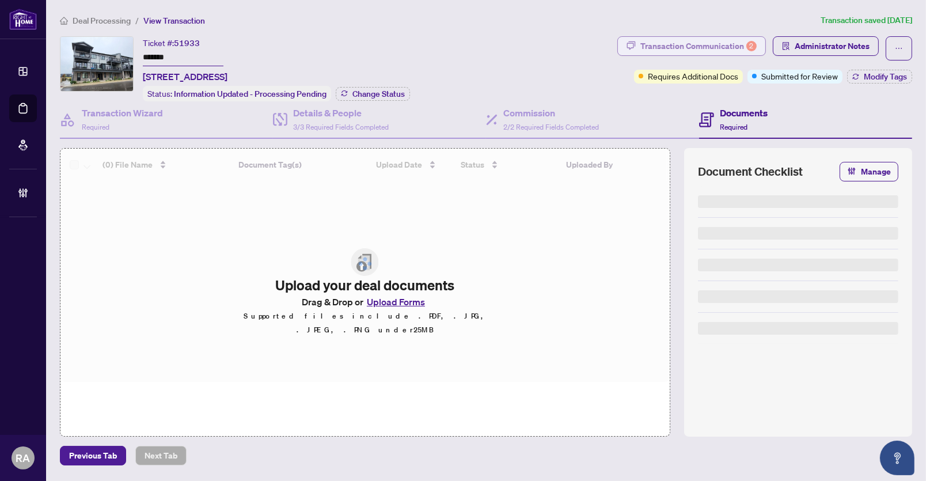
click at [706, 46] on div "Transaction Communication 2" at bounding box center [699, 46] width 116 height 18
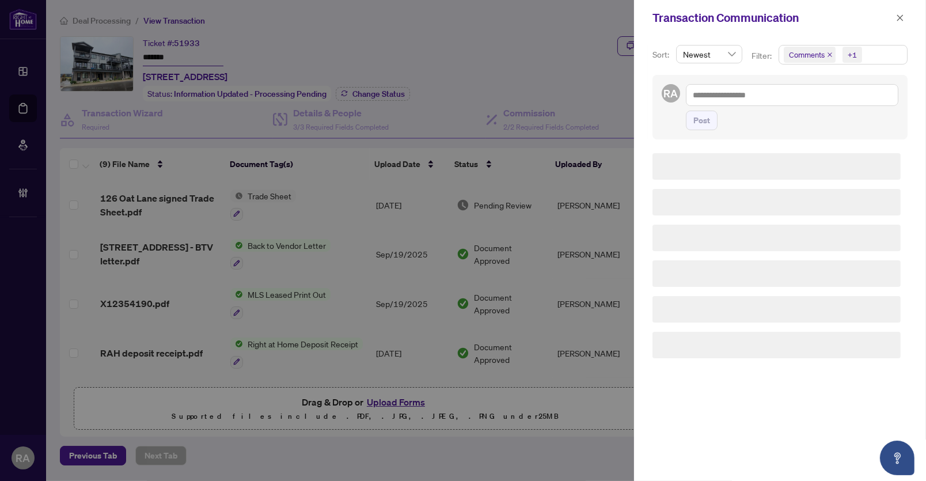
click at [804, 112] on div "Post" at bounding box center [792, 121] width 213 height 20
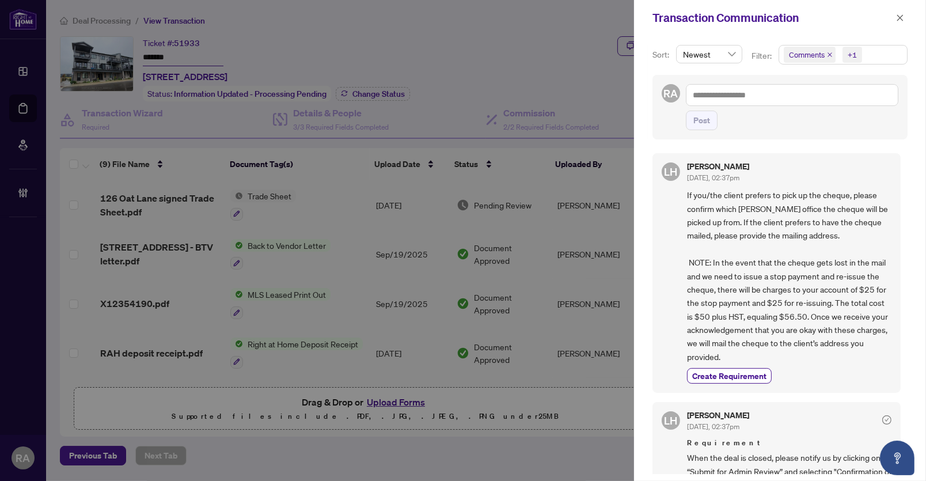
click at [865, 50] on span "Comments +1" at bounding box center [843, 55] width 128 height 18
drag, startPoint x: 789, startPoint y: 115, endPoint x: 755, endPoint y: 133, distance: 38.1
click at [788, 116] on span "Select Requirements" at bounding box center [790, 118] width 9 height 9
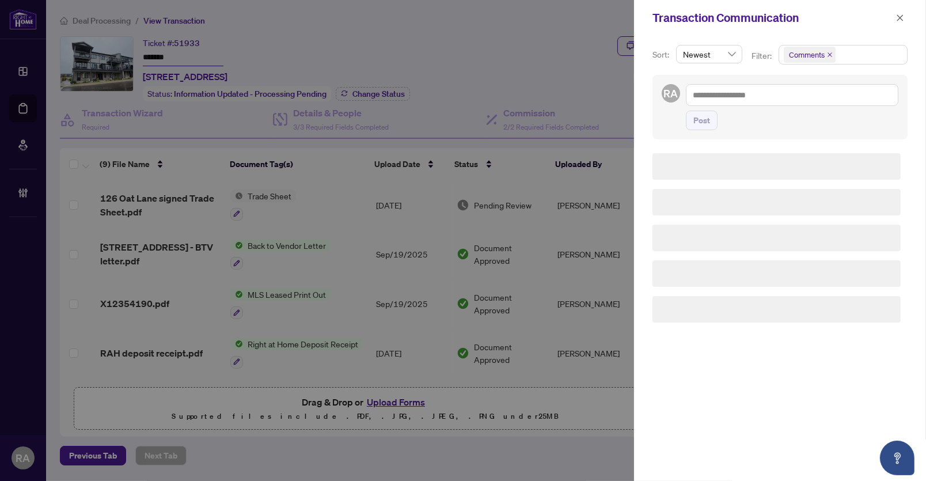
click at [747, 137] on div "RA Post" at bounding box center [780, 107] width 255 height 65
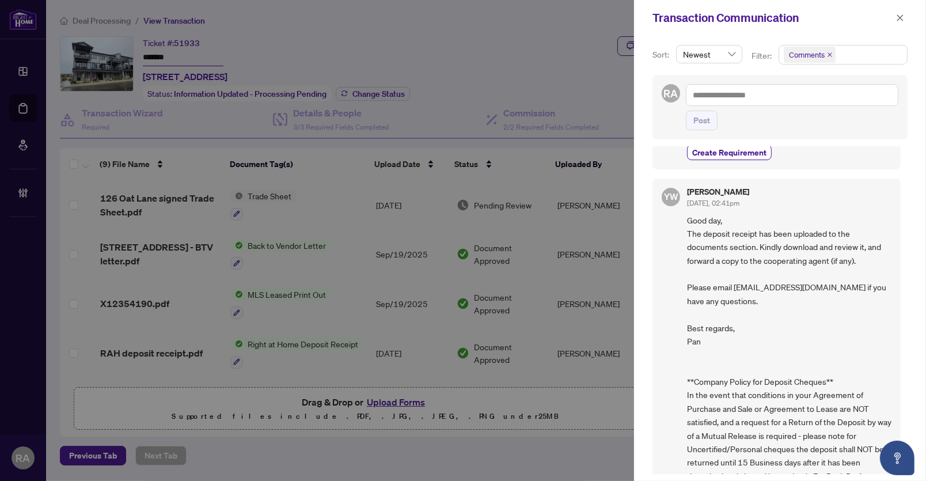
scroll to position [495, 0]
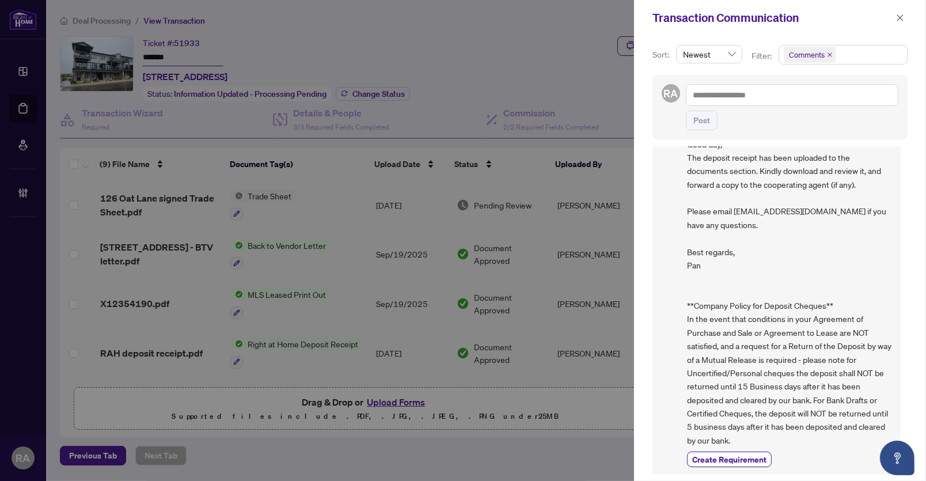
click at [841, 56] on span "Comments" at bounding box center [843, 55] width 128 height 18
click at [789, 117] on span "Select Requirements" at bounding box center [790, 118] width 9 height 9
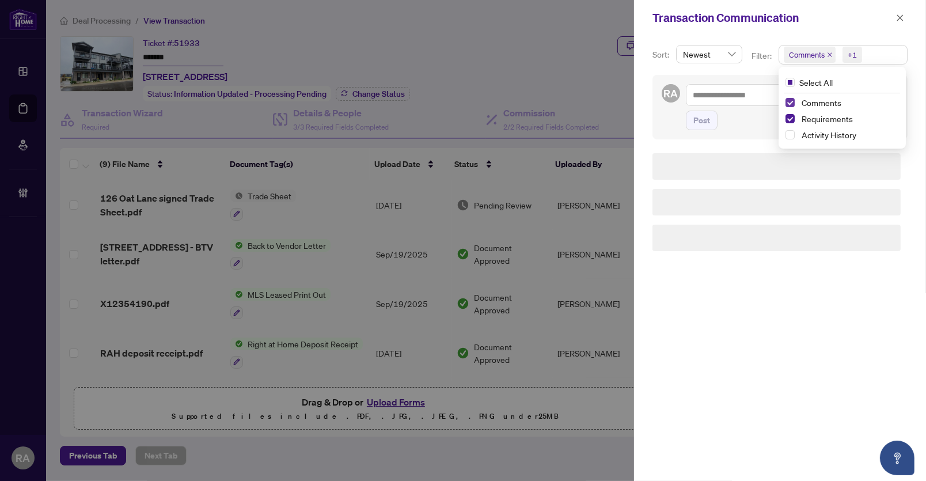
click at [789, 102] on span "Select Comments" at bounding box center [790, 102] width 9 height 9
click at [743, 136] on div "RA Post" at bounding box center [780, 107] width 255 height 65
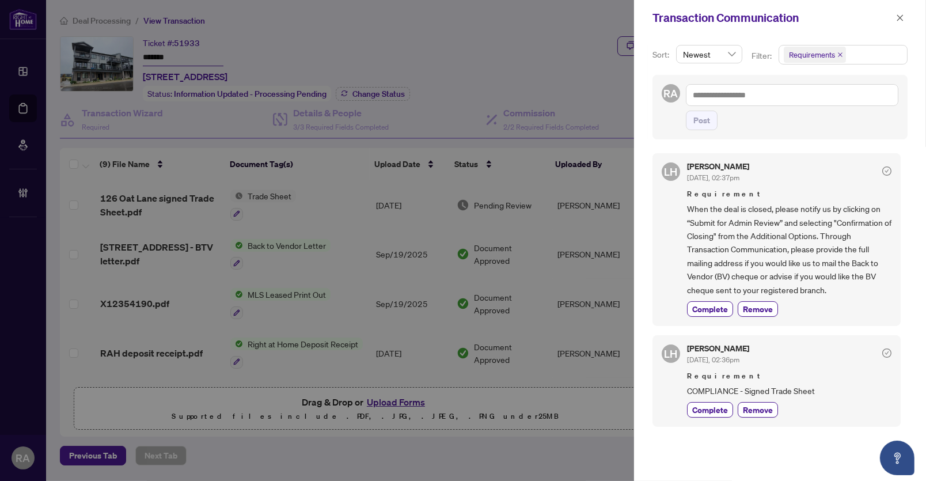
click at [790, 159] on div "LH [PERSON_NAME] [DATE], 02:37pm Requirement When the deal is closed, please no…" at bounding box center [777, 239] width 248 height 173
click at [891, 148] on div "LH [PERSON_NAME] [DATE], 02:37pm Requirement When the deal is closed, please no…" at bounding box center [780, 309] width 255 height 328
click at [818, 182] on div "[PERSON_NAME] [DATE], 02:37pm Requirement When the deal is closed, please notif…" at bounding box center [789, 238] width 205 height 154
click at [839, 264] on span "When the deal is closed, please notify us by clicking on “Submit for Admin Revi…" at bounding box center [789, 247] width 205 height 94
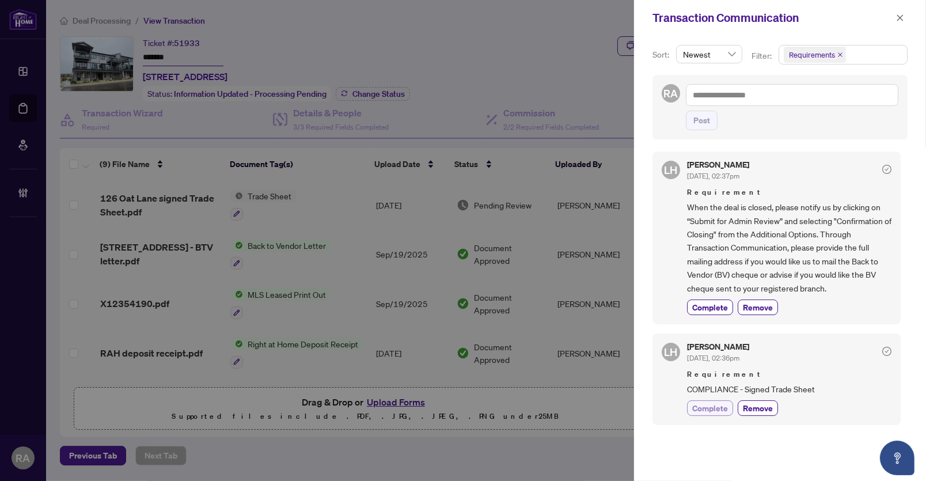
click at [714, 408] on span "Complete" at bounding box center [710, 408] width 36 height 12
click at [862, 300] on div "Complete Remove" at bounding box center [789, 308] width 205 height 16
click at [771, 187] on span "Requirement" at bounding box center [789, 193] width 205 height 12
click at [898, 176] on div "LH [PERSON_NAME] [DATE], 02:37pm Requirement When the deal is closed, please no…" at bounding box center [777, 238] width 248 height 173
drag, startPoint x: 900, startPoint y: 21, endPoint x: 387, endPoint y: 26, distance: 513.3
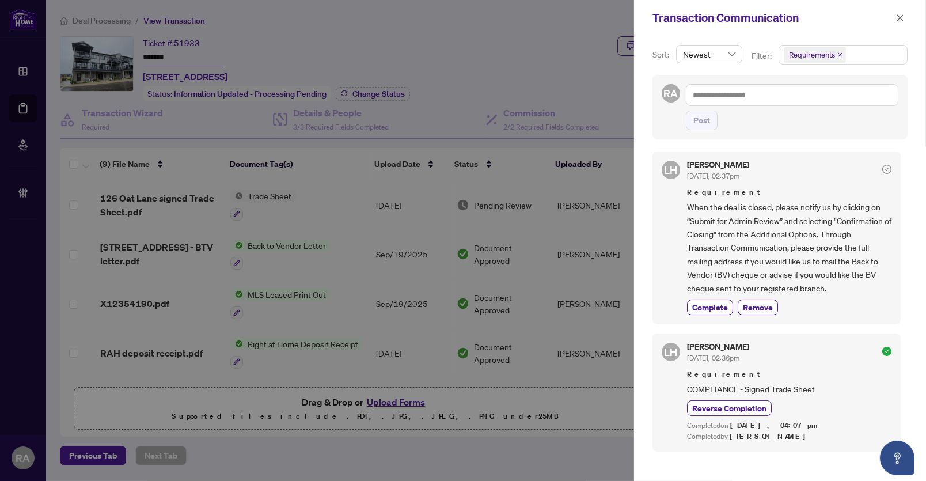
click at [899, 21] on icon "close" at bounding box center [900, 18] width 8 height 8
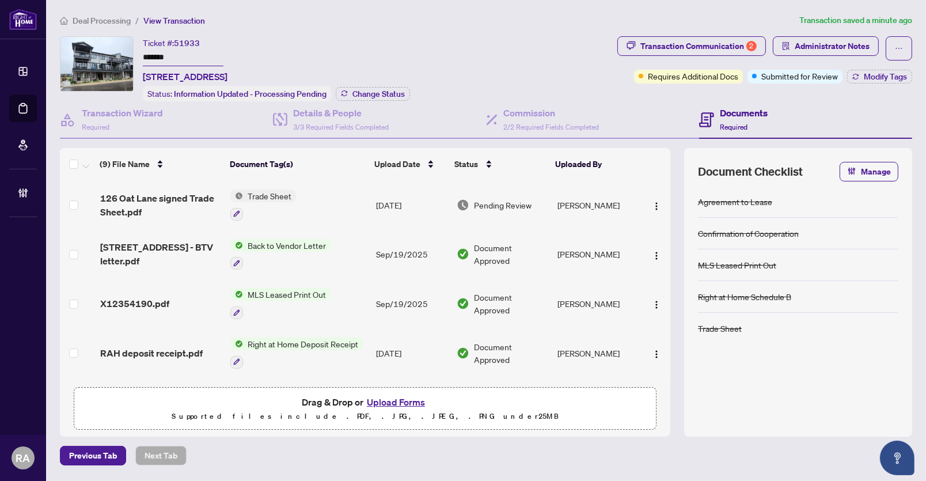
click at [94, 20] on span "Deal Processing" at bounding box center [102, 21] width 58 height 10
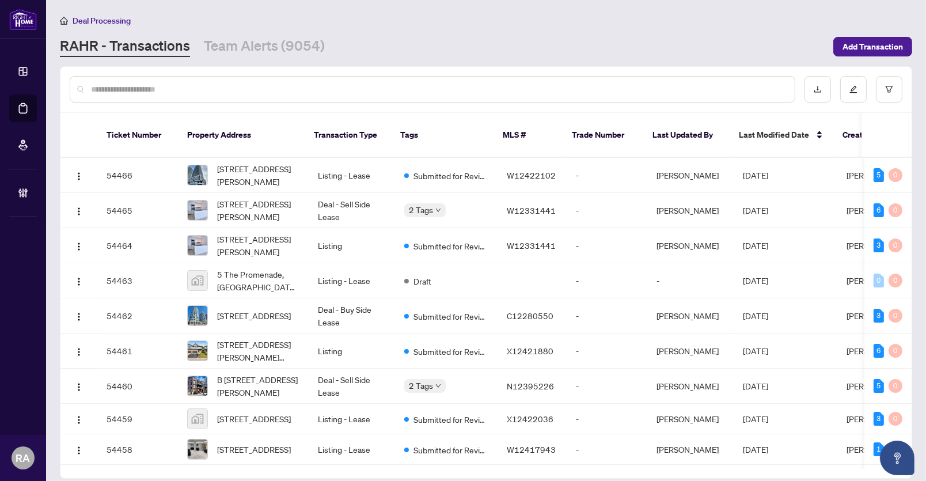
click at [658, 25] on div "Deal Processing" at bounding box center [486, 20] width 853 height 13
click at [668, 28] on div "Deal Processing [PERSON_NAME] - Transactions Team Alerts (9054) Add Transaction" at bounding box center [486, 35] width 853 height 43
click at [619, 43] on div "[PERSON_NAME] - Transactions Team Alerts (9054)" at bounding box center [443, 46] width 767 height 21
click at [631, 89] on input "text" at bounding box center [438, 89] width 695 height 13
paste input "*******"
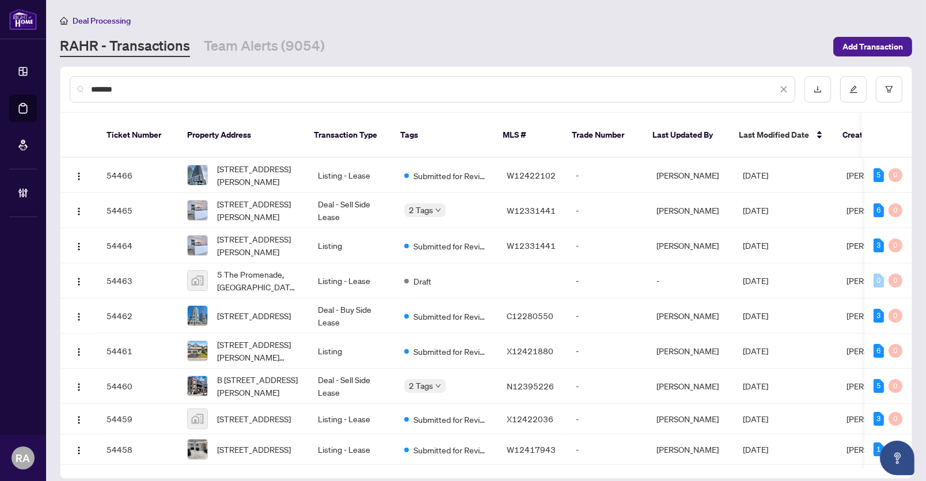
type input "*******"
click at [645, 55] on div "[PERSON_NAME] - Transactions Team Alerts (9054)" at bounding box center [443, 46] width 767 height 21
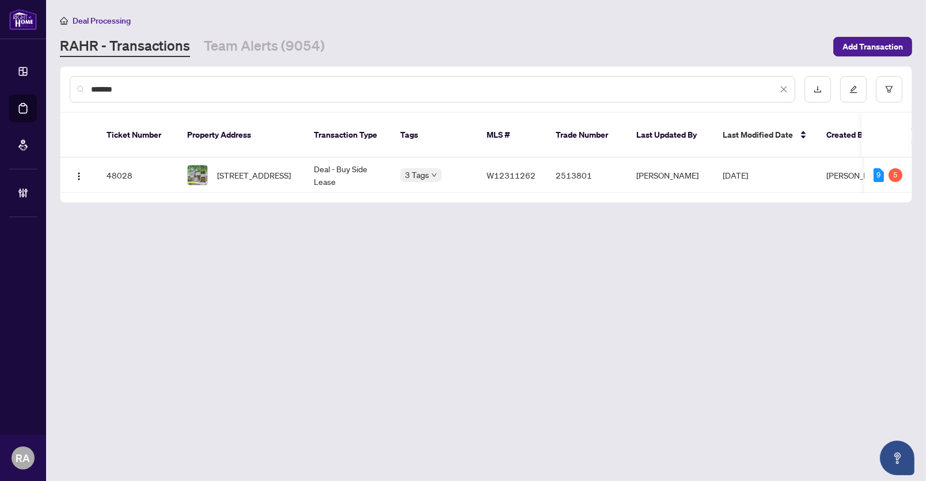
click at [647, 46] on div "[PERSON_NAME] - Transactions Team Alerts (9054)" at bounding box center [443, 46] width 767 height 21
click at [357, 172] on td "Deal - Buy Side Lease" at bounding box center [348, 175] width 86 height 35
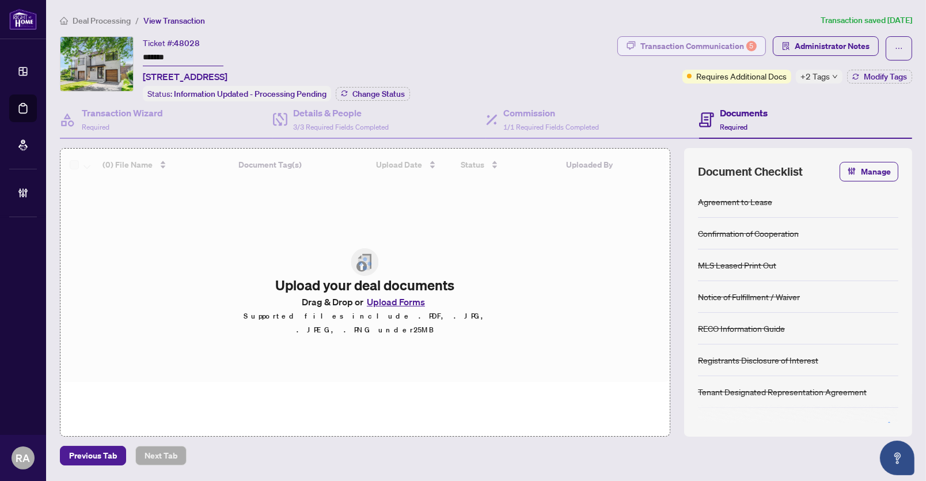
click at [717, 39] on div "Transaction Communication 5" at bounding box center [699, 46] width 116 height 18
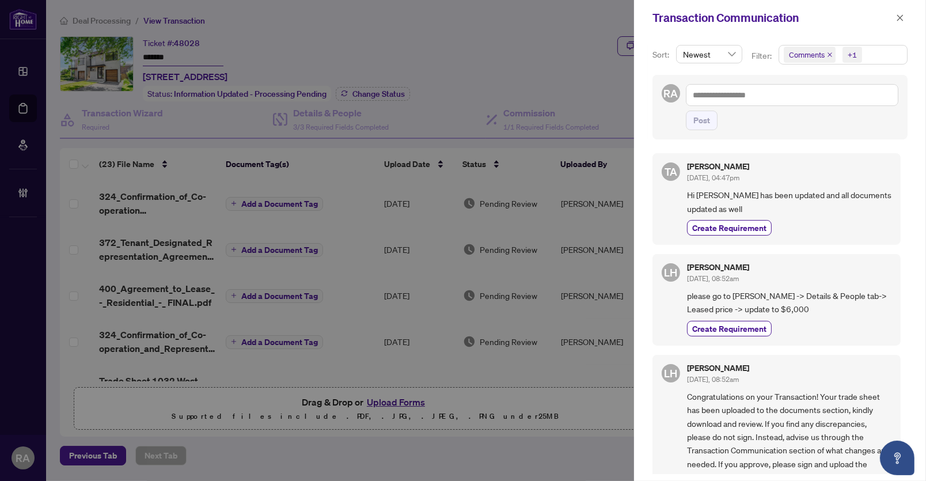
click at [827, 143] on div "Sort: Newest Filter: Comments +1 RA Post [PERSON_NAME] [DATE], 04:47pm Hi [PERS…" at bounding box center [780, 258] width 292 height 445
click at [883, 59] on span "Comments +1" at bounding box center [843, 55] width 128 height 18
click at [790, 119] on span "Select Requirements" at bounding box center [790, 118] width 9 height 9
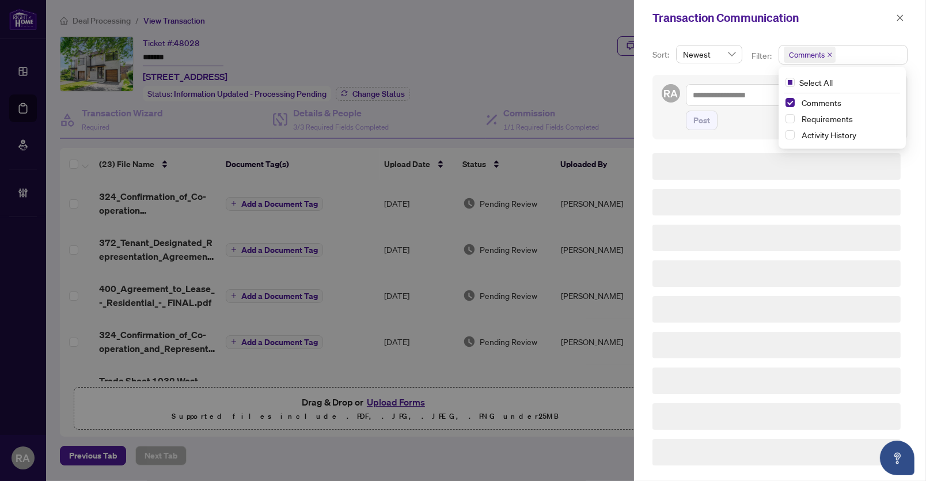
click at [755, 139] on div "Sort: Newest Filter: Comments Select All Comments Requirements Activity History…" at bounding box center [780, 258] width 292 height 445
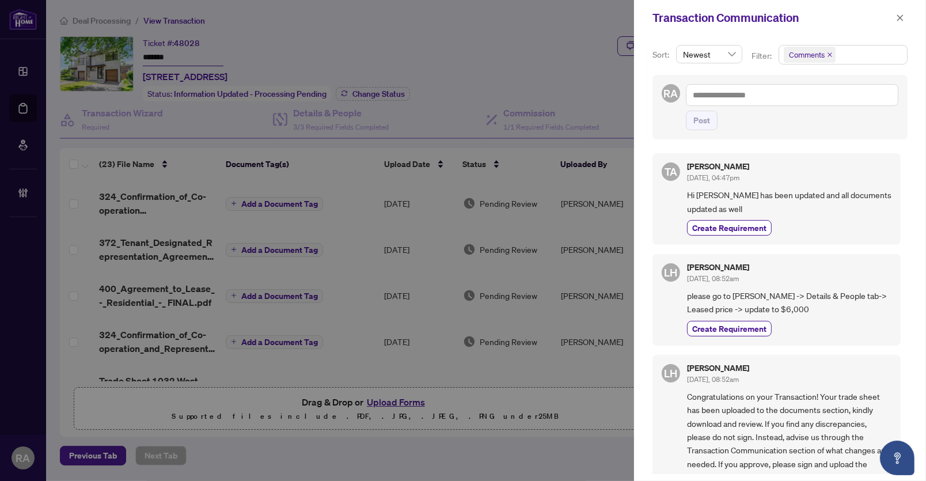
drag, startPoint x: 822, startPoint y: 176, endPoint x: 825, endPoint y: 169, distance: 8.2
click at [823, 175] on div "[PERSON_NAME] [DATE], 04:47pm" at bounding box center [789, 172] width 205 height 21
click at [845, 142] on div "Sort: Newest Filter: Comments Select All Comments Requirements Activity History…" at bounding box center [780, 258] width 292 height 445
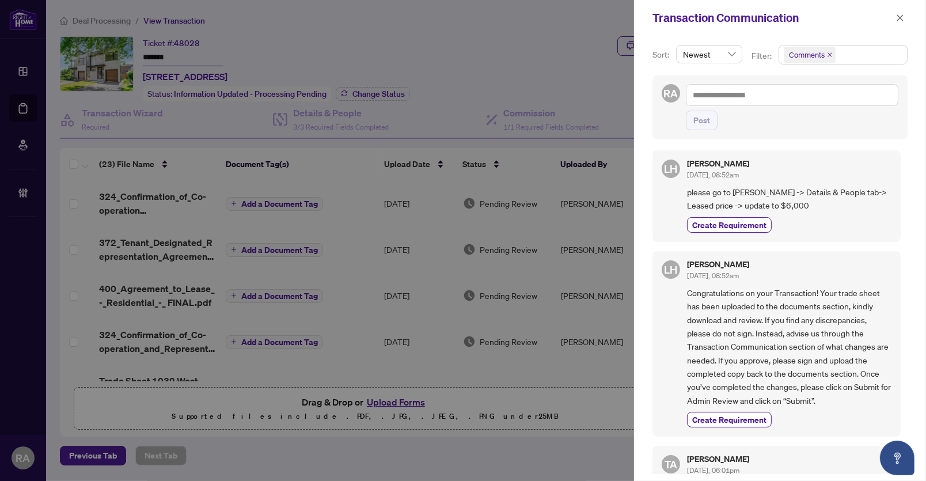
scroll to position [104, 0]
click at [749, 225] on span "Create Requirement" at bounding box center [729, 224] width 74 height 12
click at [840, 207] on span "please go to [PERSON_NAME] -> Details & People tab-> Leased price -> update to …" at bounding box center [789, 198] width 205 height 27
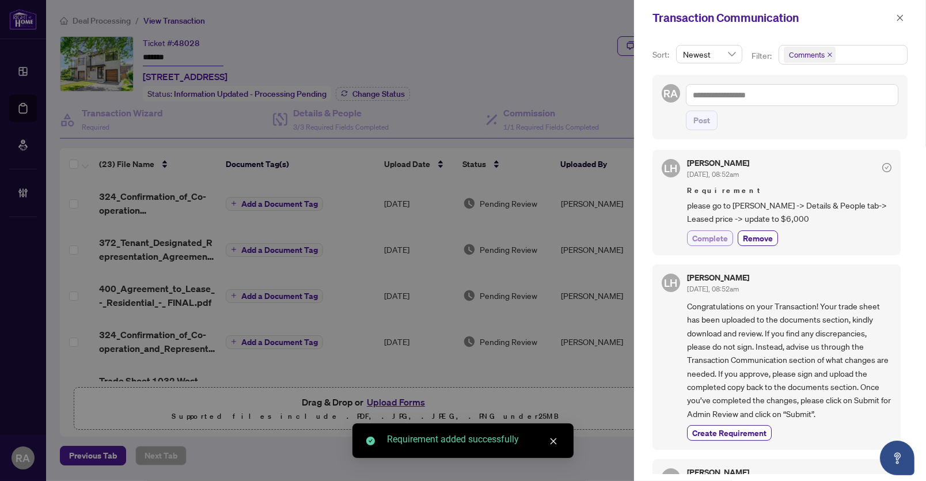
click at [704, 235] on span "Complete" at bounding box center [710, 238] width 36 height 12
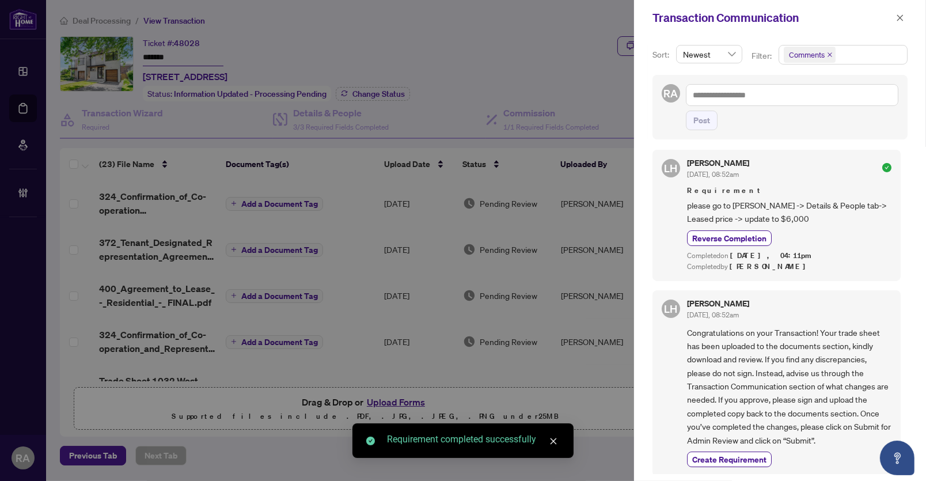
click at [879, 70] on div "Comments Select All Comments Requirements Activity History" at bounding box center [844, 60] width 134 height 30
click at [879, 66] on div "Comments Select All Comments Requirements Activity History" at bounding box center [844, 60] width 134 height 30
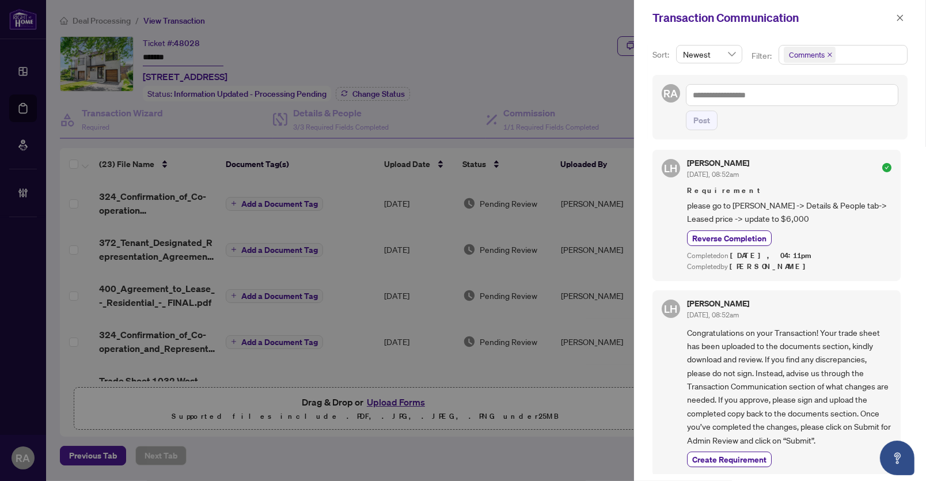
click at [847, 62] on span "Comments" at bounding box center [843, 55] width 128 height 18
click at [841, 231] on div "Reverse Completion" at bounding box center [789, 238] width 205 height 16
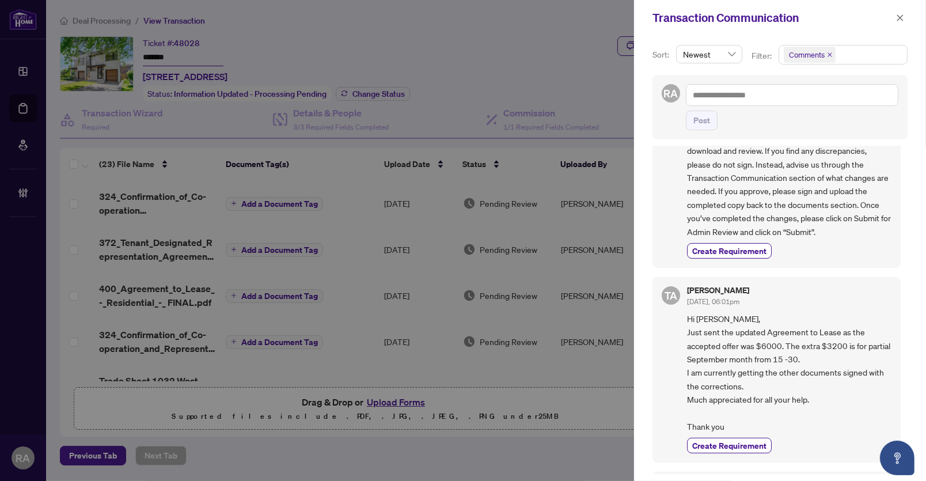
scroll to position [314, 0]
drag, startPoint x: 891, startPoint y: 46, endPoint x: 849, endPoint y: 124, distance: 88.7
click at [888, 51] on span "Comments" at bounding box center [843, 55] width 128 height 18
click at [789, 118] on span "Select Requirements" at bounding box center [790, 118] width 9 height 9
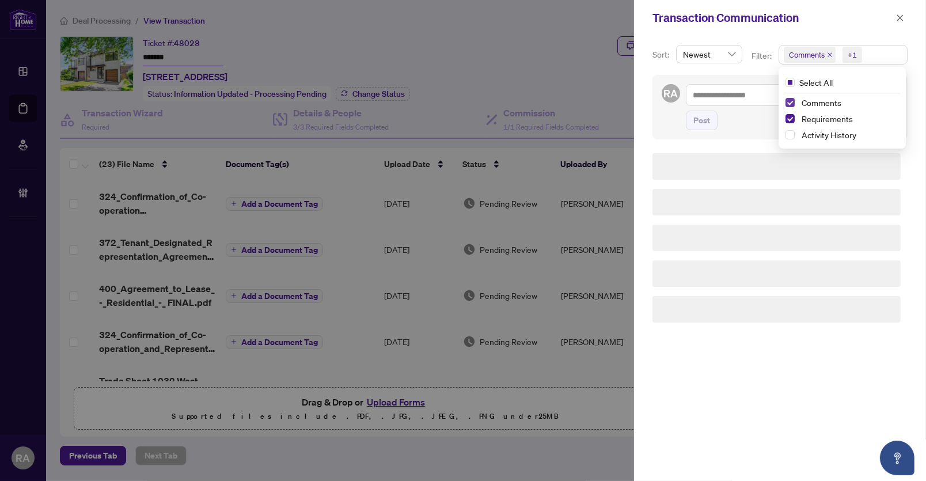
scroll to position [0, 0]
click at [789, 102] on span "Select Comments" at bounding box center [790, 102] width 9 height 9
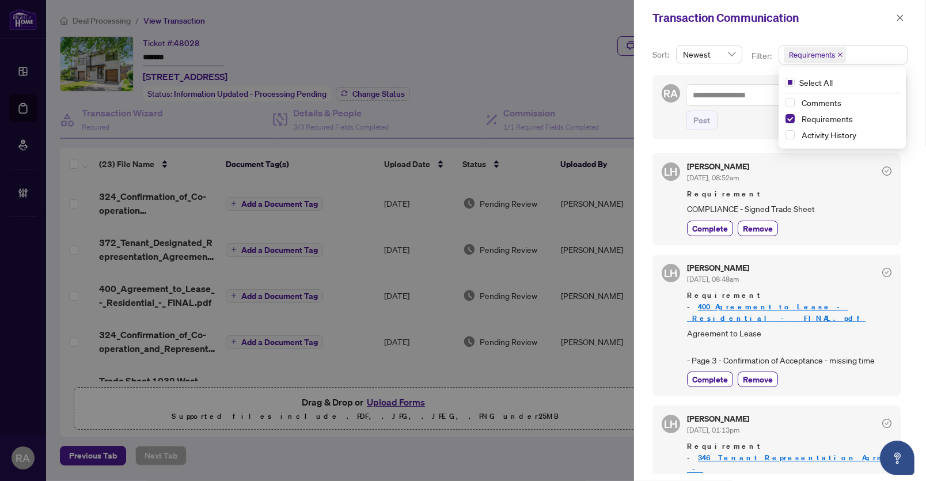
click at [885, 224] on div "Complete Remove" at bounding box center [789, 229] width 205 height 16
click at [710, 225] on span "Complete" at bounding box center [710, 228] width 36 height 12
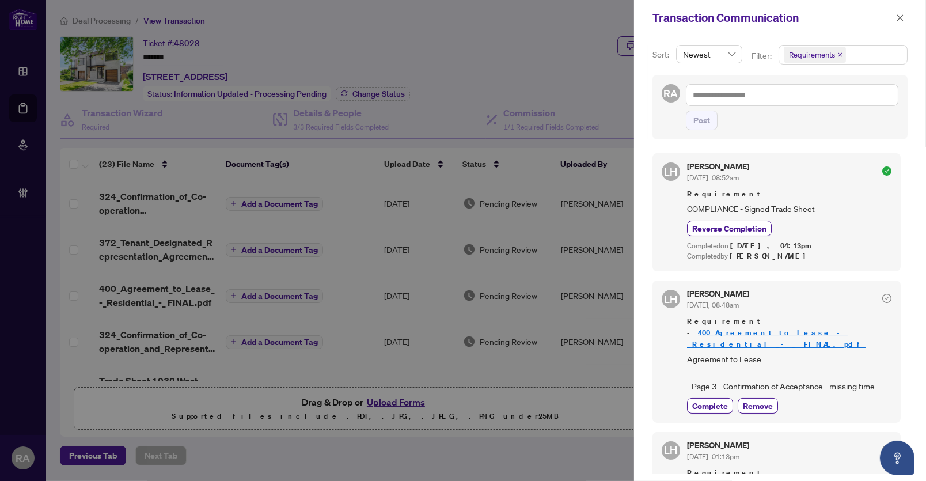
click at [878, 156] on div "LH [PERSON_NAME] [DATE], 08:52am Requirement COMPLIANCE - Signed Trade Sheet Re…" at bounding box center [777, 212] width 248 height 118
click at [864, 268] on div "LH [PERSON_NAME] [DATE], 08:52am Requirement COMPLIANCE - Signed Trade Sheet Re…" at bounding box center [777, 212] width 248 height 118
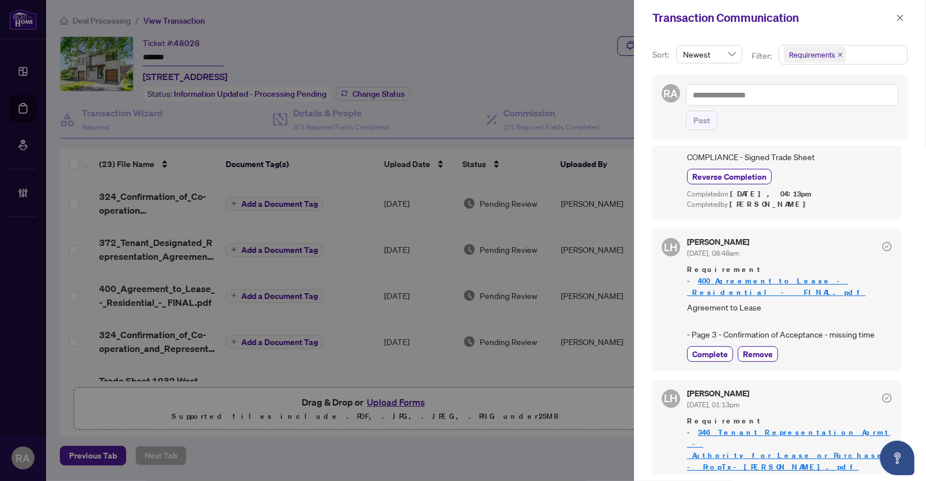
click at [824, 225] on div "LH [PERSON_NAME] [DATE], 08:52am Requirement COMPLIANCE - Signed Trade Sheet Re…" at bounding box center [780, 310] width 255 height 328
click at [756, 348] on span "Remove" at bounding box center [758, 354] width 30 height 12
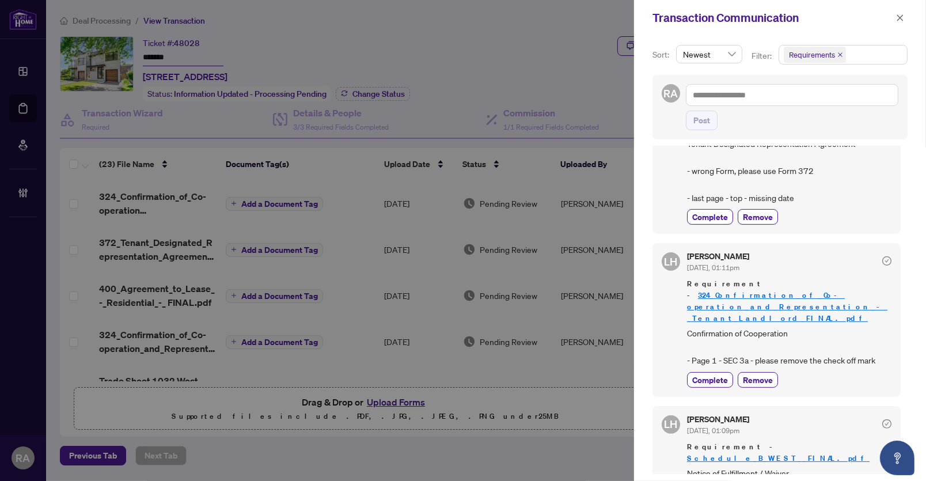
scroll to position [419, 0]
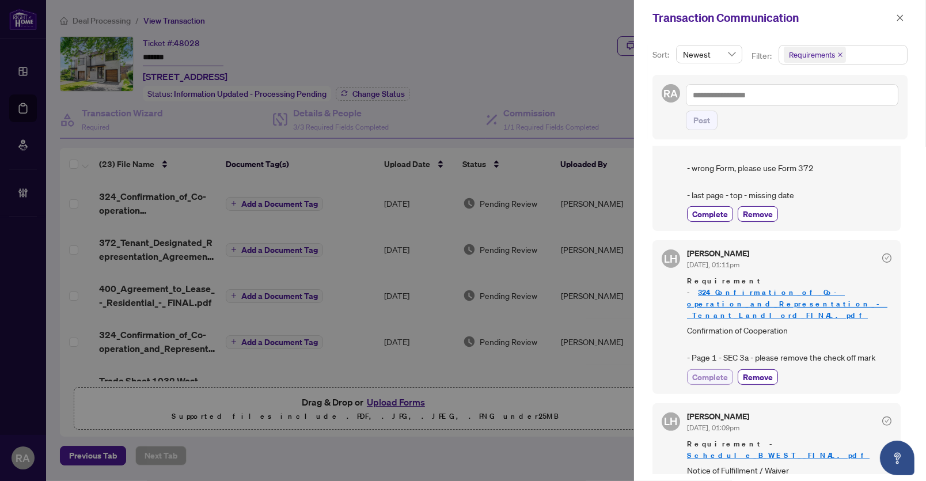
click at [697, 371] on span "Complete" at bounding box center [710, 377] width 36 height 12
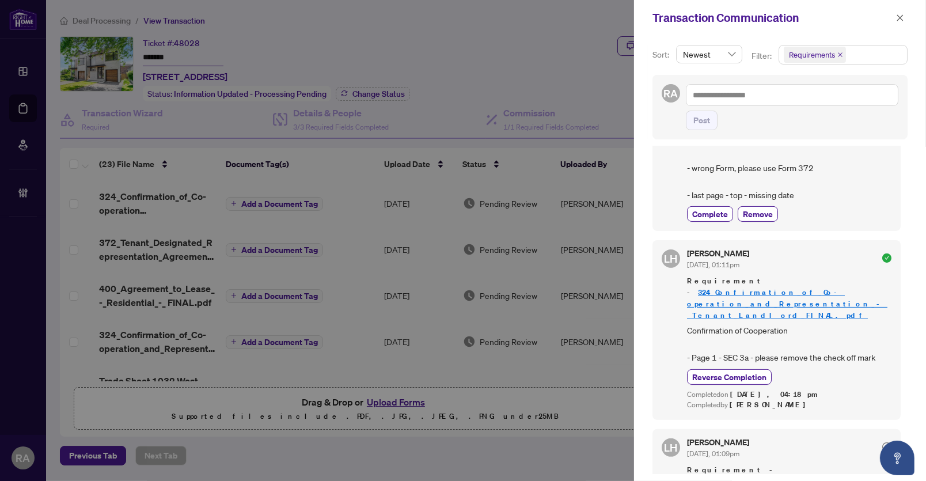
click at [847, 324] on span "Confirmation of Cooperation - Page 1 - SEC 3a - please remove the check off mark" at bounding box center [789, 344] width 205 height 40
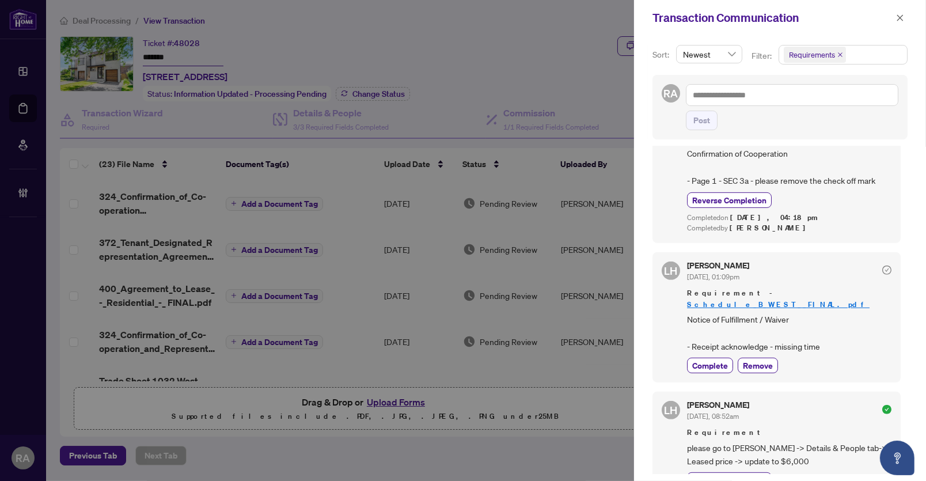
scroll to position [628, 0]
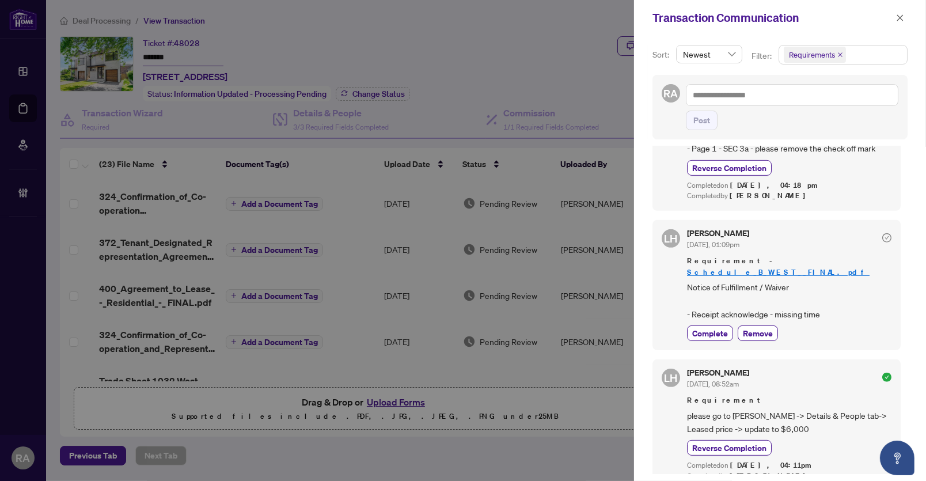
click at [824, 274] on div "LH [PERSON_NAME] [DATE], 08:52am Requirement COMPLIANCE - Signed Trade Sheet Re…" at bounding box center [780, 310] width 255 height 328
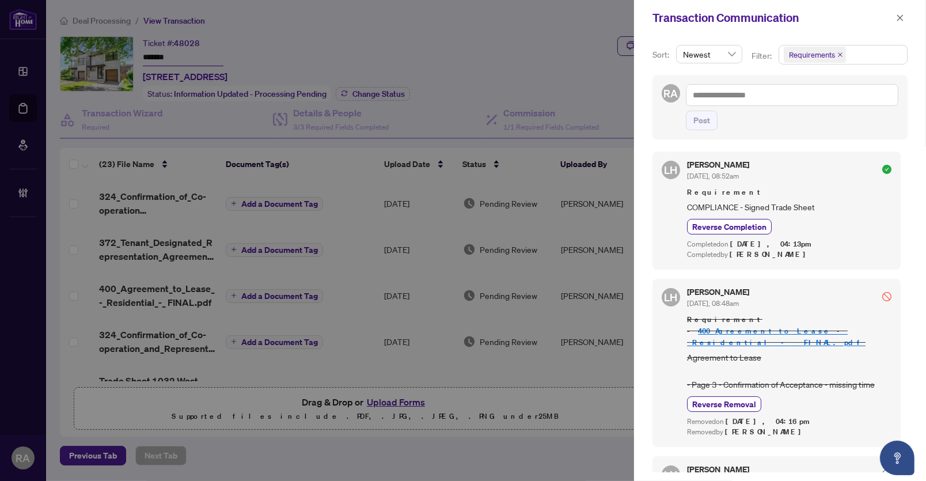
scroll to position [0, 0]
drag, startPoint x: 898, startPoint y: 9, endPoint x: 796, endPoint y: 38, distance: 106.1
click at [898, 9] on span "button" at bounding box center [900, 18] width 8 height 18
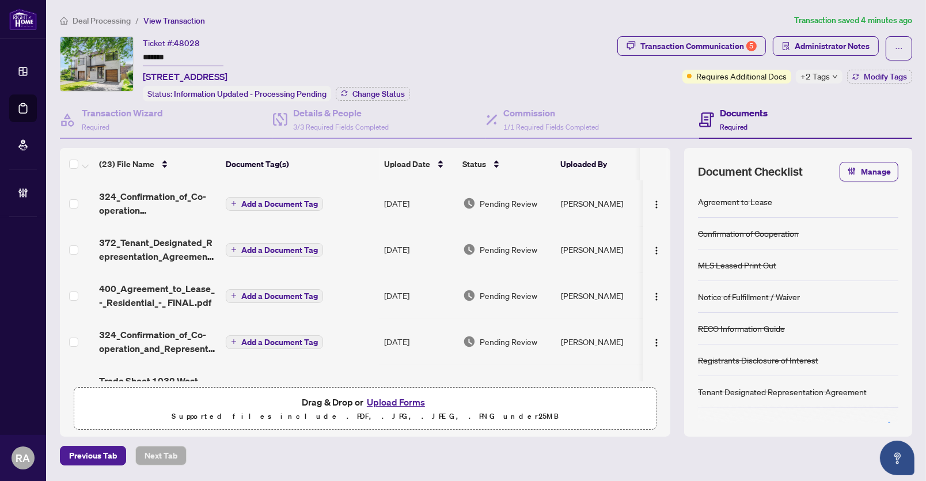
click at [484, 40] on div "Ticket #: 48028 ******* [STREET_ADDRESS] Status: Information Updated - Processi…" at bounding box center [336, 68] width 553 height 65
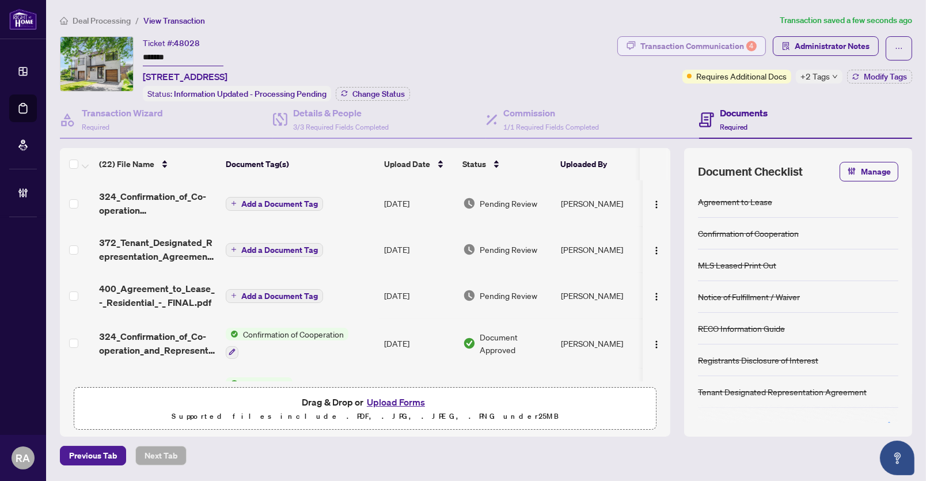
click at [713, 37] on div "Transaction Communication 4" at bounding box center [699, 46] width 116 height 18
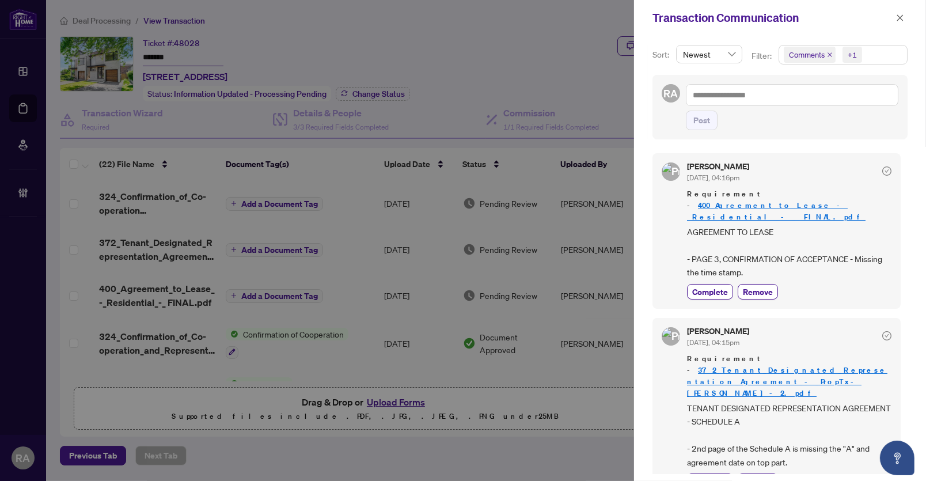
click at [867, 45] on div "Comments +1" at bounding box center [843, 55] width 129 height 20
click at [786, 106] on span "Select Comments" at bounding box center [790, 102] width 9 height 9
click at [733, 146] on div "[PERSON_NAME] [DATE], 04:16pm Requirement - 400_Agreement_to_Lease_-_Residentia…" at bounding box center [780, 310] width 255 height 328
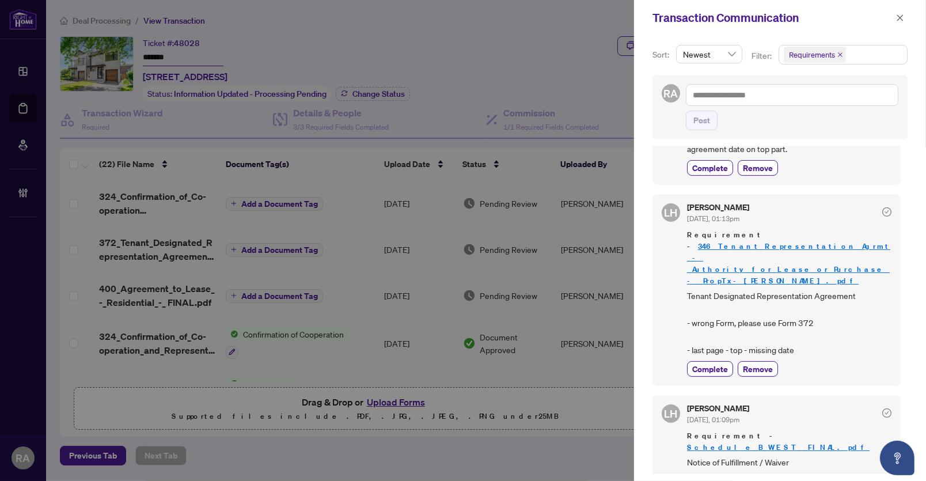
scroll to position [314, 0]
click at [751, 362] on span "Remove" at bounding box center [758, 368] width 30 height 12
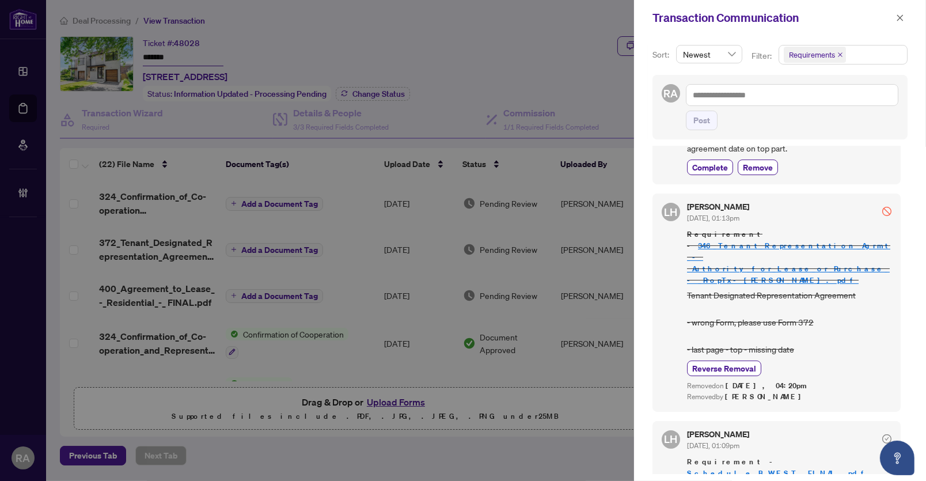
click at [875, 289] on span "Tenant Designated Representation Agreement - wrong Form, please use Form 372 - …" at bounding box center [789, 322] width 205 height 67
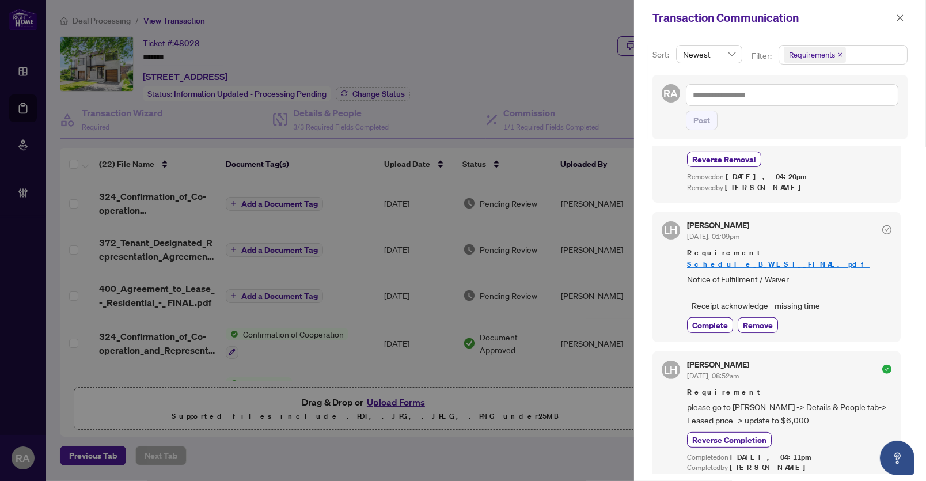
scroll to position [524, 0]
click at [865, 272] on span "Notice of Fulfillment / Waiver - Receipt acknowledge - missing time" at bounding box center [789, 292] width 205 height 40
click at [847, 242] on div "[PERSON_NAME] [DATE], 01:09pm Requirement - Schedule_B_WEST__FINAL.pdf Notice o…" at bounding box center [789, 277] width 205 height 112
click at [854, 241] on div "[PERSON_NAME] [DATE], 01:09pm Requirement - Schedule_B_WEST__FINAL.pdf Notice o…" at bounding box center [789, 277] width 205 height 112
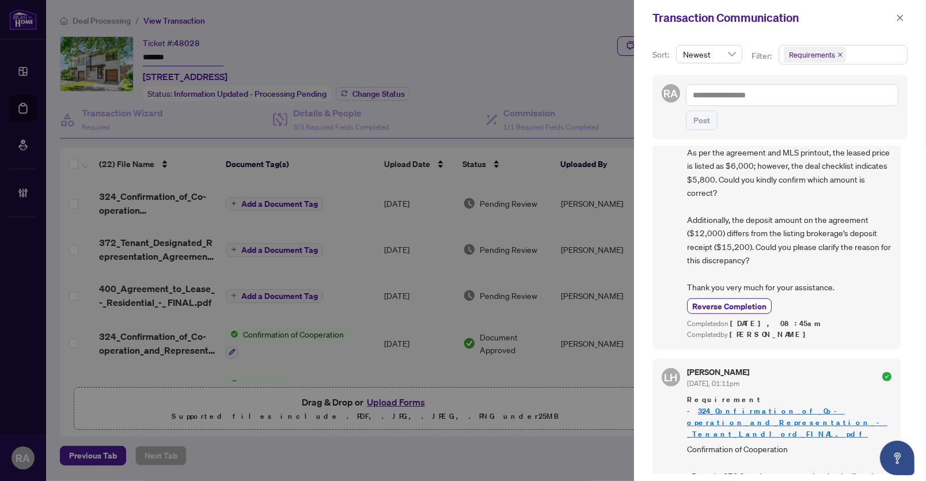
scroll to position [1256, 0]
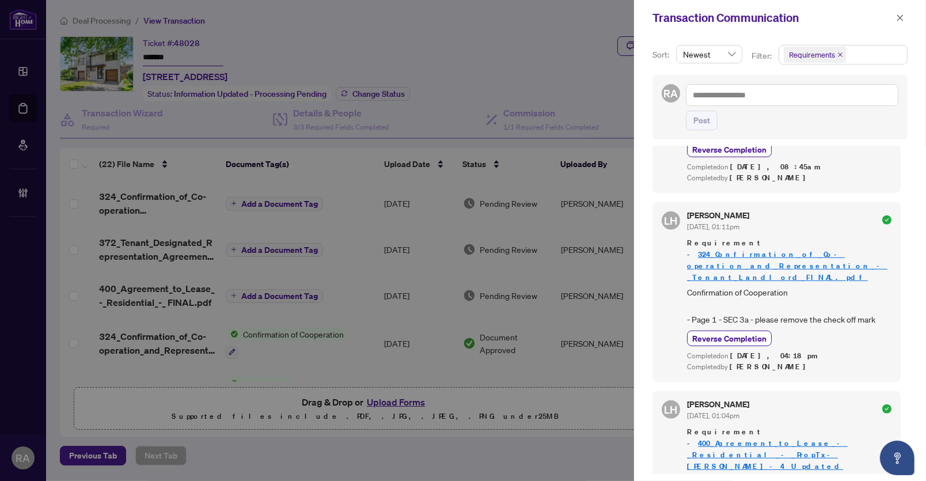
click at [852, 286] on span "Confirmation of Cooperation - Page 1 - SEC 3a - please remove the check off mark" at bounding box center [789, 306] width 205 height 40
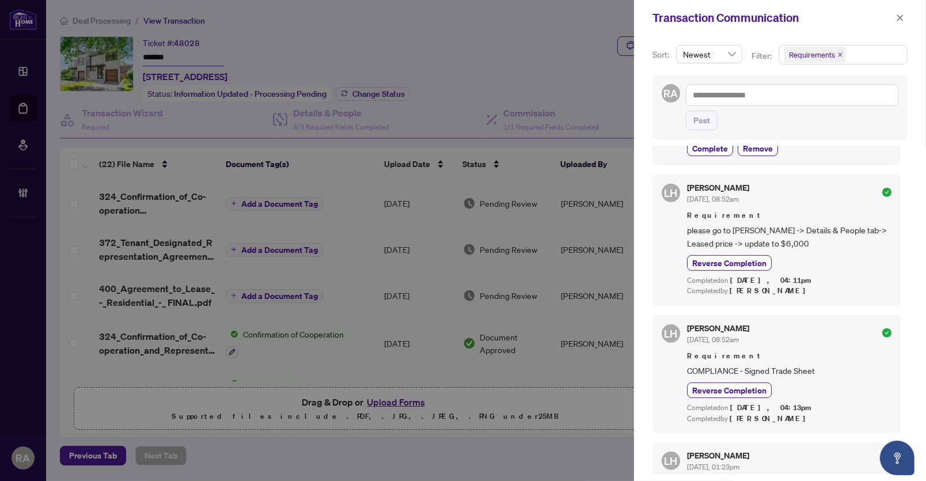
scroll to position [628, 0]
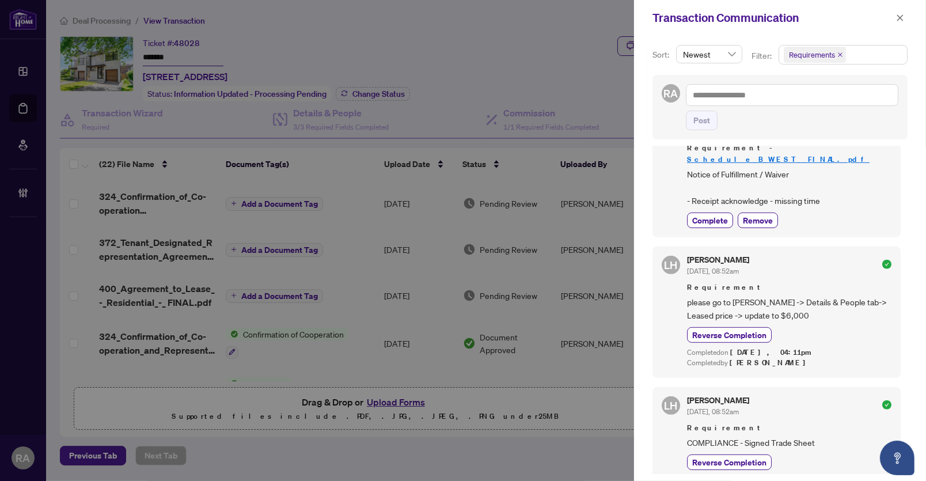
drag, startPoint x: 899, startPoint y: 17, endPoint x: 906, endPoint y: 36, distance: 21.0
click at [899, 17] on icon "close" at bounding box center [900, 18] width 8 height 8
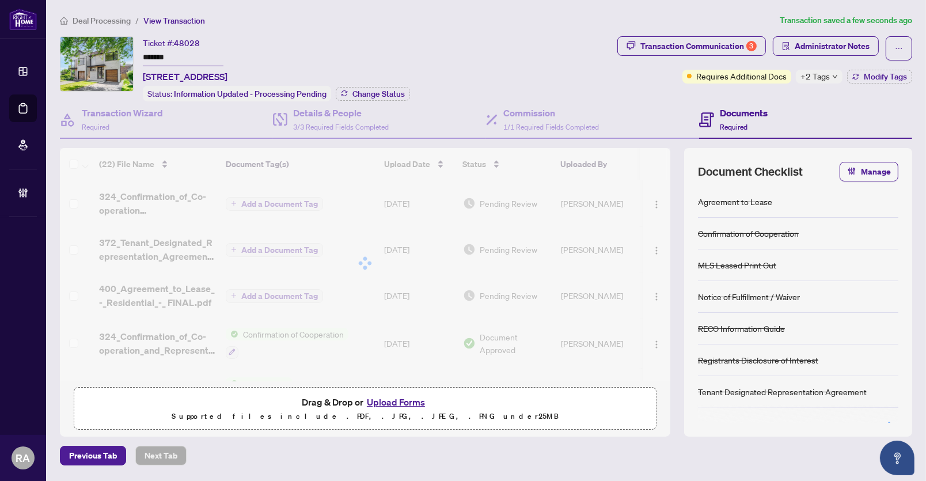
click at [536, 46] on div "Ticket #: 48028 ******* [STREET_ADDRESS] Status: Information Updated - Processi…" at bounding box center [336, 68] width 553 height 65
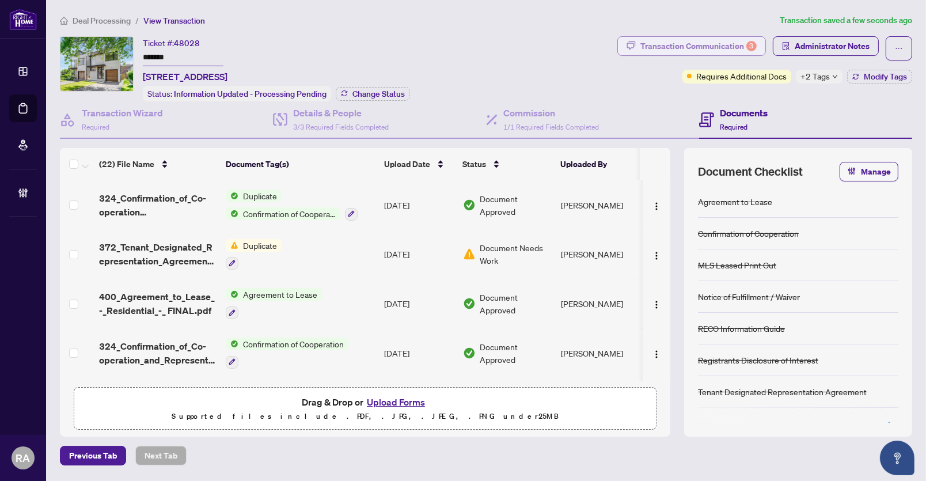
click at [695, 45] on div "Transaction Communication 3" at bounding box center [699, 46] width 116 height 18
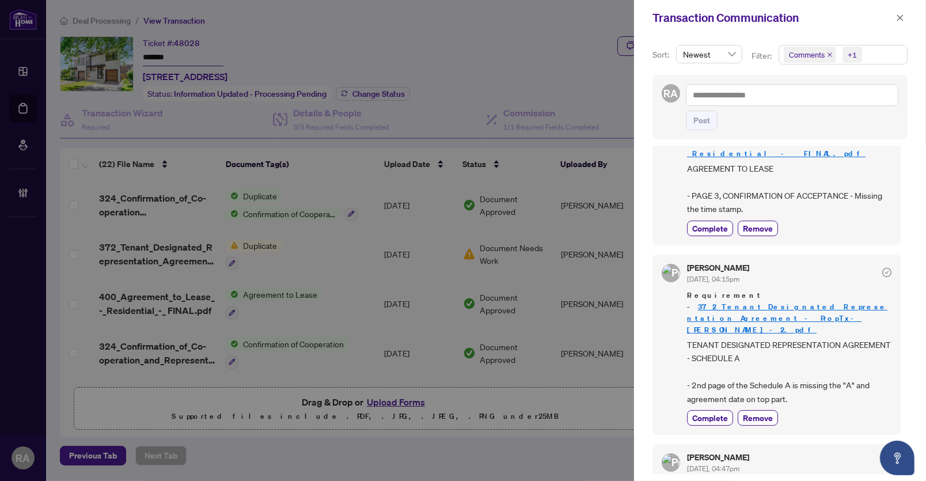
scroll to position [0, 0]
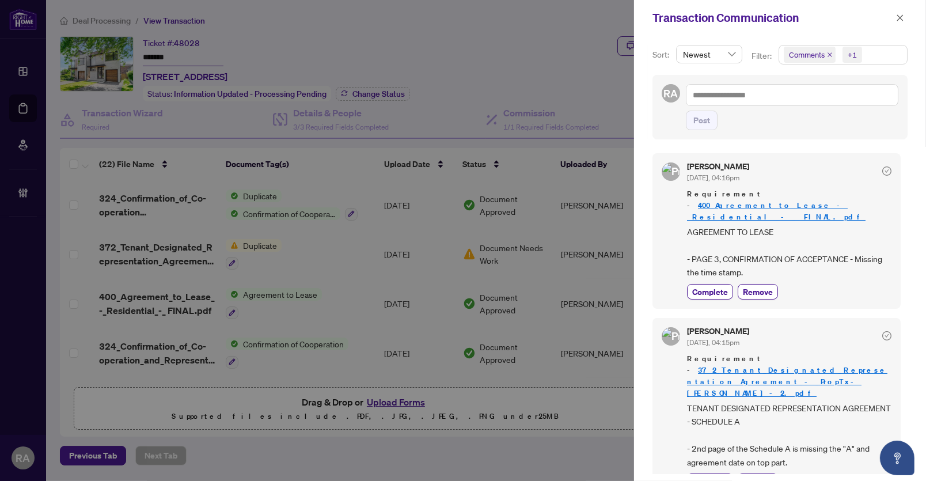
click at [839, 126] on div "Post" at bounding box center [792, 121] width 213 height 20
click at [880, 54] on span "Comments +1" at bounding box center [843, 55] width 128 height 18
click at [789, 119] on span "Select Requirements" at bounding box center [790, 118] width 9 height 9
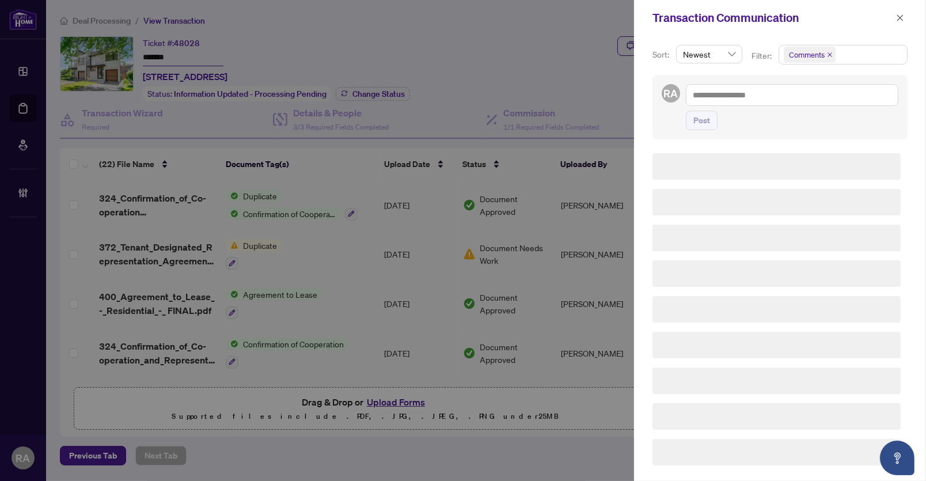
click at [755, 130] on div "RA Post" at bounding box center [780, 107] width 255 height 65
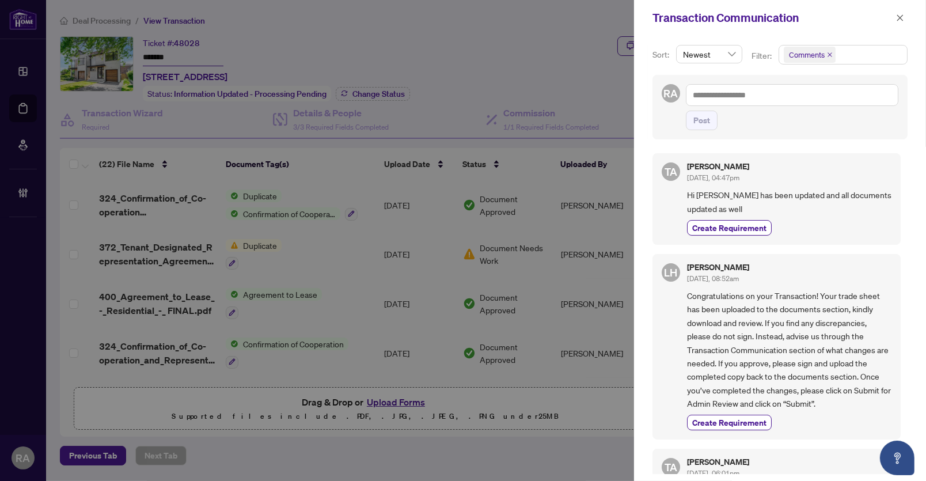
click at [804, 139] on div "Sort: Newest Filter: Comments Select All Comments Requirements Activity History…" at bounding box center [780, 258] width 292 height 445
click at [807, 146] on div "[PERSON_NAME] [DATE], 04:47pm Hi [PERSON_NAME] has been updated and all documen…" at bounding box center [780, 310] width 255 height 328
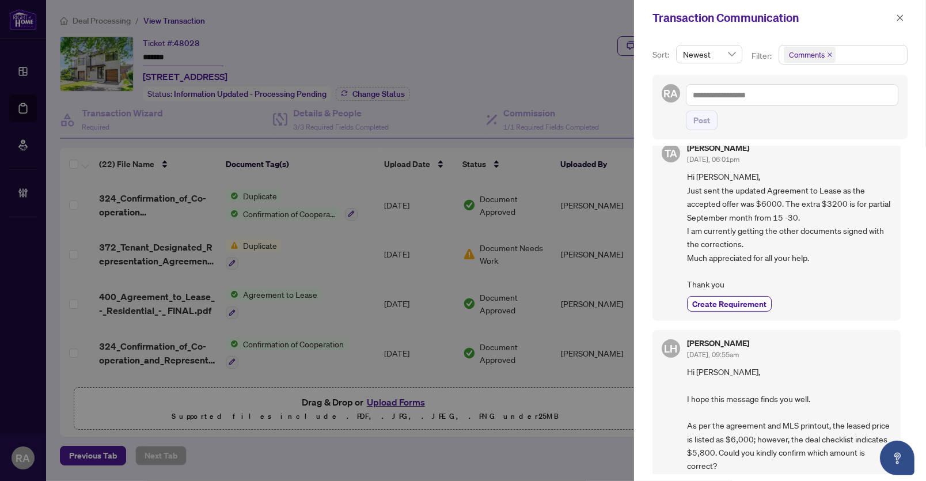
scroll to position [434, 0]
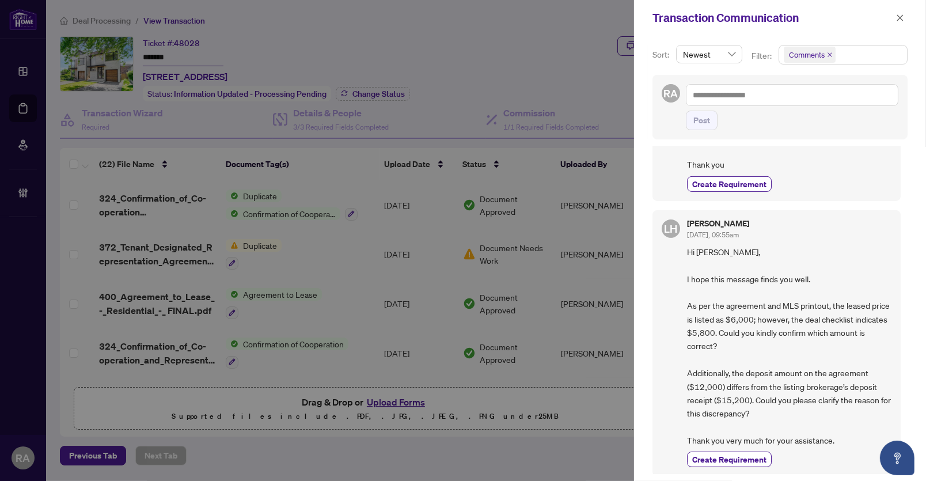
click at [861, 63] on span "Comments" at bounding box center [843, 55] width 128 height 18
click at [789, 117] on span "Select Requirements" at bounding box center [790, 118] width 9 height 9
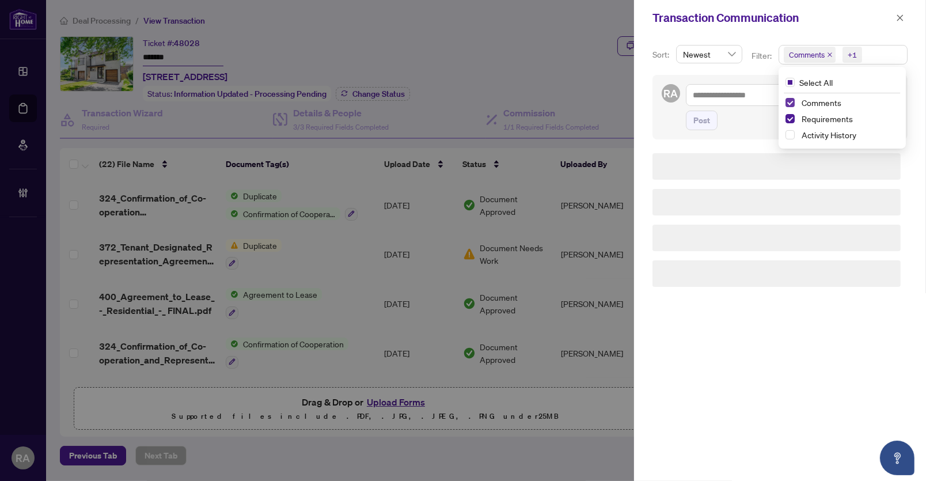
scroll to position [0, 0]
click at [790, 105] on span "Select Comments" at bounding box center [790, 102] width 9 height 9
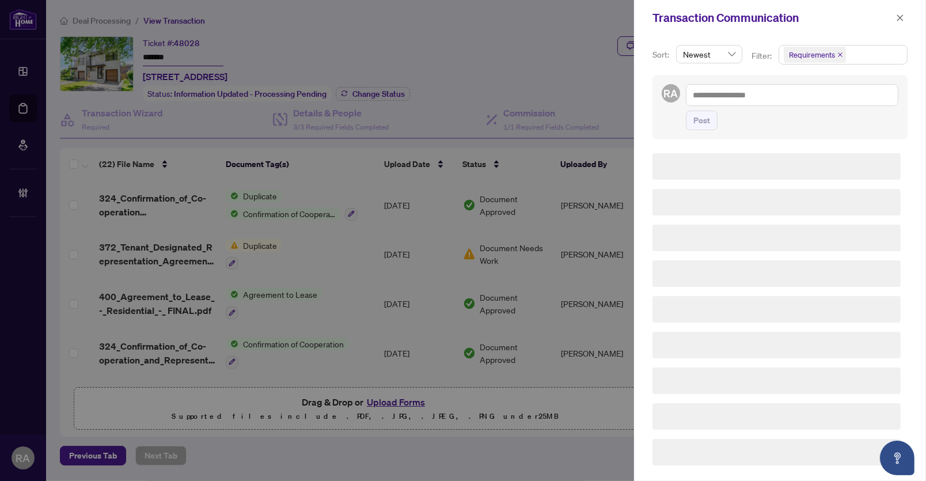
click at [756, 126] on div "Post" at bounding box center [792, 121] width 213 height 20
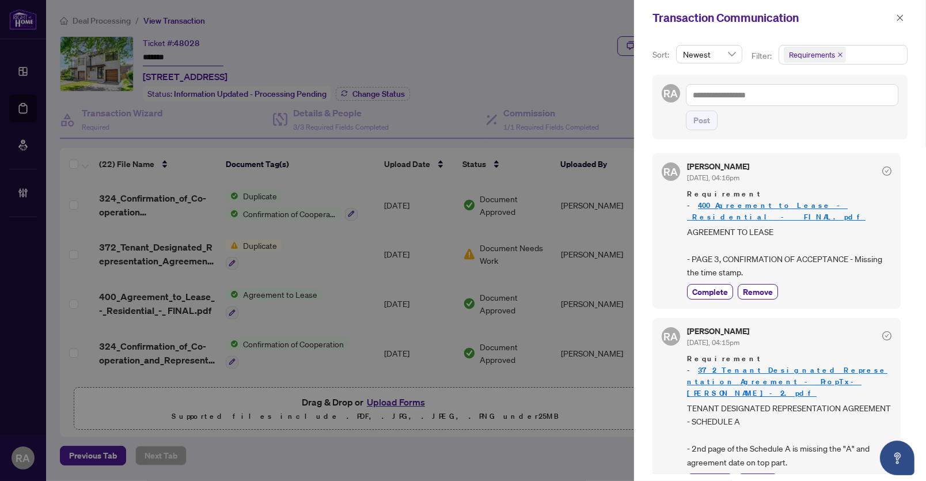
click at [6, 208] on div at bounding box center [463, 240] width 926 height 481
click at [889, 120] on div "Post" at bounding box center [792, 121] width 213 height 20
click at [903, 20] on icon "close" at bounding box center [901, 17] width 6 height 6
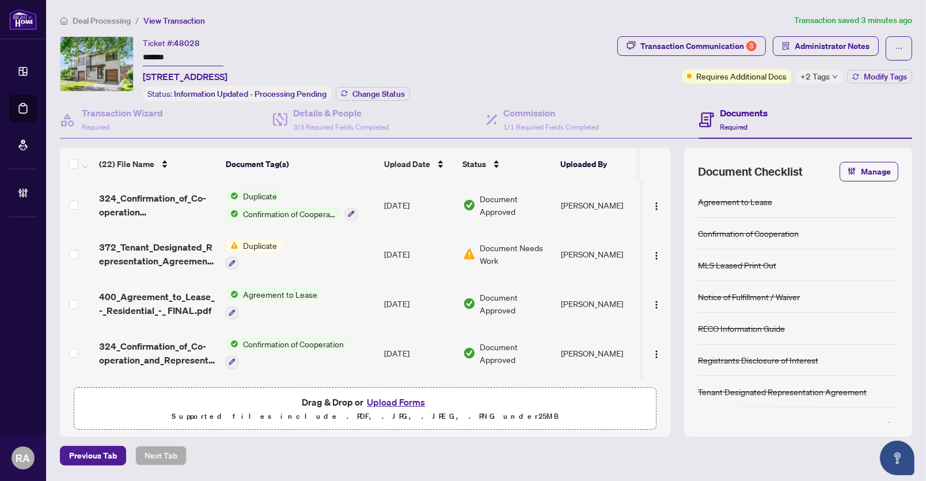
click at [115, 22] on span "Deal Processing" at bounding box center [102, 21] width 58 height 10
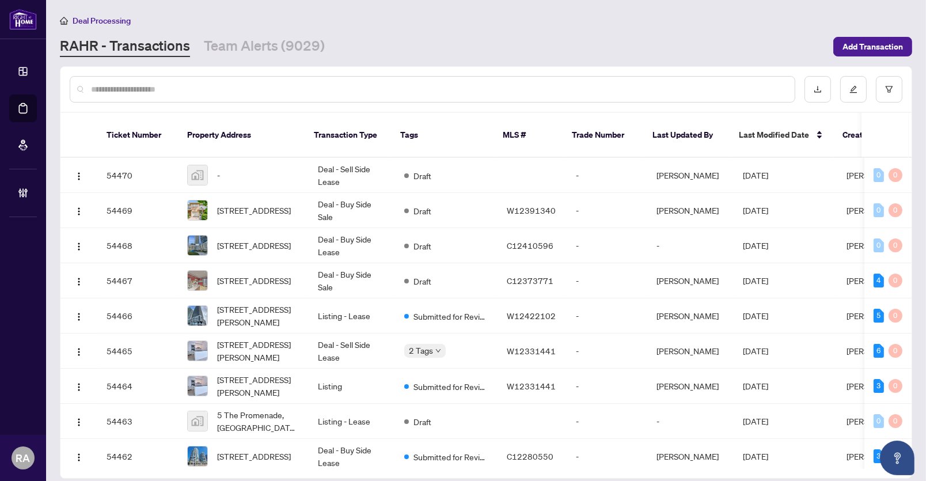
drag, startPoint x: 614, startPoint y: 25, endPoint x: 783, endPoint y: 22, distance: 168.8
click at [625, 22] on div "Deal Processing" at bounding box center [486, 20] width 853 height 13
click at [857, 6] on main "Deal Processing [PERSON_NAME] - Transactions Team Alerts (9029) Add Transaction…" at bounding box center [486, 240] width 880 height 481
click at [654, 44] on div "[PERSON_NAME] - Transactions Team Alerts (9029)" at bounding box center [443, 46] width 767 height 21
click at [647, 27] on div "Deal Processing [PERSON_NAME] - Transactions Team Alerts (9029) Add Transaction" at bounding box center [486, 35] width 853 height 43
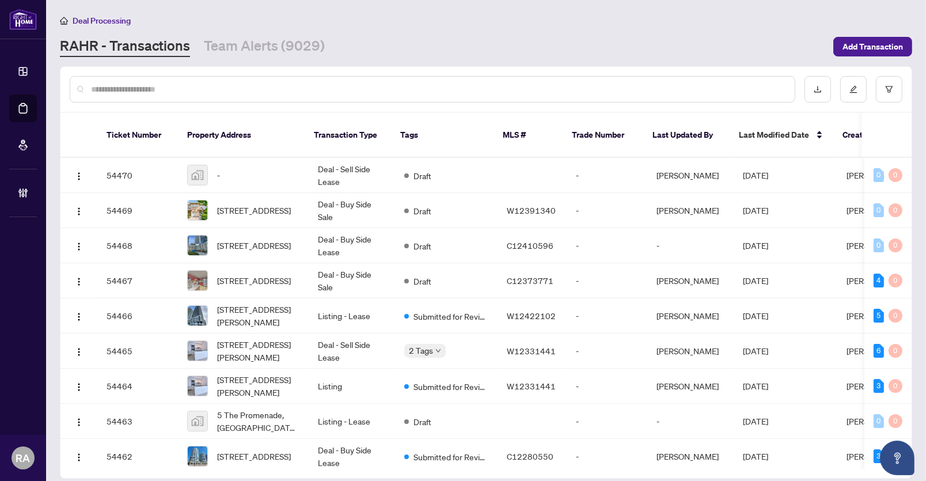
click at [643, 30] on div "Deal Processing [PERSON_NAME] - Transactions Team Alerts (9029) Add Transaction" at bounding box center [486, 35] width 853 height 43
click at [639, 89] on input "text" at bounding box center [438, 89] width 695 height 13
paste input "*******"
type input "*******"
click at [685, 24] on div "Deal Processing" at bounding box center [486, 20] width 853 height 13
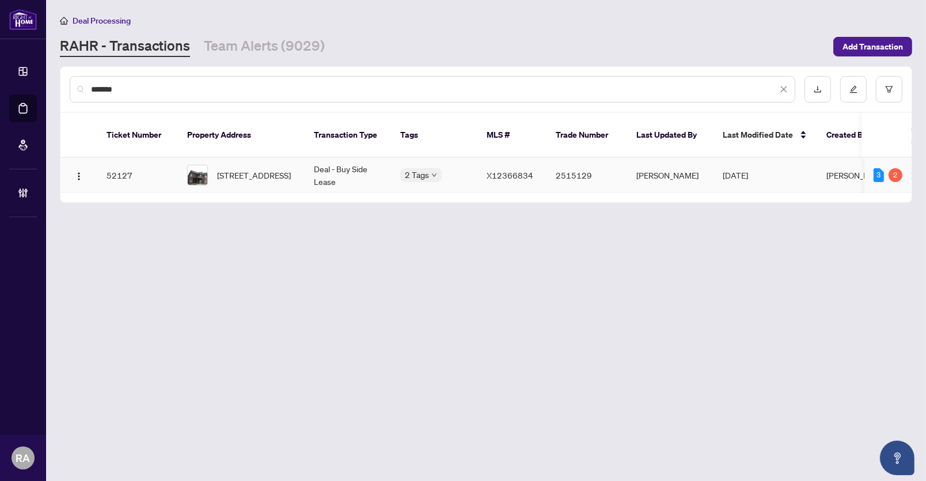
click at [534, 168] on td "X12366834" at bounding box center [512, 175] width 69 height 35
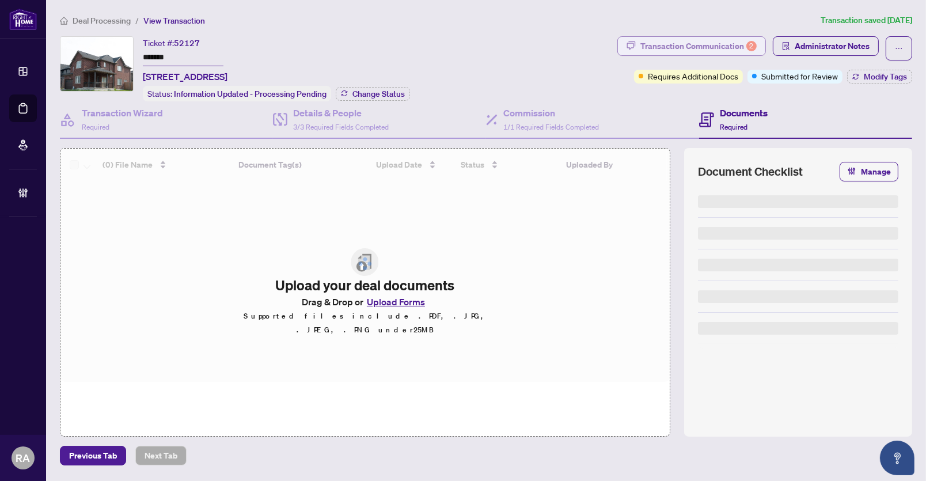
click at [691, 40] on div "Transaction Communication 2" at bounding box center [699, 46] width 116 height 18
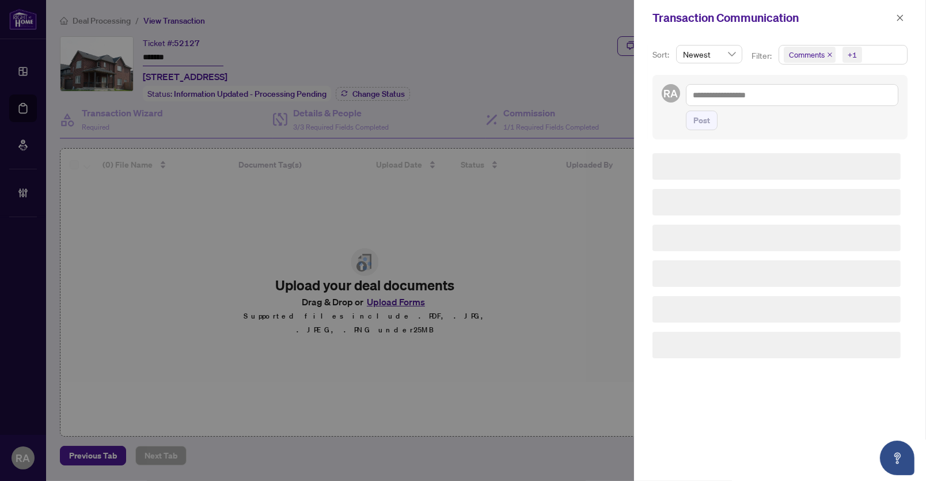
click at [808, 132] on div "RA Post" at bounding box center [780, 107] width 255 height 65
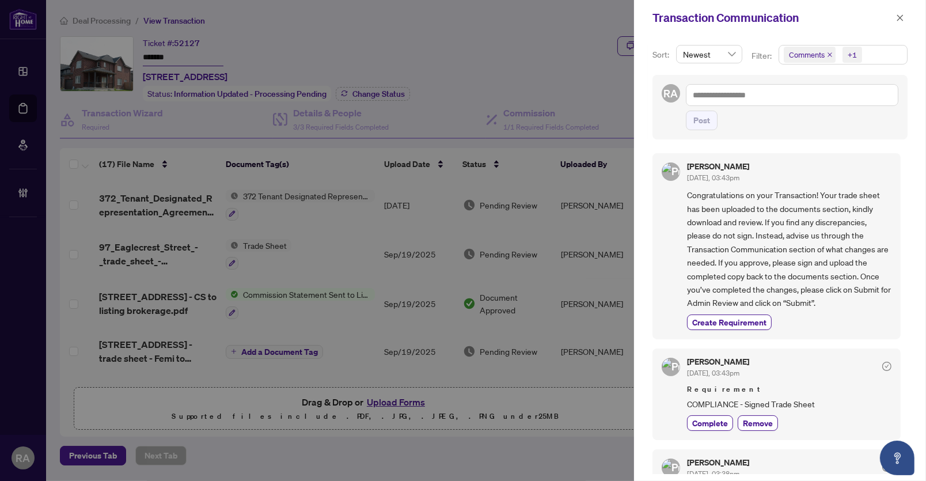
click at [865, 52] on span "Comments +1" at bounding box center [843, 55] width 128 height 18
click at [789, 118] on span "Select Requirements" at bounding box center [790, 118] width 9 height 9
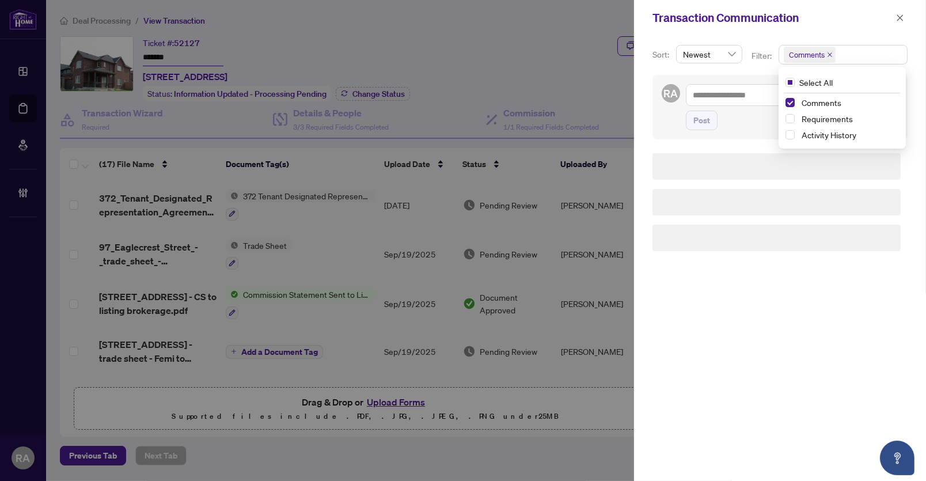
click at [748, 127] on div "Post" at bounding box center [792, 121] width 213 height 20
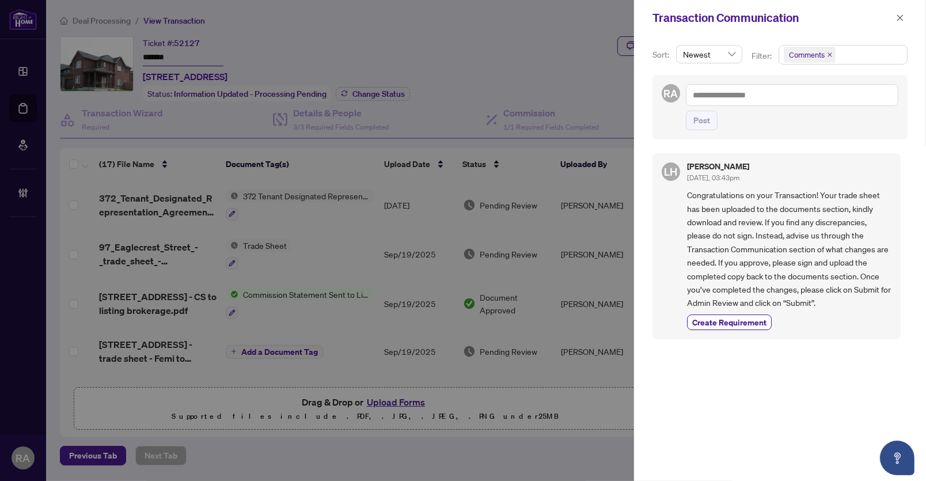
click at [758, 125] on div "Post" at bounding box center [792, 121] width 213 height 20
click at [763, 133] on div "RA Post" at bounding box center [780, 107] width 255 height 65
click at [875, 46] on span "Comments" at bounding box center [843, 55] width 128 height 18
click at [788, 117] on span "Select Requirements" at bounding box center [790, 118] width 9 height 9
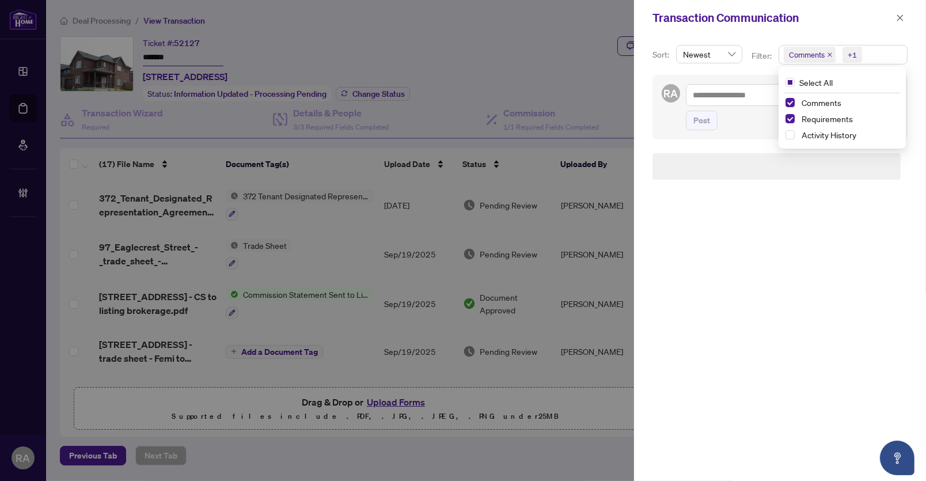
click at [788, 94] on div "Select All Comments Requirements Activity History" at bounding box center [842, 107] width 123 height 73
click at [786, 107] on div "Comments" at bounding box center [843, 103] width 114 height 14
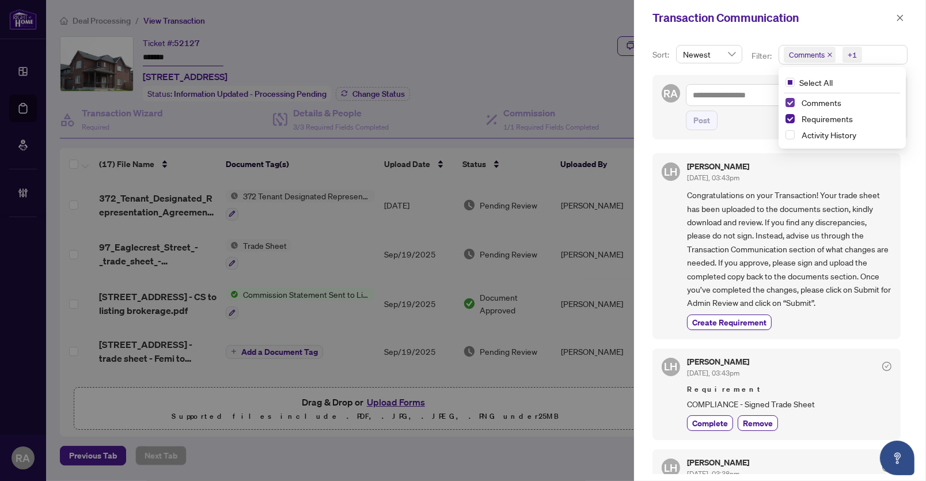
click at [790, 104] on span "Select Comments" at bounding box center [790, 102] width 9 height 9
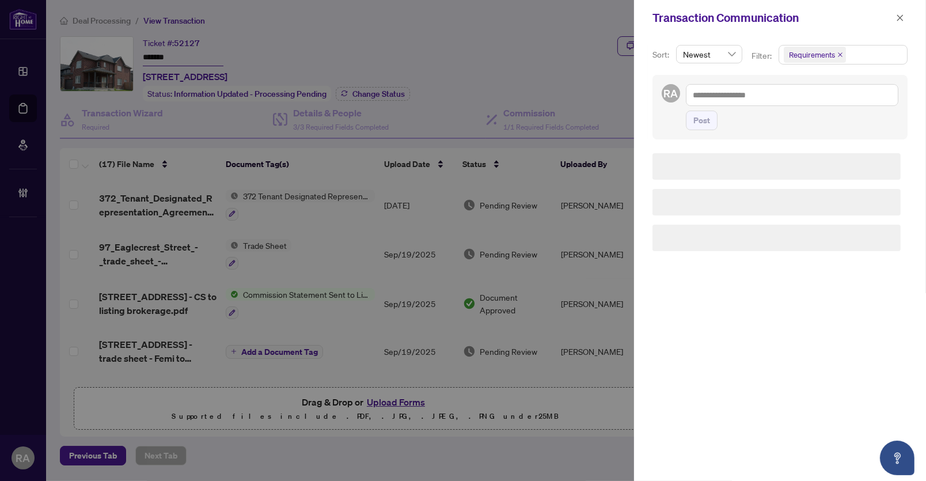
click at [741, 138] on div "RA Post" at bounding box center [780, 107] width 255 height 65
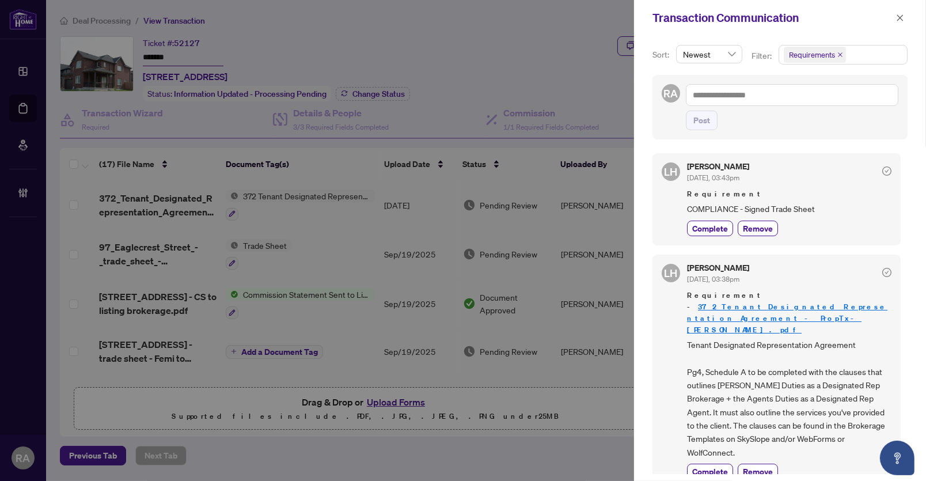
click at [780, 134] on div "RA Post" at bounding box center [780, 107] width 255 height 65
click at [868, 215] on div "[PERSON_NAME] [DATE], 03:43pm Requirement COMPLIANCE - Signed Trade Sheet Compl…" at bounding box center [789, 198] width 205 height 73
click at [692, 226] on span "Complete" at bounding box center [710, 228] width 36 height 12
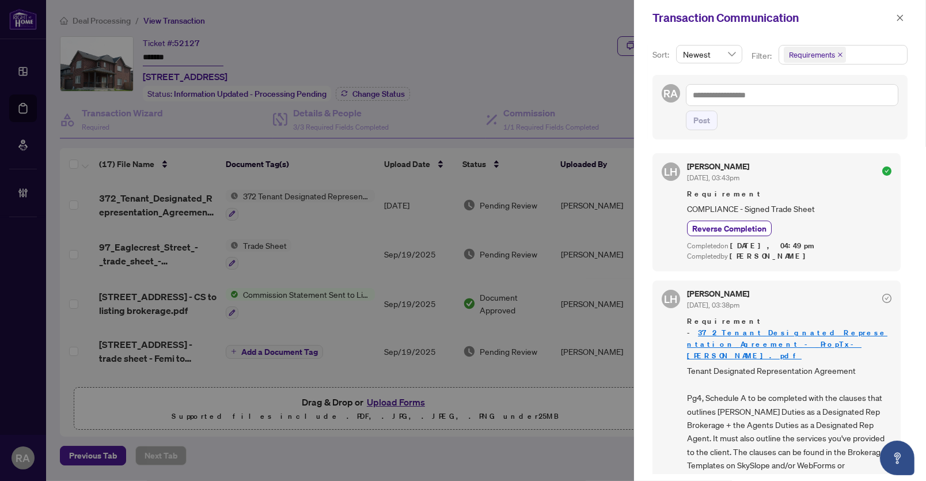
scroll to position [14, 0]
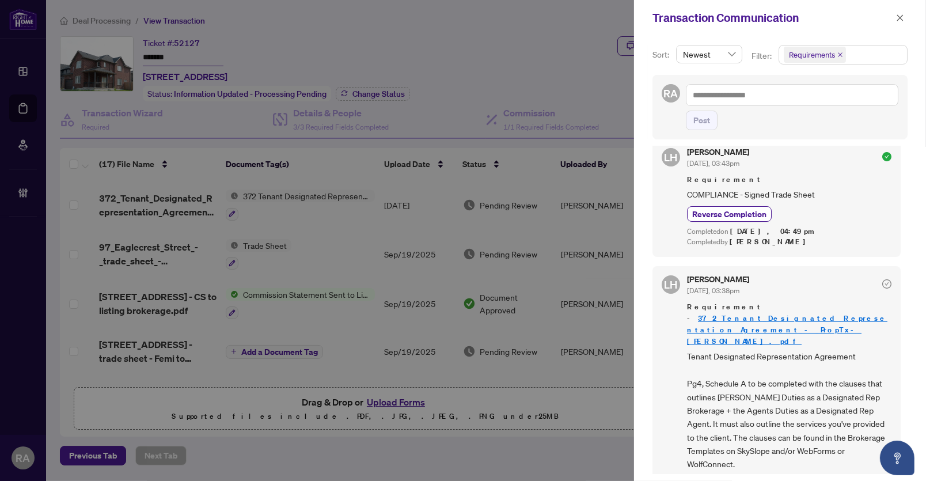
click at [835, 367] on span "Tenant Designated Representation Agreement Pg4, Schedule A to be completed with…" at bounding box center [789, 410] width 205 height 121
click at [706, 478] on span "Complete" at bounding box center [710, 484] width 36 height 12
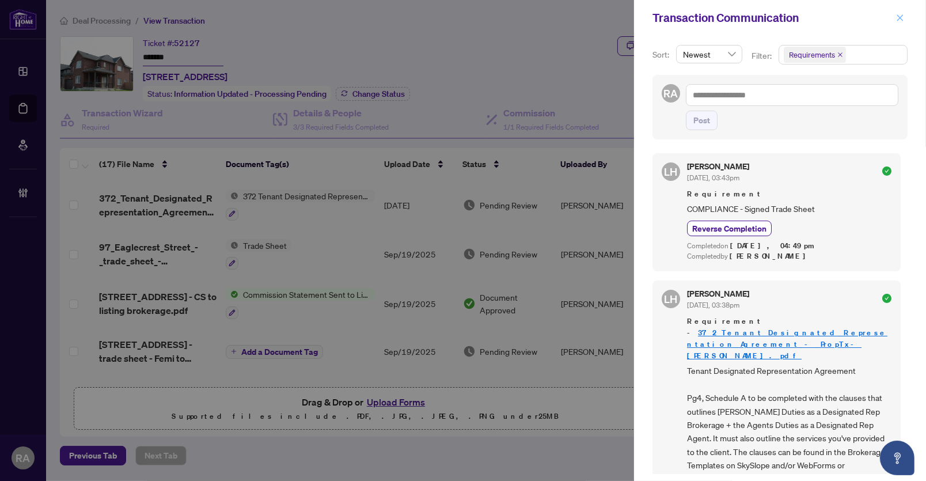
click at [903, 17] on icon "close" at bounding box center [900, 18] width 8 height 8
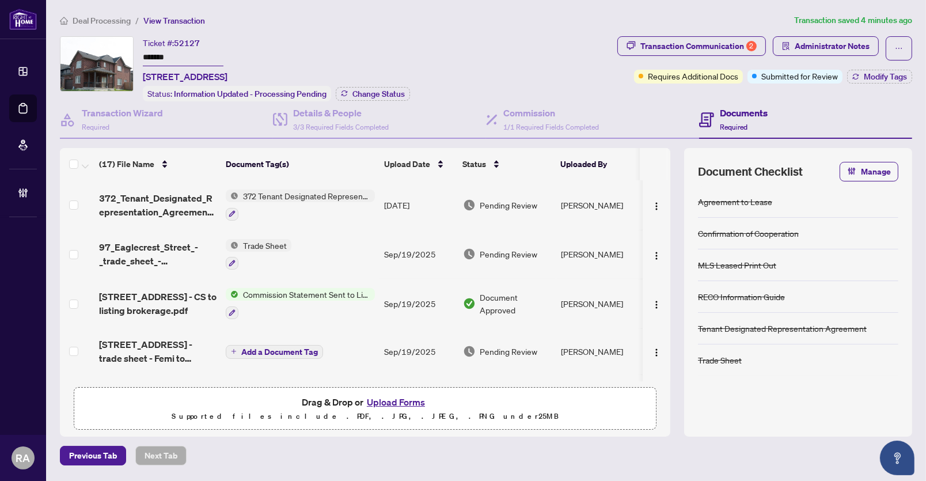
click at [536, 47] on div "Ticket #: 52127 ******* [STREET_ADDRESS] Status: Information Updated - Processi…" at bounding box center [336, 68] width 553 height 65
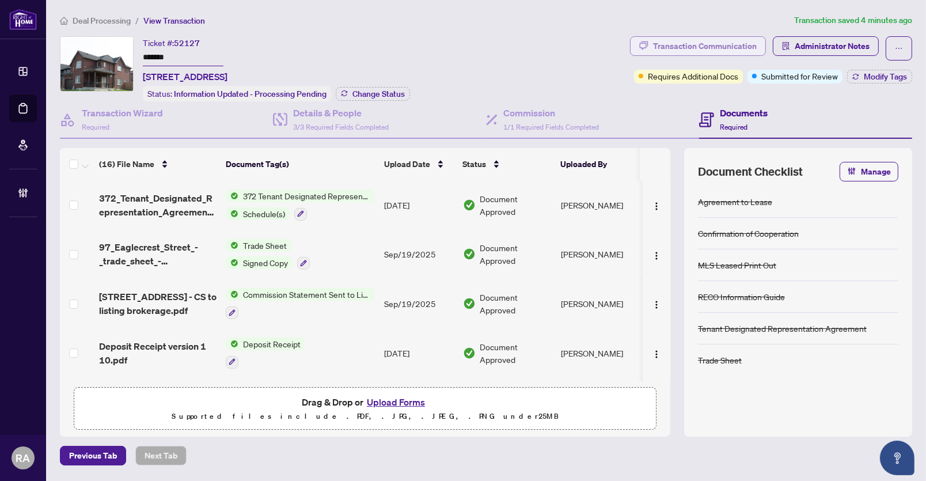
click at [699, 40] on div "Transaction Communication" at bounding box center [705, 46] width 104 height 18
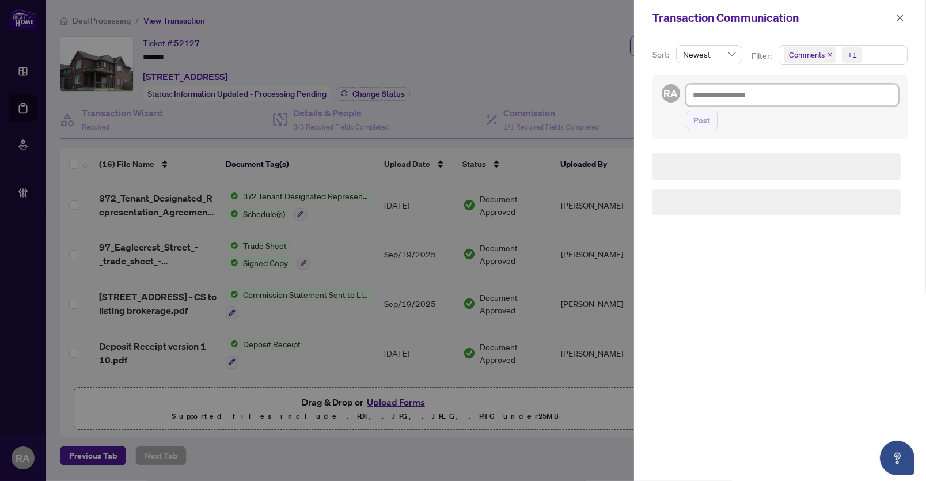
click at [824, 105] on textarea at bounding box center [792, 95] width 213 height 22
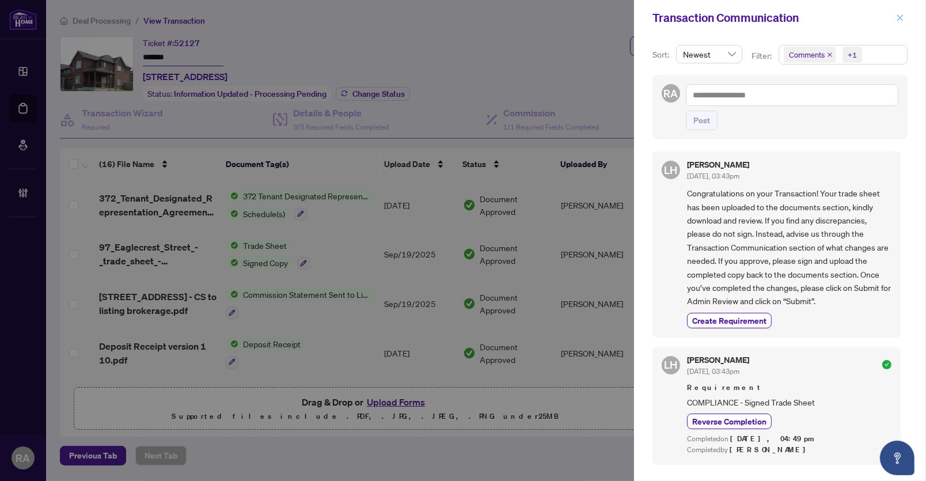
click at [904, 17] on button "button" at bounding box center [900, 18] width 15 height 14
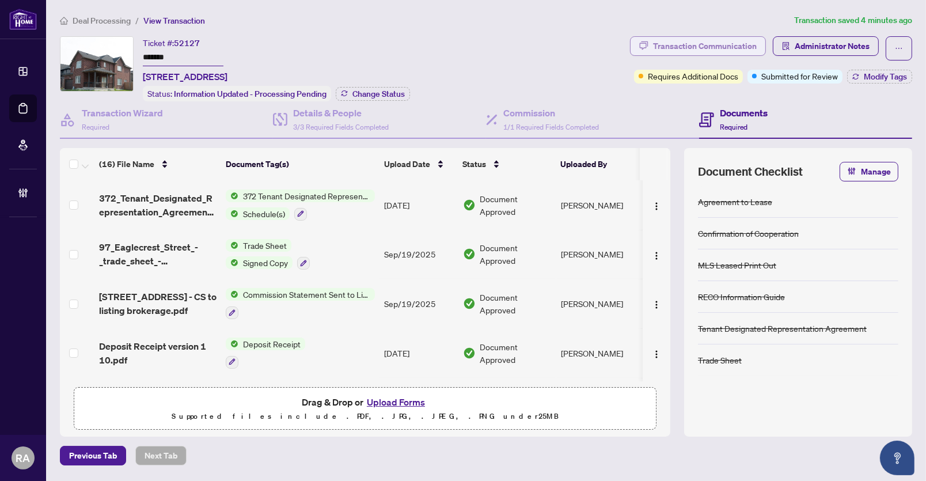
click at [631, 51] on button "Transaction Communication" at bounding box center [698, 46] width 136 height 20
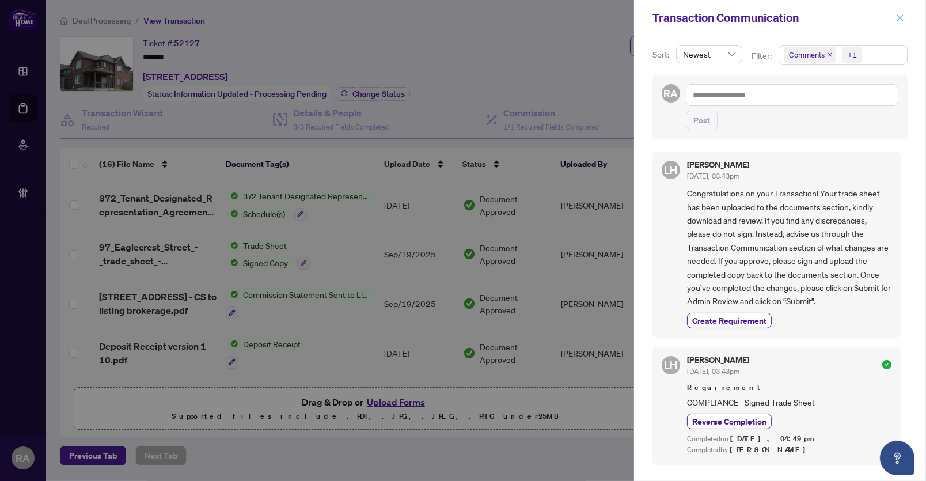
click at [902, 21] on icon "close" at bounding box center [900, 18] width 8 height 8
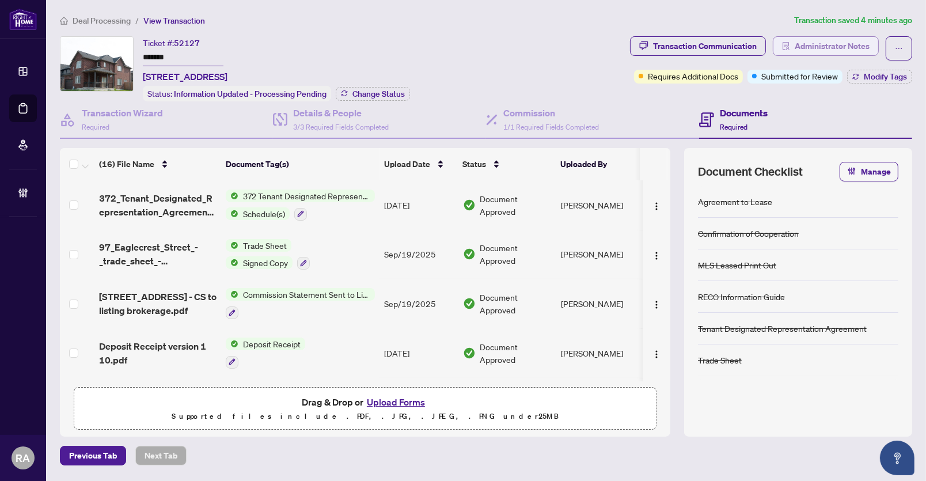
click at [855, 46] on span "Administrator Notes" at bounding box center [832, 46] width 75 height 18
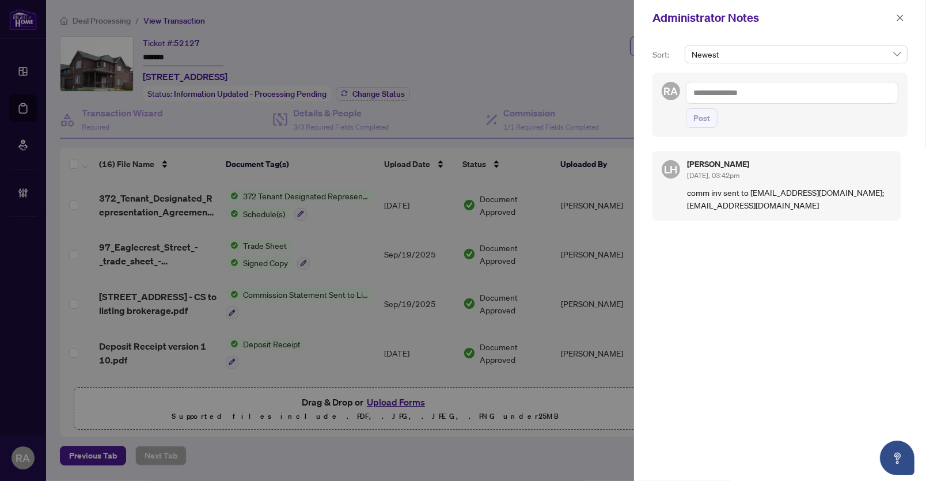
click at [895, 122] on span "Post" at bounding box center [792, 118] width 213 height 20
click at [899, 22] on span "button" at bounding box center [900, 18] width 8 height 18
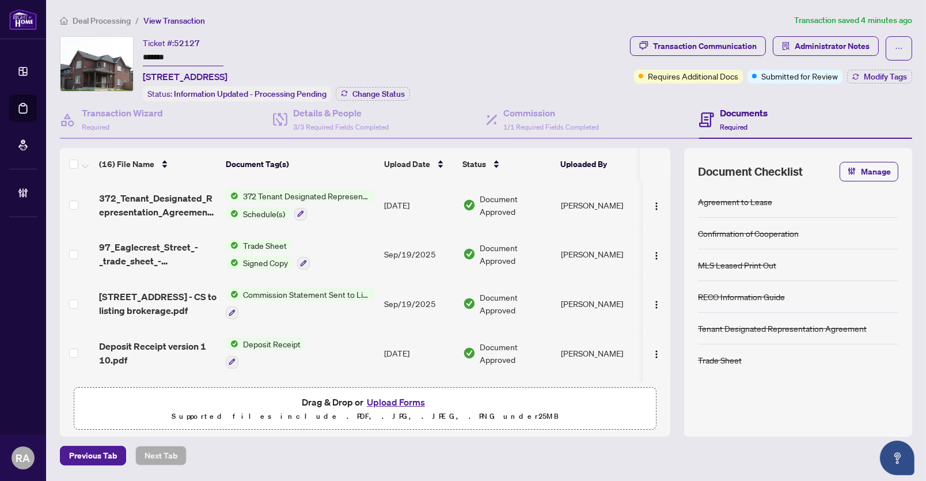
click at [903, 167] on div "Document Checklist Manage Agreement to Lease Confirmation of Cooperation MLS Le…" at bounding box center [798, 292] width 228 height 289
